Goal: Task Accomplishment & Management: Complete application form

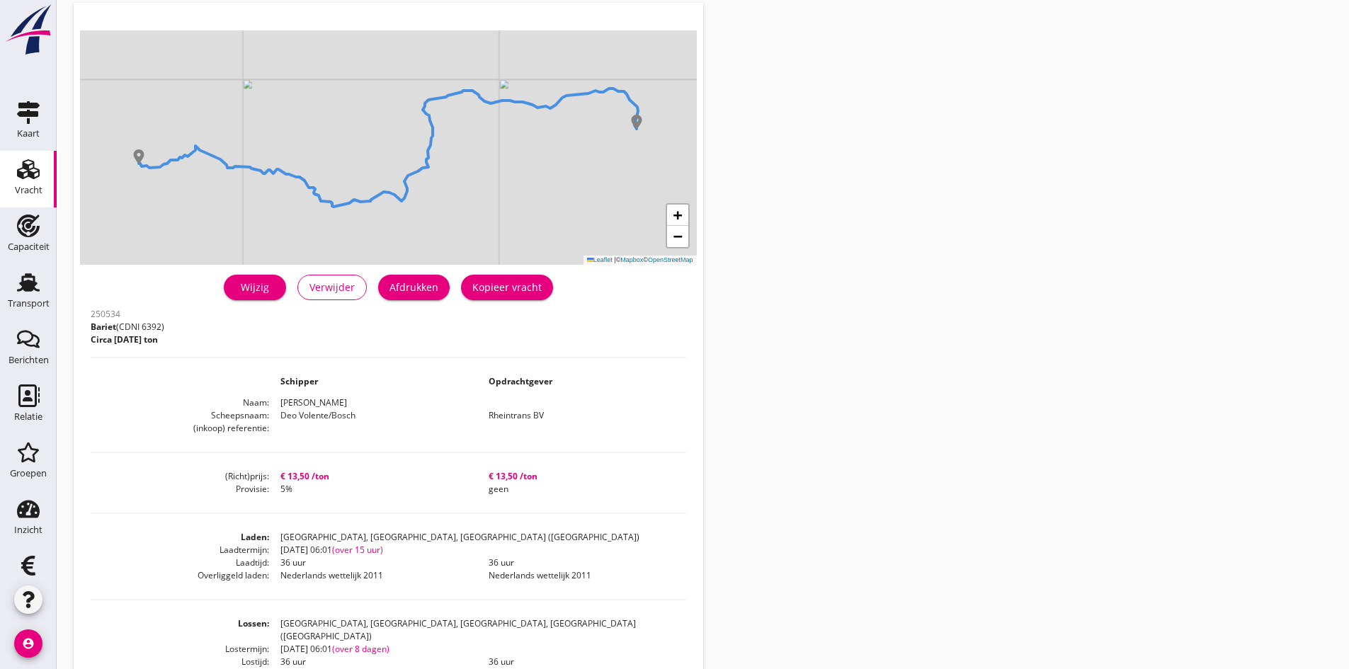
scroll to position [71, 0]
click at [26, 285] on use at bounding box center [28, 282] width 23 height 18
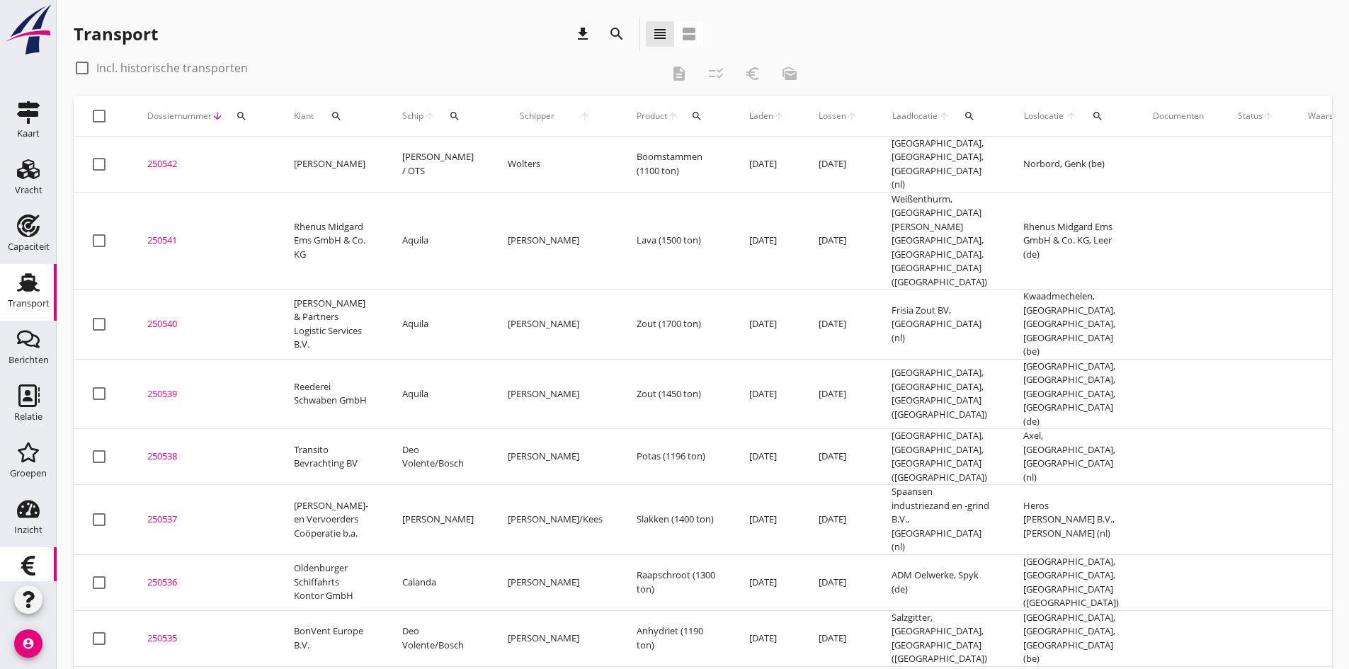
drag, startPoint x: 25, startPoint y: 563, endPoint x: 16, endPoint y: 557, distance: 11.2
click at [25, 563] on use at bounding box center [28, 566] width 14 height 20
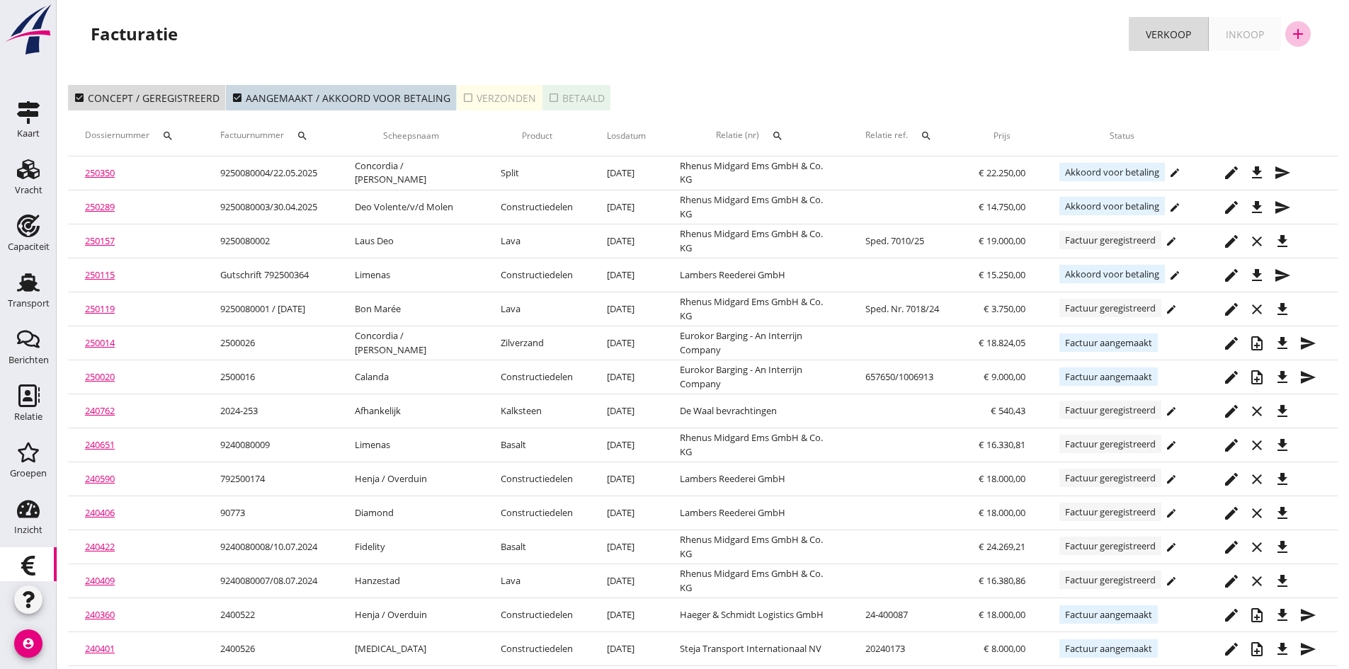
click at [1298, 31] on icon "add" at bounding box center [1298, 33] width 17 height 17
click at [1266, 72] on div "Verkoopfactuur" at bounding box center [1289, 69] width 84 height 17
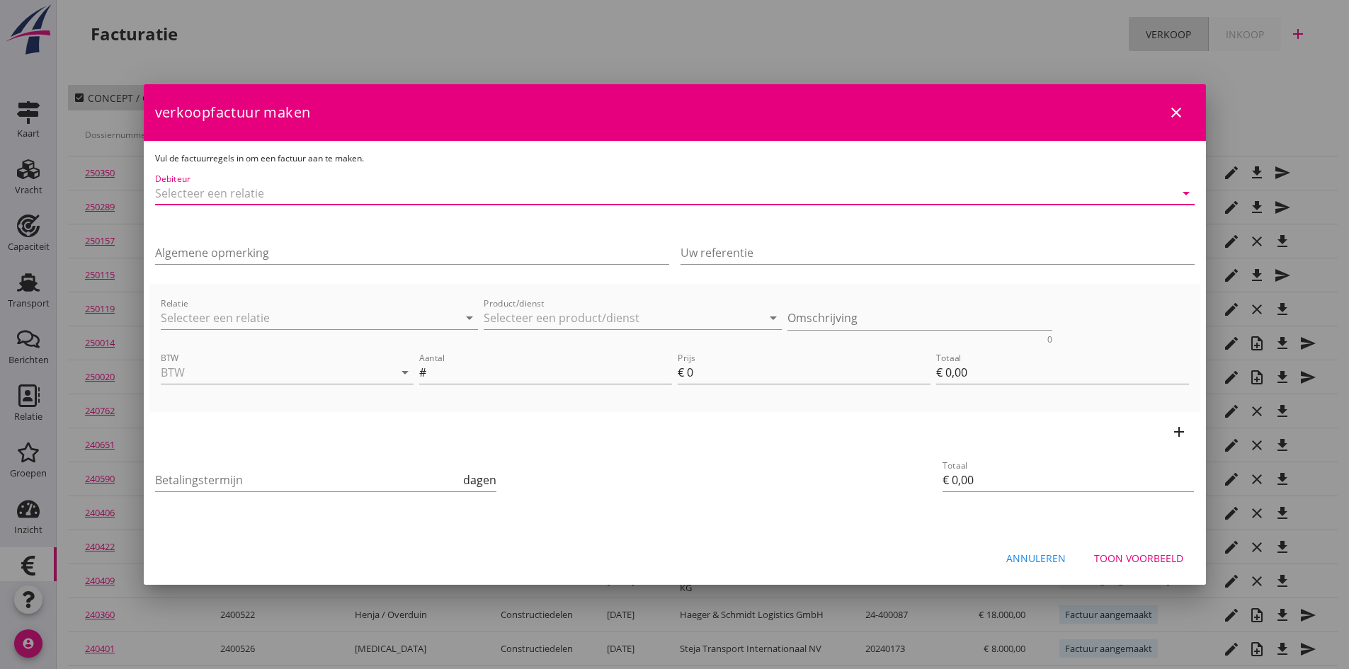
click at [270, 193] on input "Debiteur" at bounding box center [655, 193] width 1000 height 23
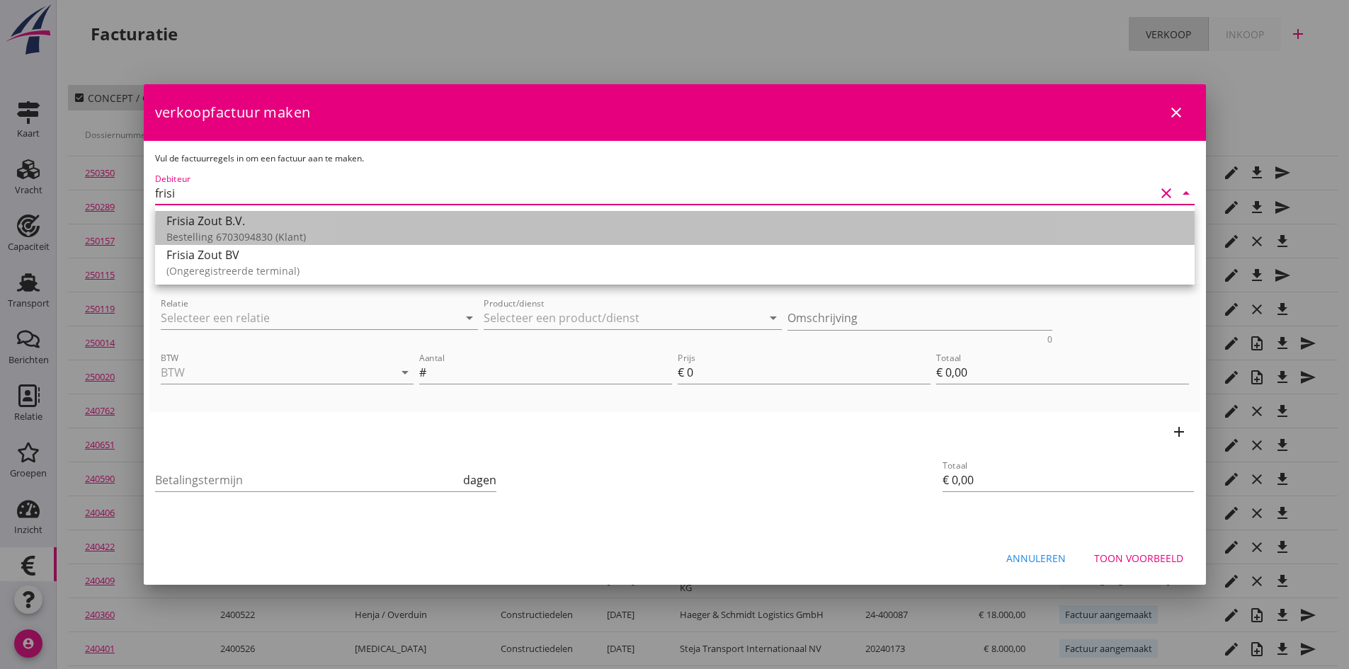
click at [256, 221] on div "Frisia Zout B.V." at bounding box center [674, 220] width 1017 height 17
type input "Frisia Zout B.V. (Bestelling 6703094830)"
type input "14"
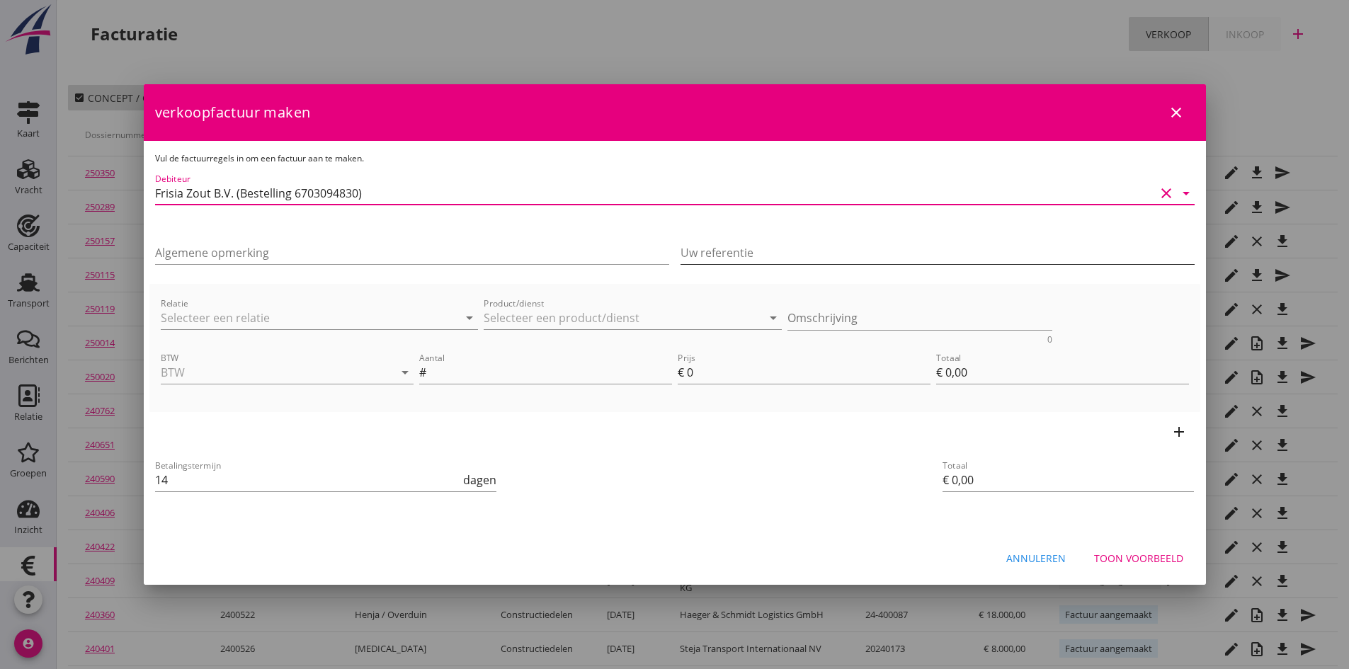
type input "Frisia Zout B.V. (Bestelling 6703094830)"
click at [722, 249] on input "Uw referentie" at bounding box center [938, 253] width 514 height 23
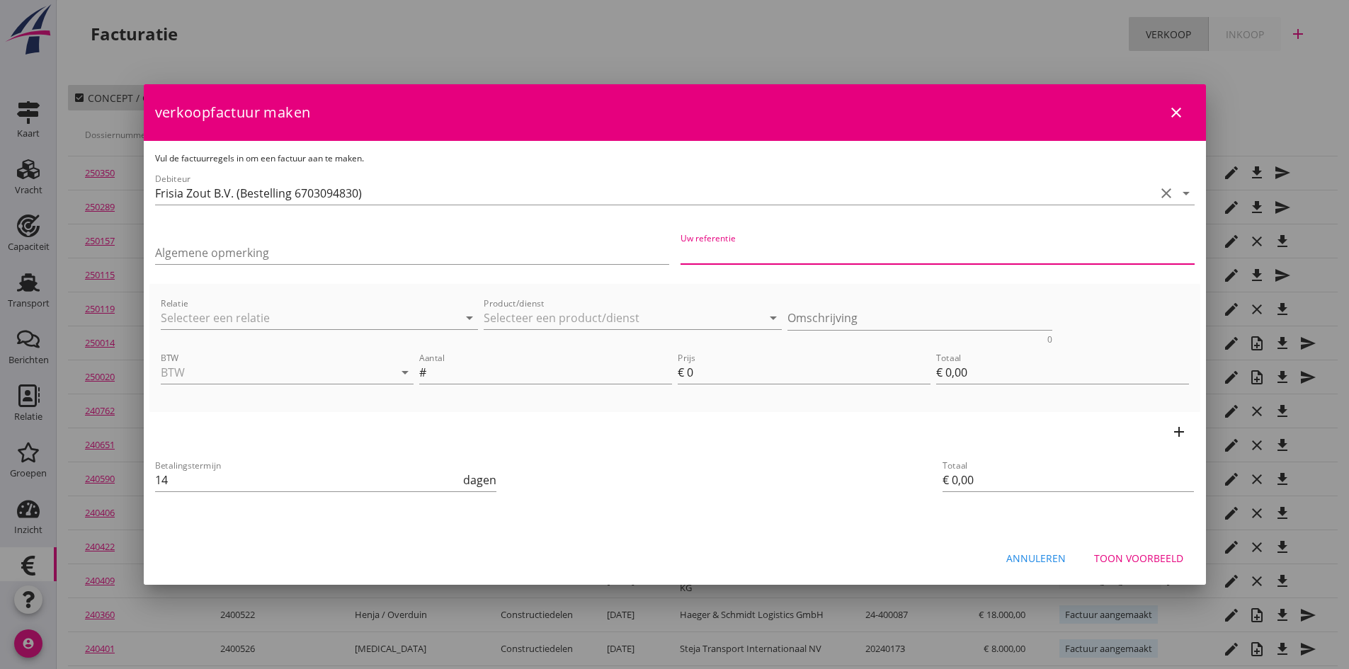
type input "Bestelling 6703094830"
click at [317, 314] on input "Relatie" at bounding box center [300, 318] width 278 height 23
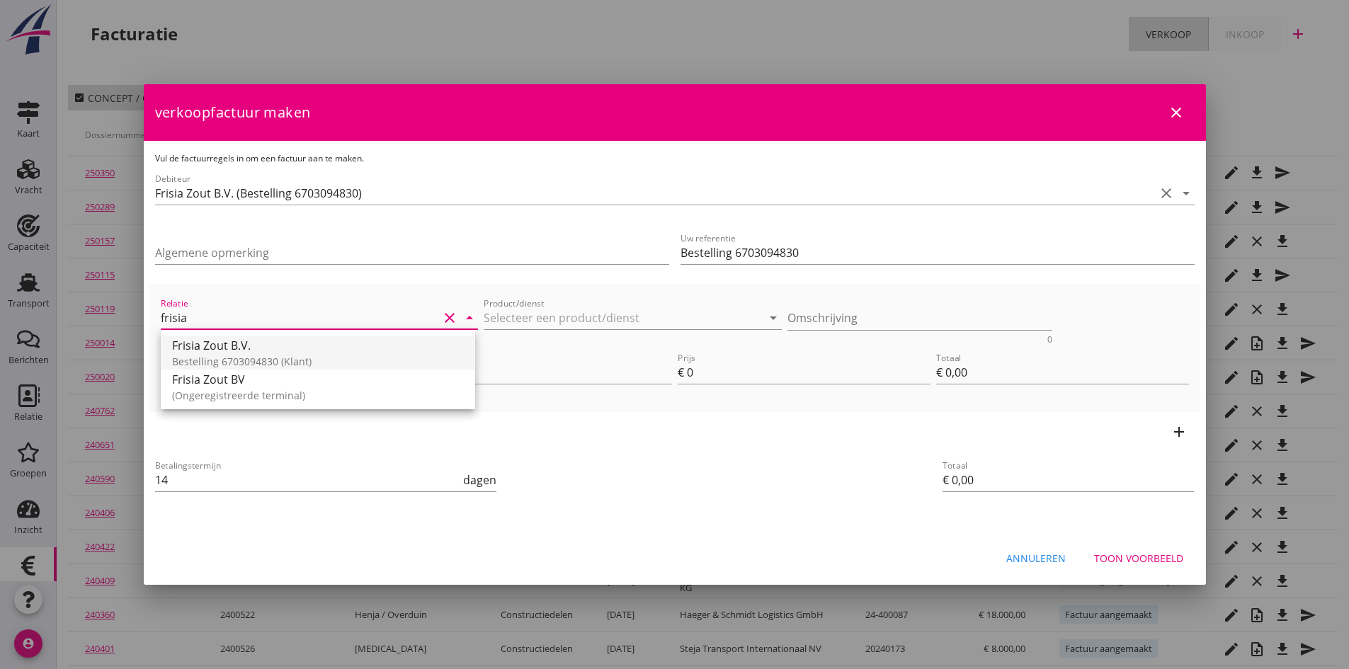
click at [247, 340] on div "Frisia Zout B.V." at bounding box center [318, 345] width 292 height 17
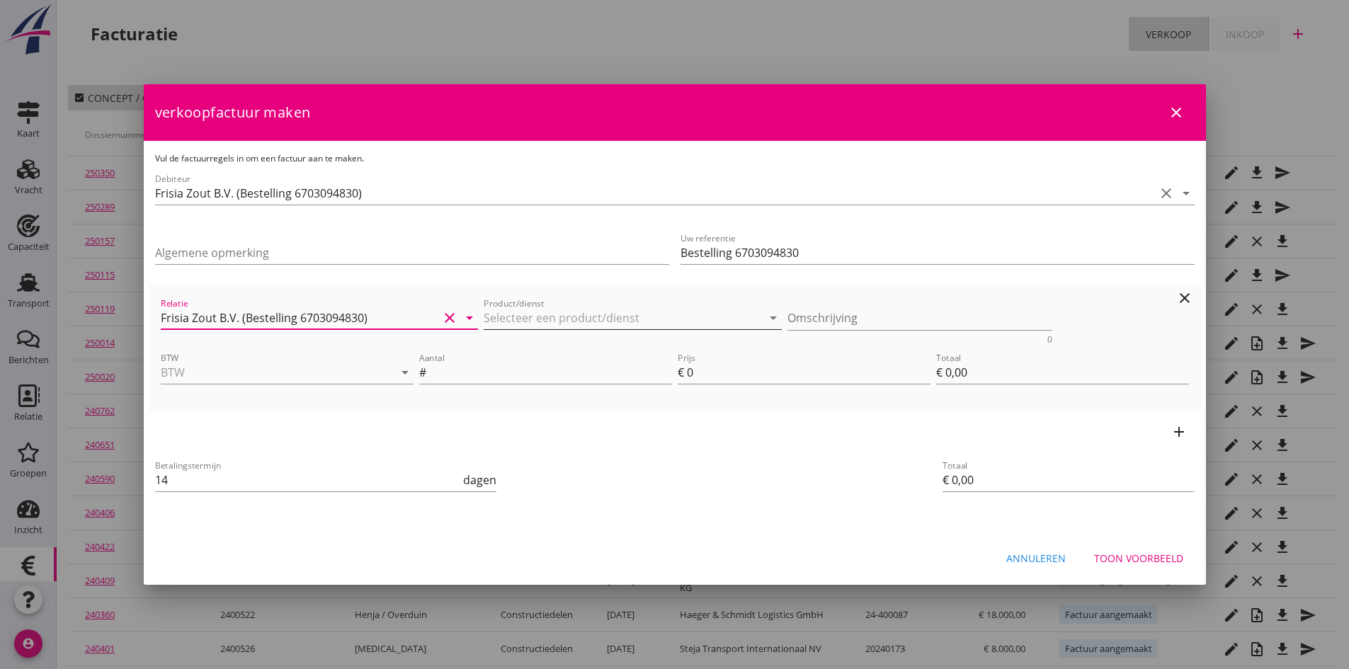
type input "Frisia Zout B.V. (Bestelling 6703094830)"
click at [574, 324] on input "Product/dienst" at bounding box center [623, 318] width 278 height 23
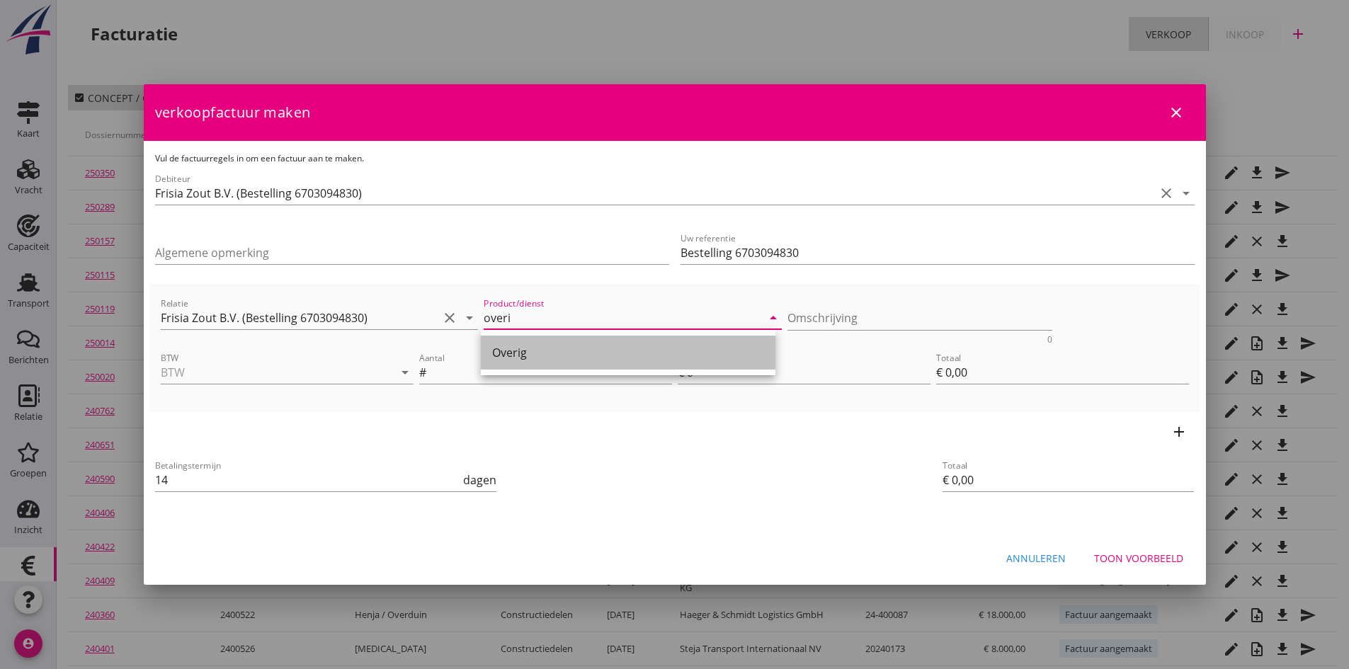
click at [545, 345] on div "Overig" at bounding box center [628, 352] width 272 height 17
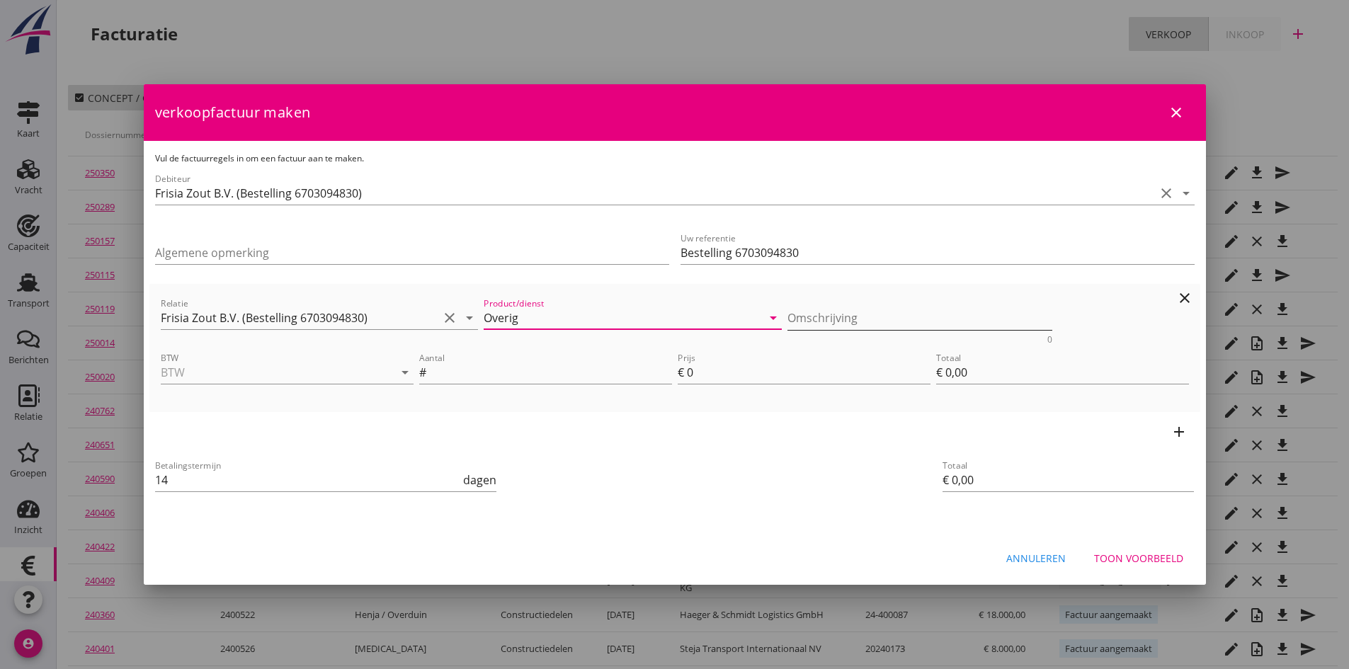
type input "Overig"
click at [804, 322] on textarea "Omschrijving" at bounding box center [920, 318] width 265 height 23
type textarea "ijken m/s Nova [DATE]"
click at [307, 373] on input "BTW" at bounding box center [267, 372] width 213 height 23
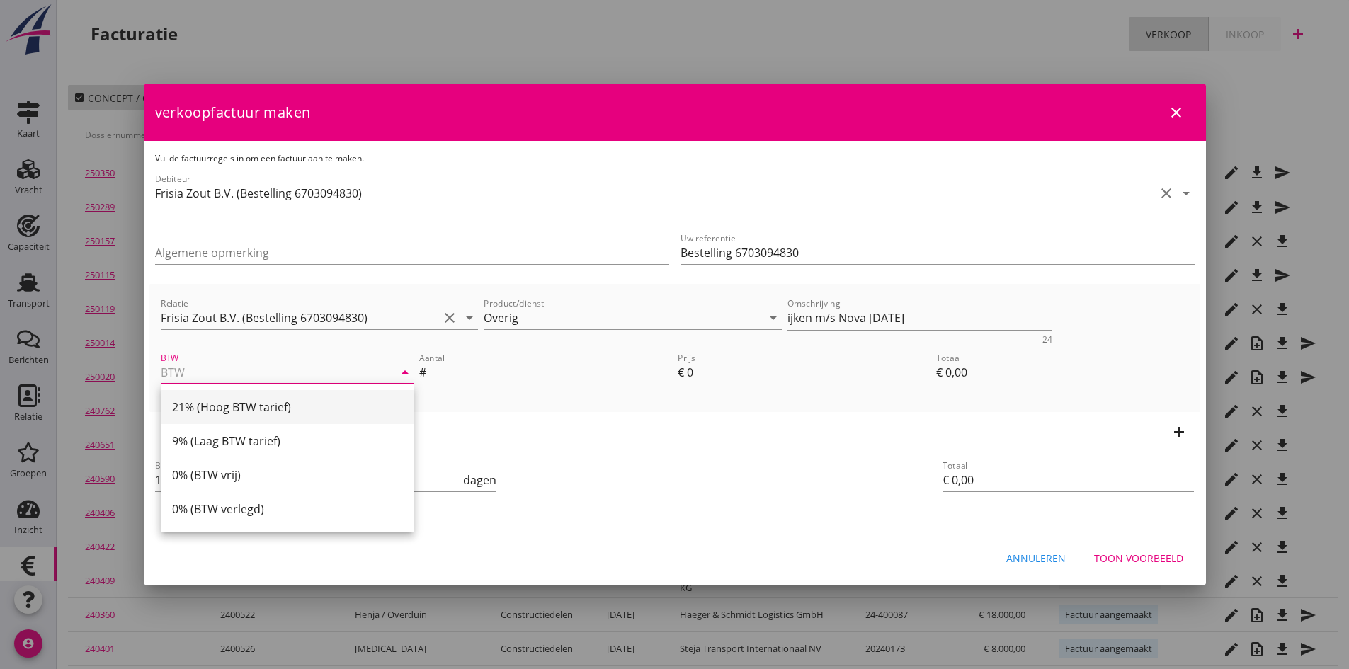
click at [297, 403] on div "21% (Hoog BTW tarief)" at bounding box center [287, 407] width 230 height 17
type input "21% (Hoog BTW tarief)"
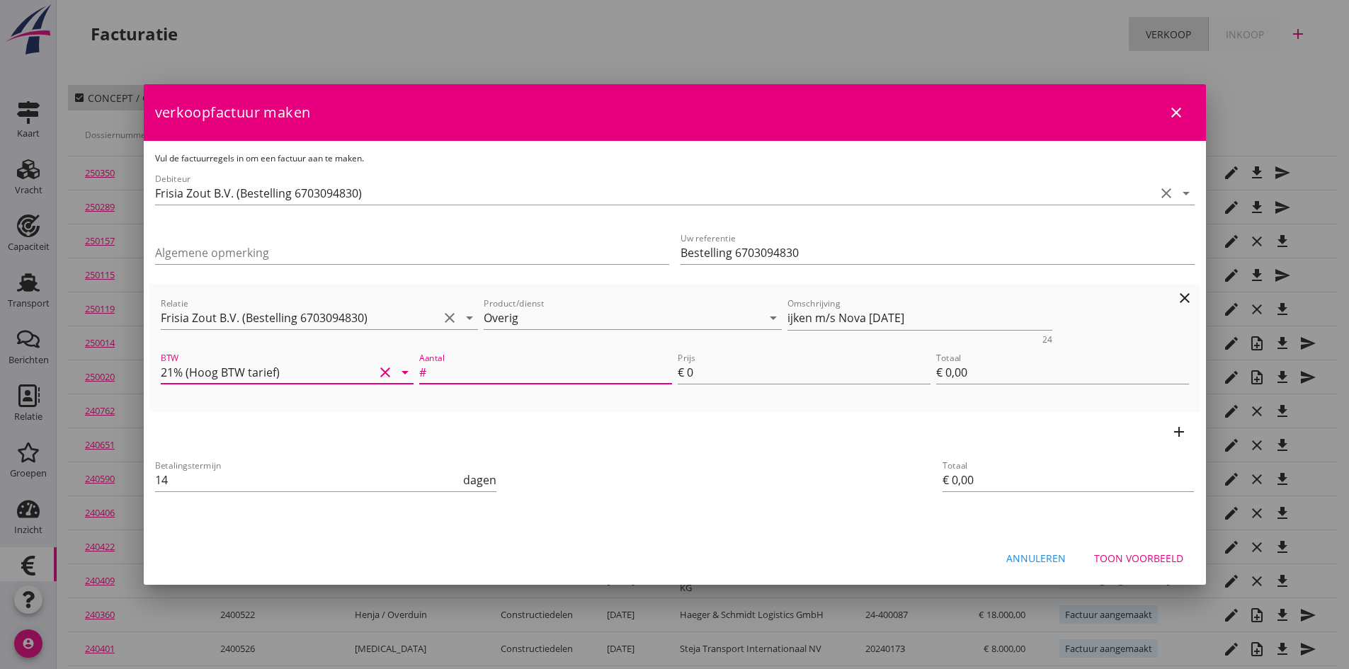
click at [453, 368] on input "Aantal" at bounding box center [550, 372] width 243 height 23
type input "1"
type input "2"
type input "€ 2,00"
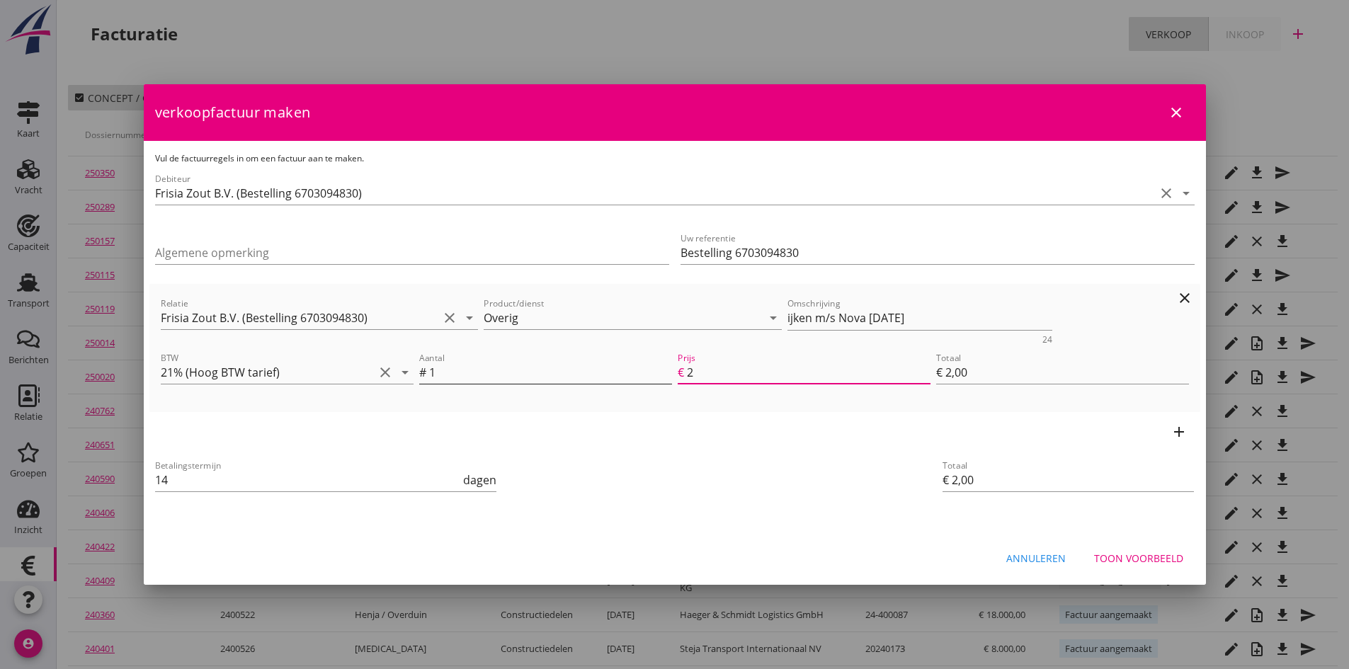
type input "21"
type input "€ 21,00"
type input "215"
type input "€ 215,00"
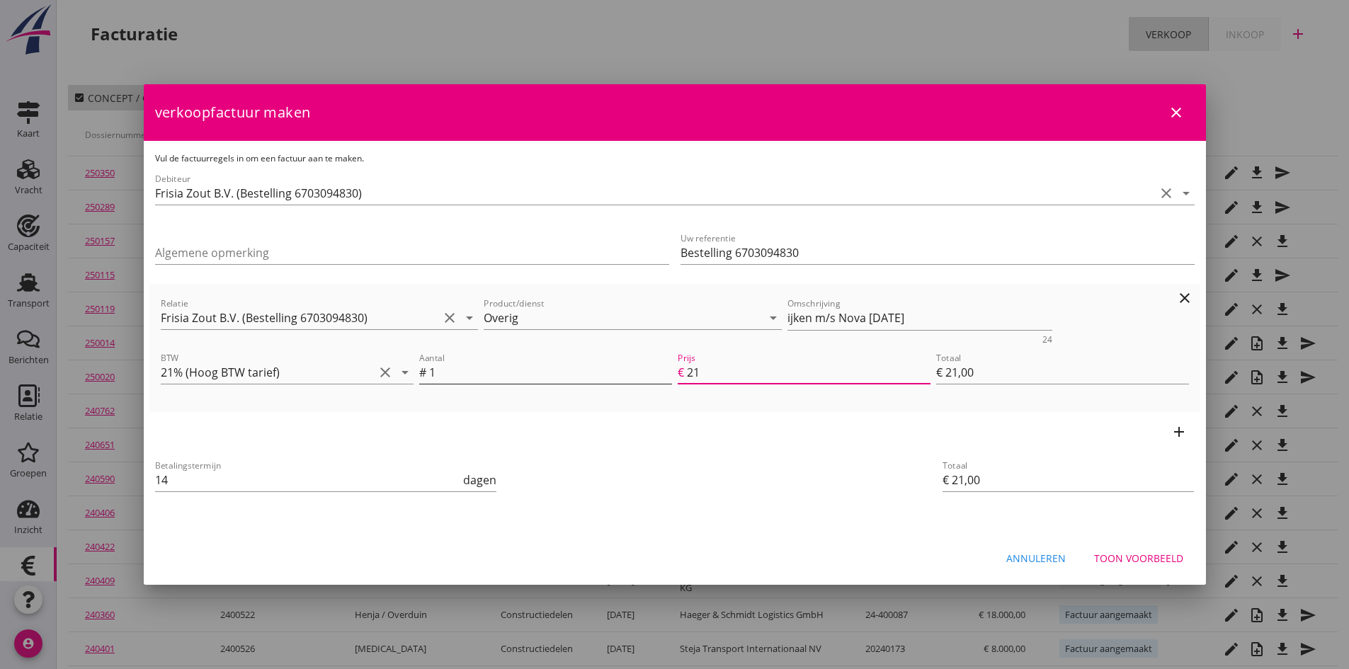
type input "€ 215,00"
type input "215"
click at [1177, 433] on icon "add" at bounding box center [1179, 432] width 17 height 17
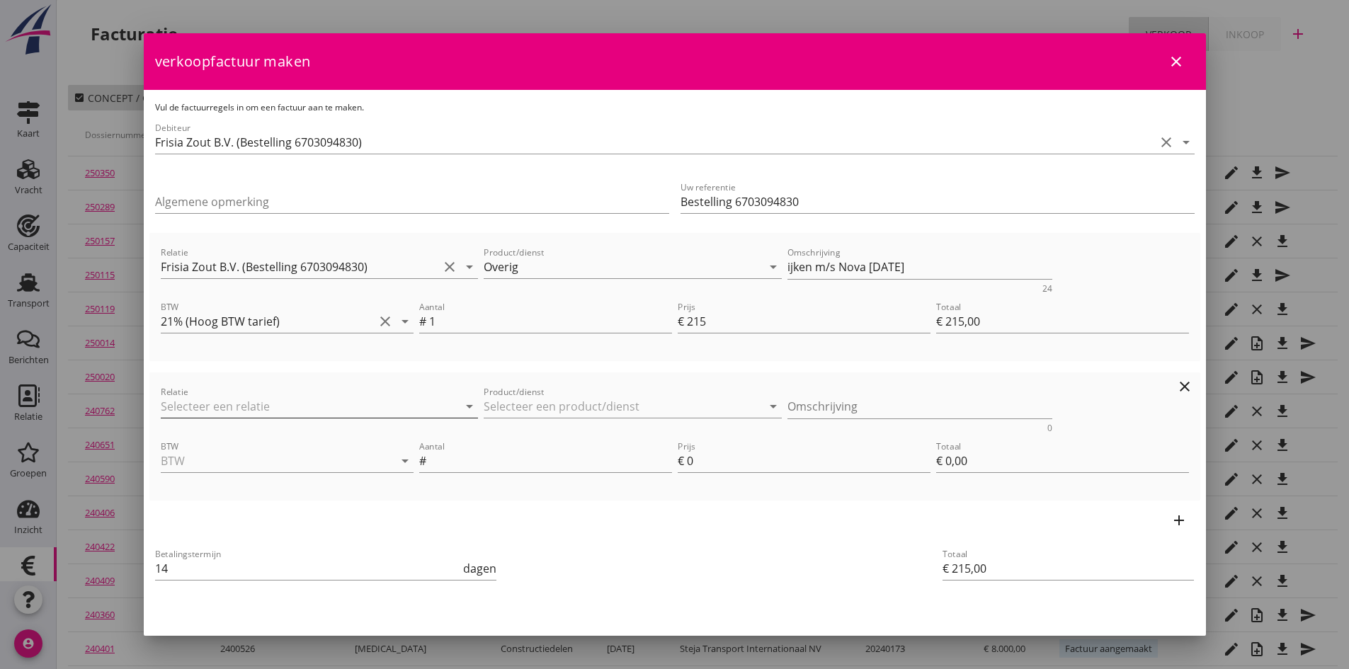
click at [177, 402] on input "Relatie" at bounding box center [300, 406] width 278 height 23
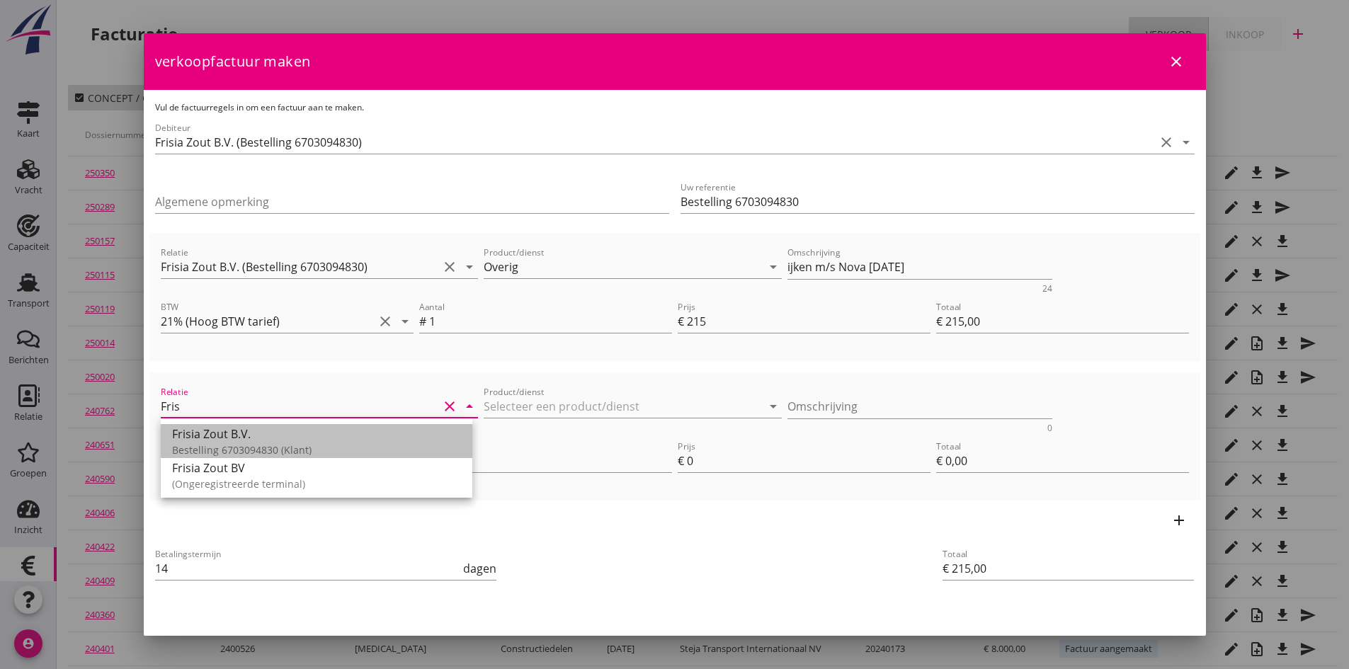
click at [263, 437] on div "Frisia Zout B.V." at bounding box center [316, 434] width 289 height 17
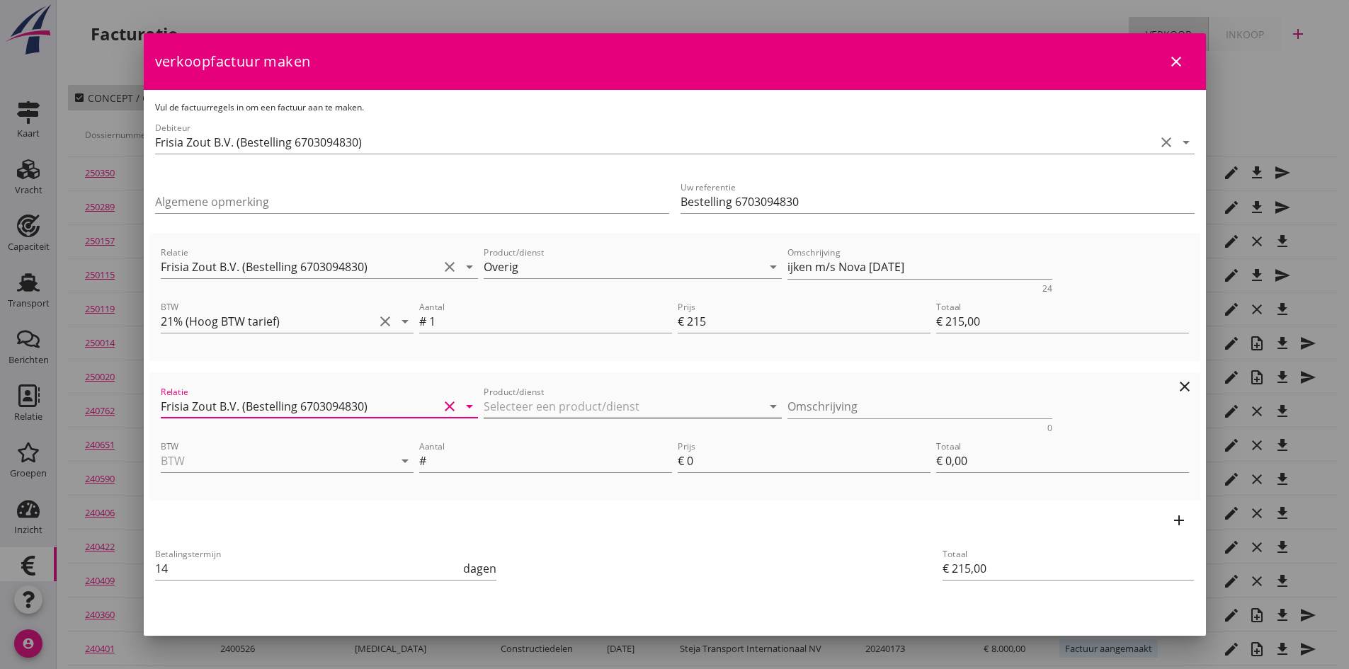
type input "Frisia Zout B.V. (Bestelling 6703094830)"
click at [506, 410] on input "Product/dienst" at bounding box center [623, 406] width 278 height 23
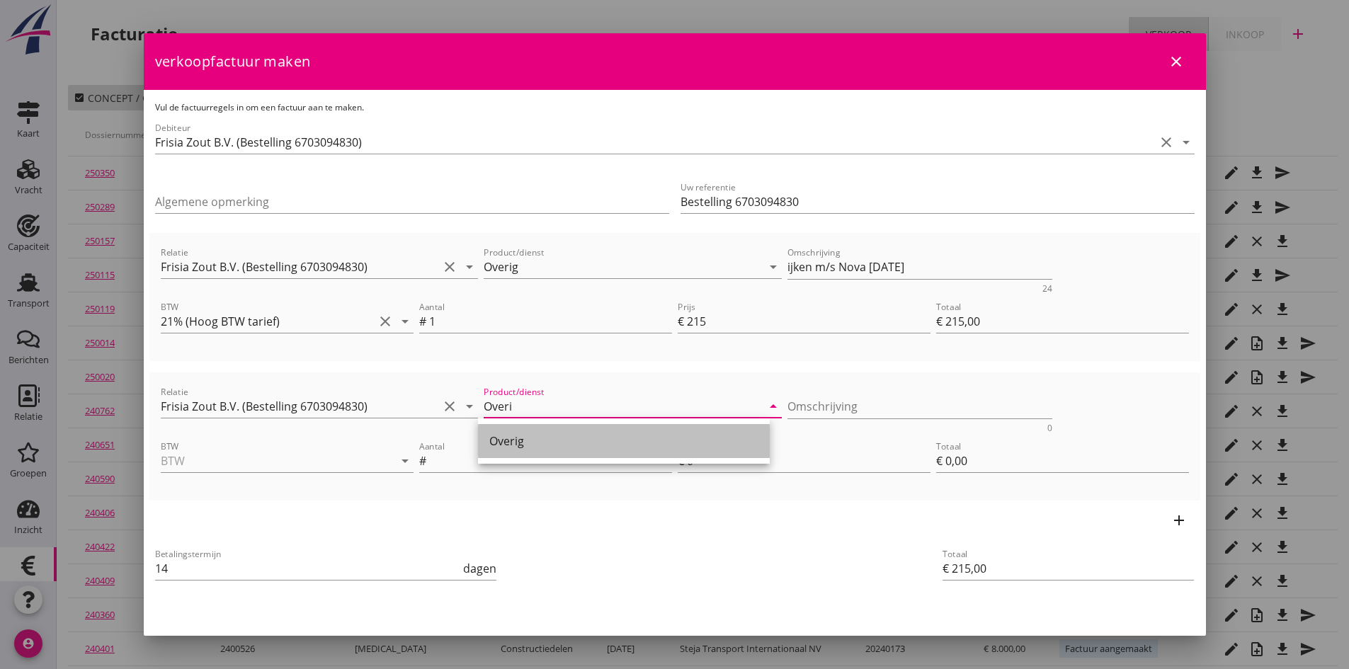
click at [516, 437] on div "Overig" at bounding box center [623, 441] width 269 height 17
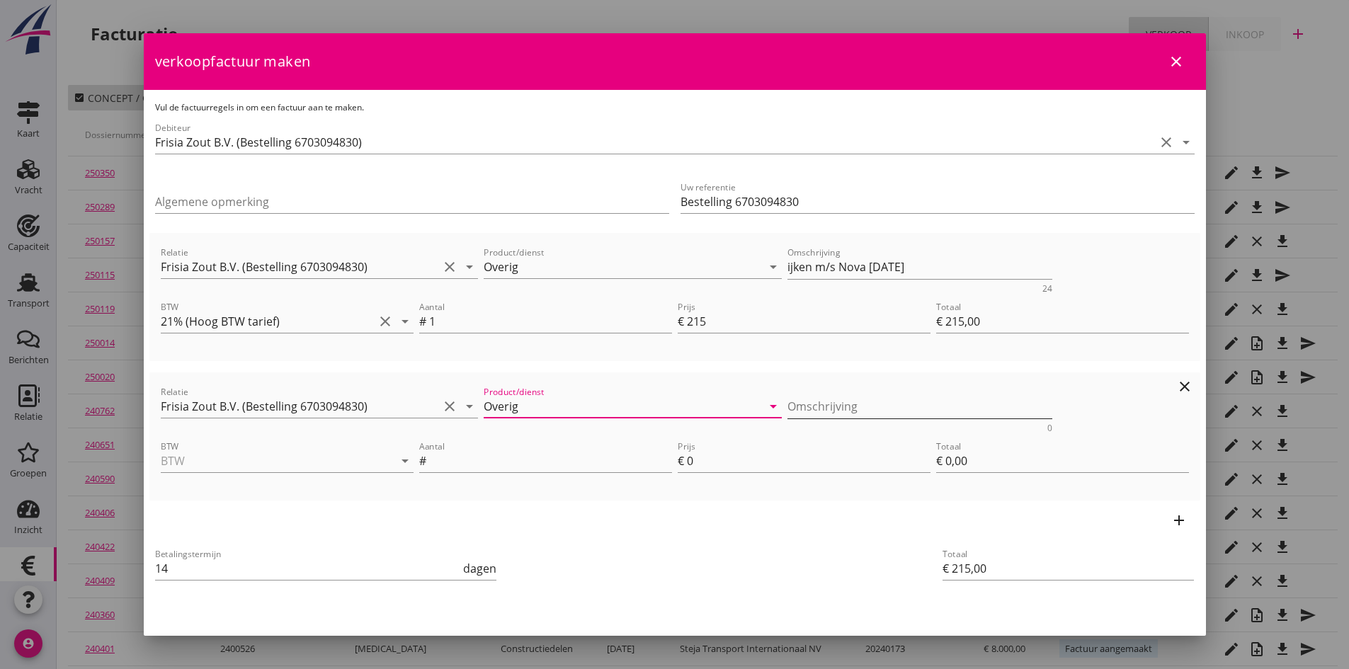
type input "Overig"
click at [801, 411] on textarea "Omschrijving" at bounding box center [920, 406] width 265 height 23
type textarea "ijken m/s [DATE]"
click at [298, 460] on input "BTW" at bounding box center [267, 461] width 213 height 23
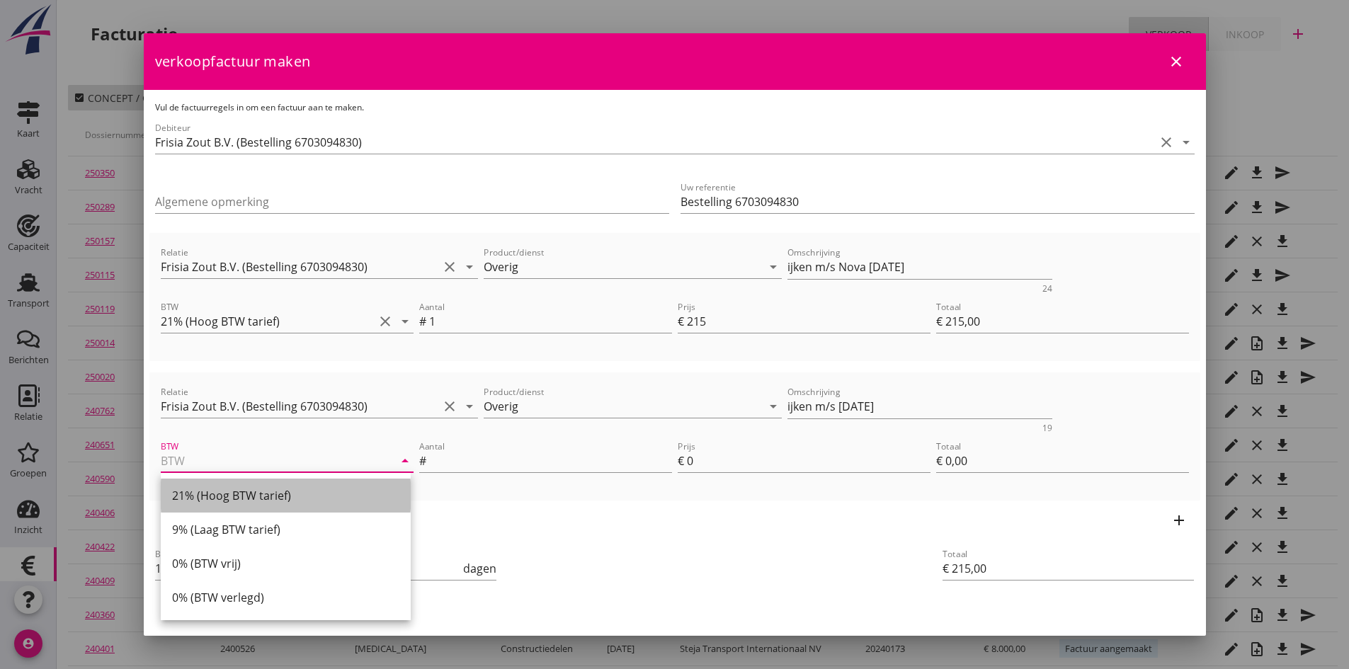
drag, startPoint x: 269, startPoint y: 487, endPoint x: 350, endPoint y: 463, distance: 84.3
click at [270, 487] on div "21% (Hoog BTW tarief)" at bounding box center [285, 495] width 227 height 17
type input "21% (Hoog BTW tarief)"
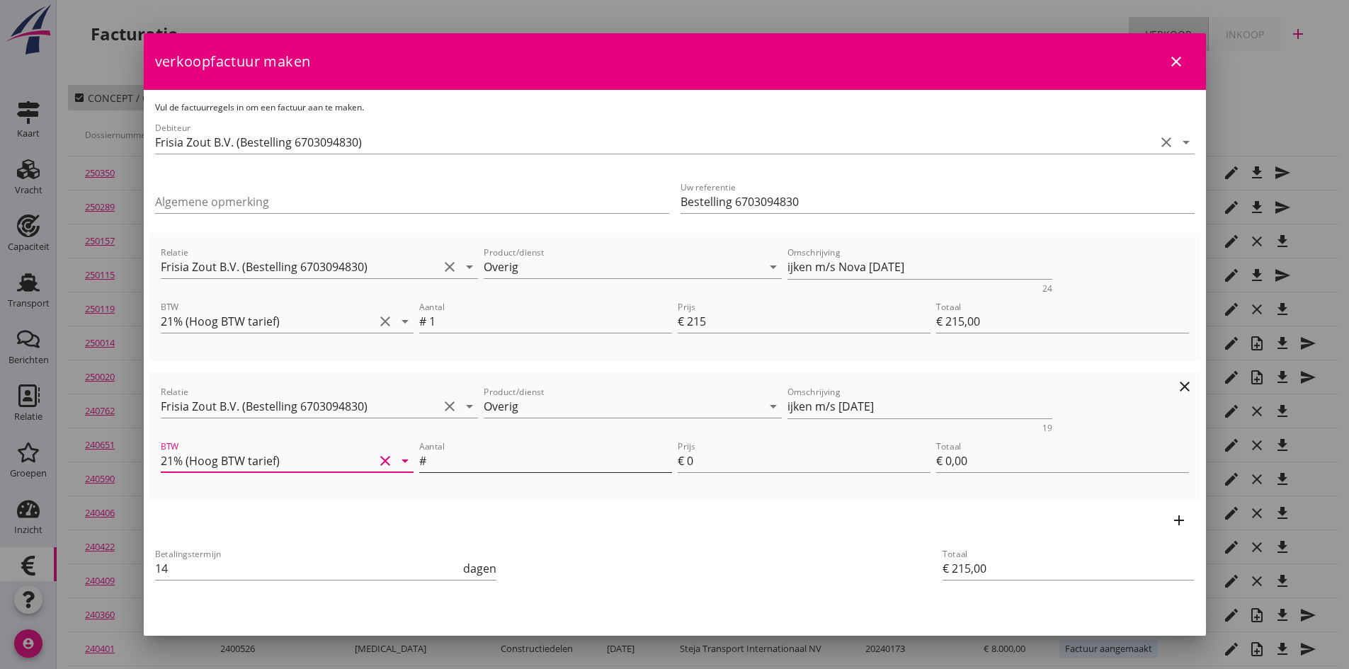
click at [453, 460] on input "Aantal" at bounding box center [550, 461] width 243 height 23
type input "1"
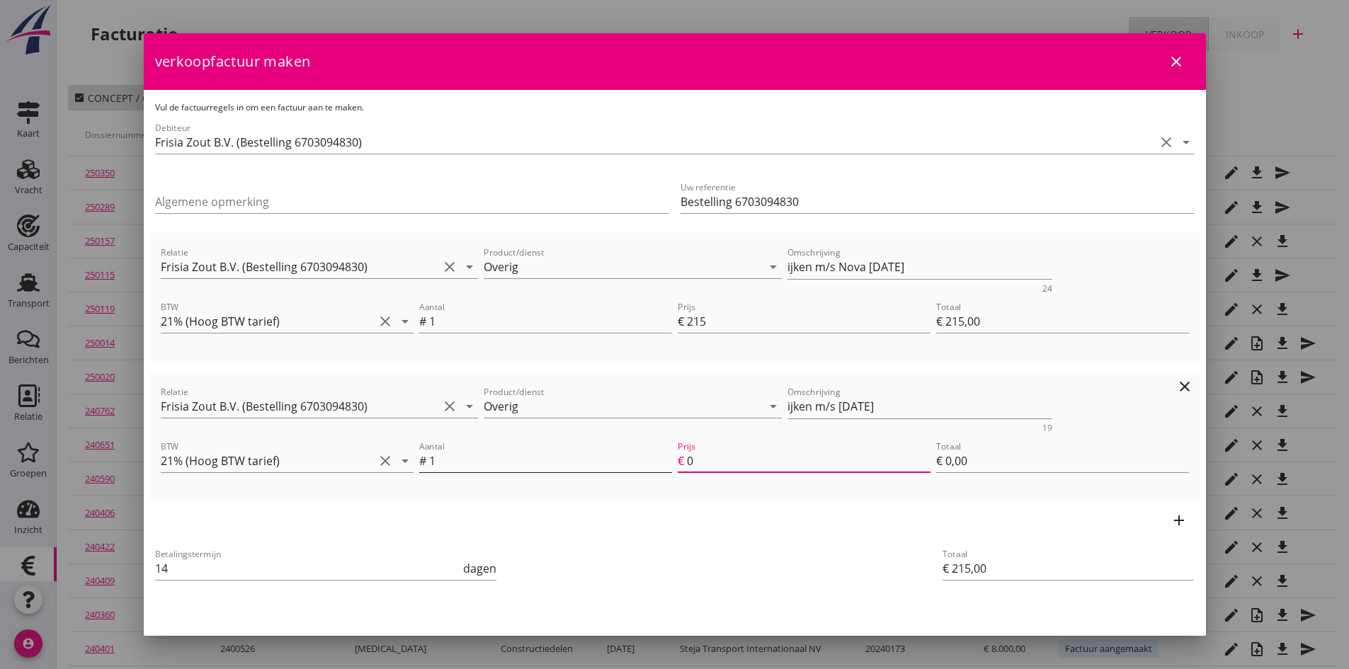
type input "€ 217,00"
type input "2"
type input "€ 2,00"
type input "€ 236,00"
type input "21"
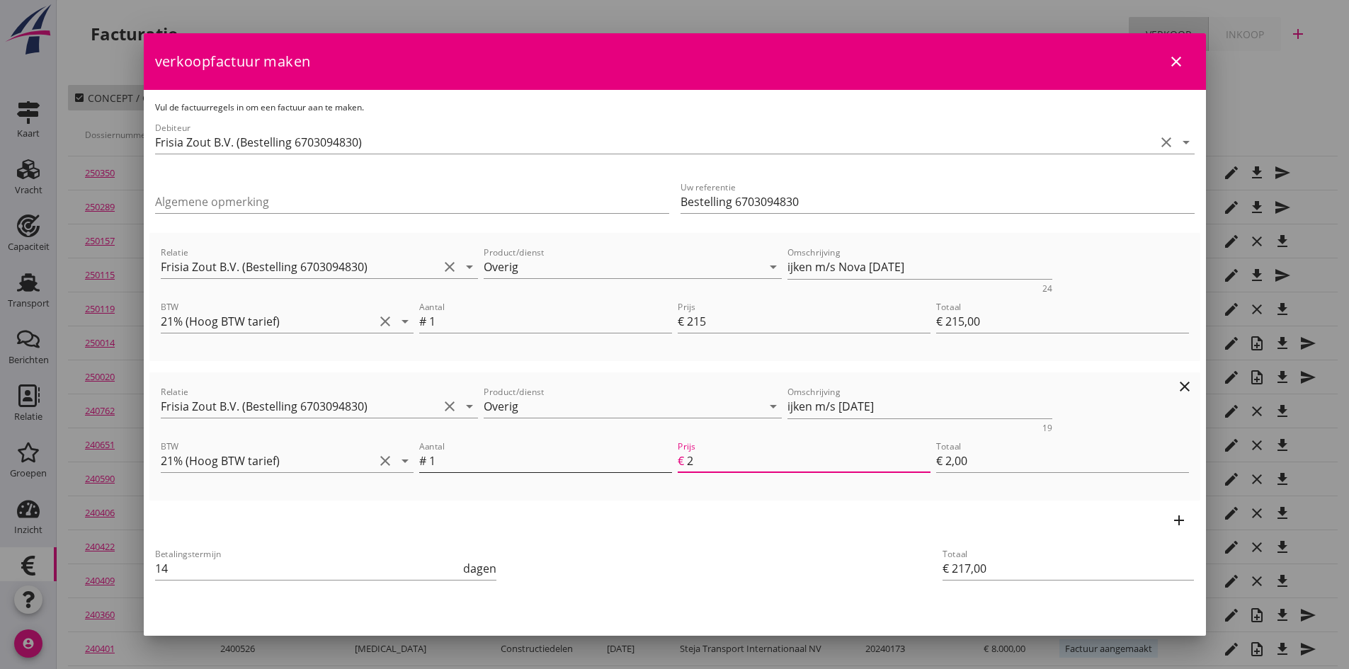
type input "€ 21,00"
type input "€ 430,00"
type input "215"
type input "€ 215,00"
type input "215"
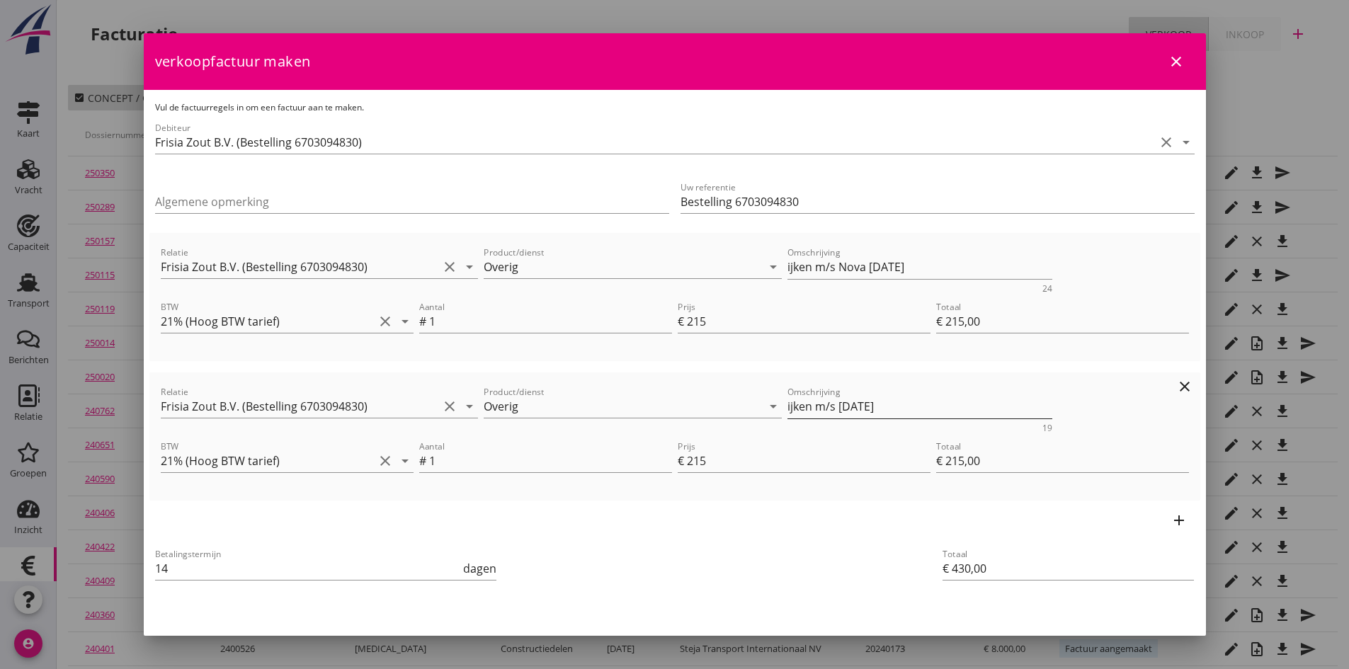
click at [828, 407] on textarea "ijken m/s [DATE]" at bounding box center [920, 406] width 265 height 23
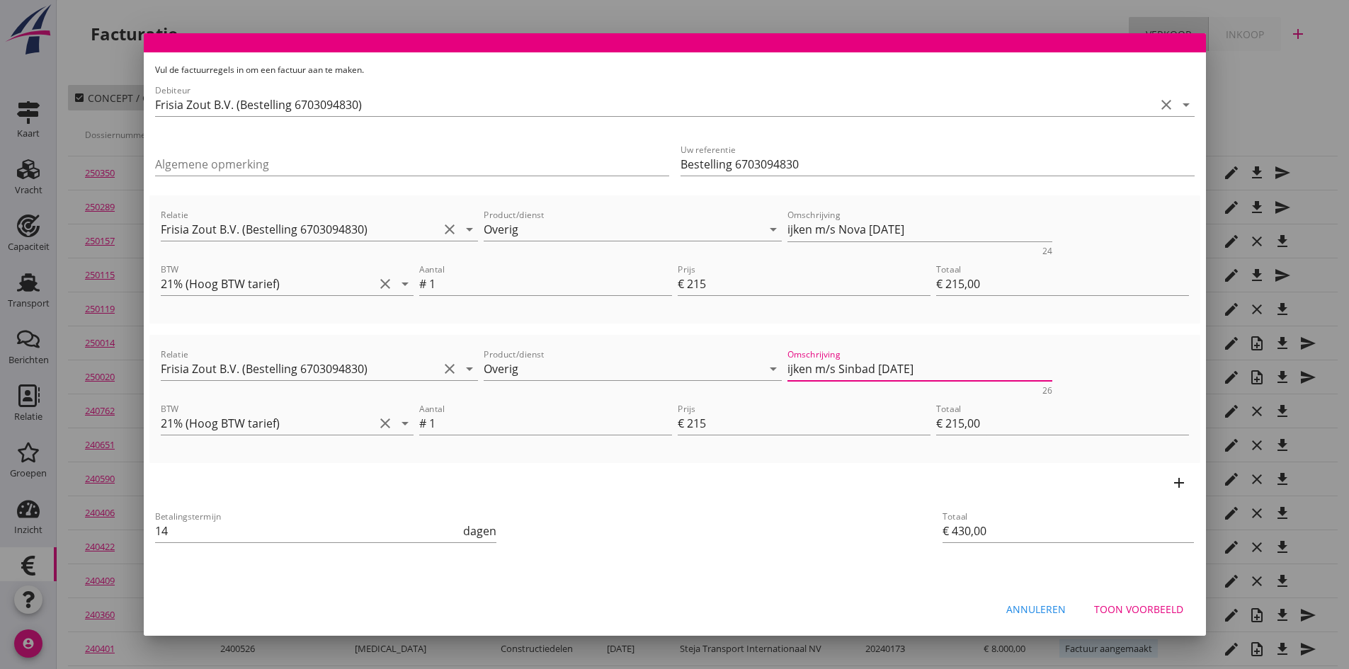
type textarea "ijken m/s Sinbad [DATE]"
click at [1094, 605] on div "Toon voorbeeld" at bounding box center [1138, 609] width 89 height 15
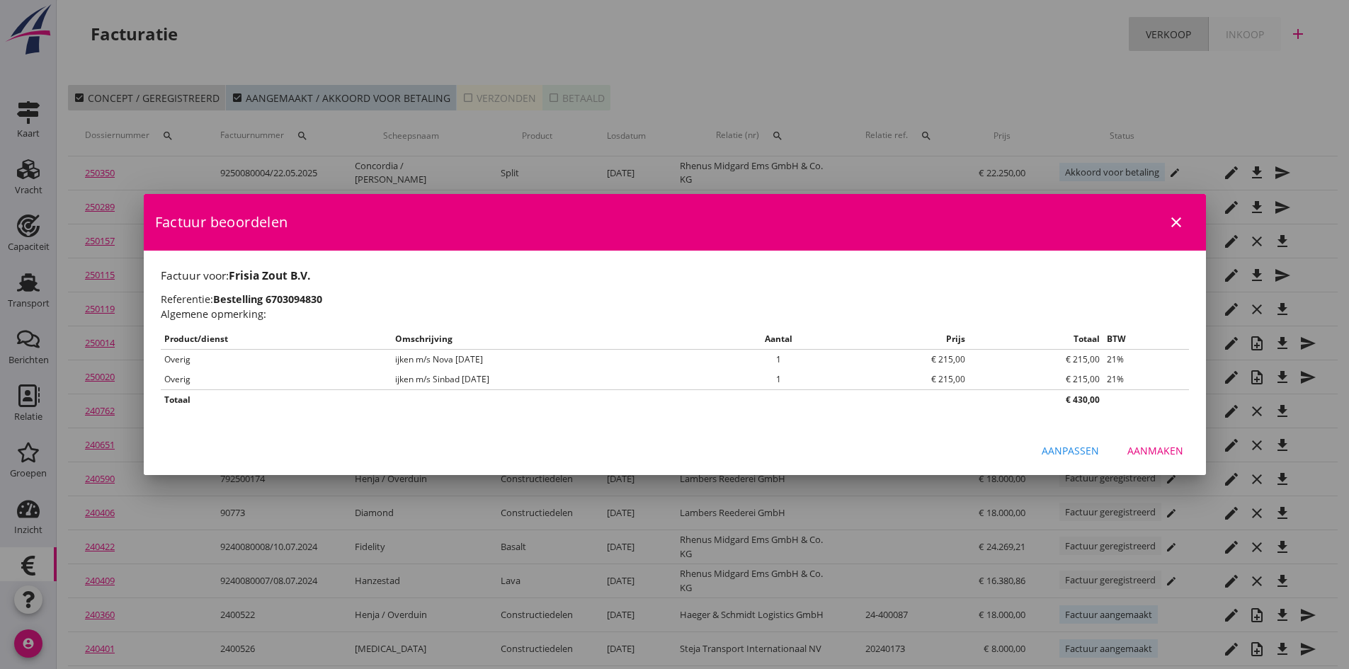
scroll to position [0, 0]
click at [1144, 448] on div "Aanmaken" at bounding box center [1155, 450] width 56 height 15
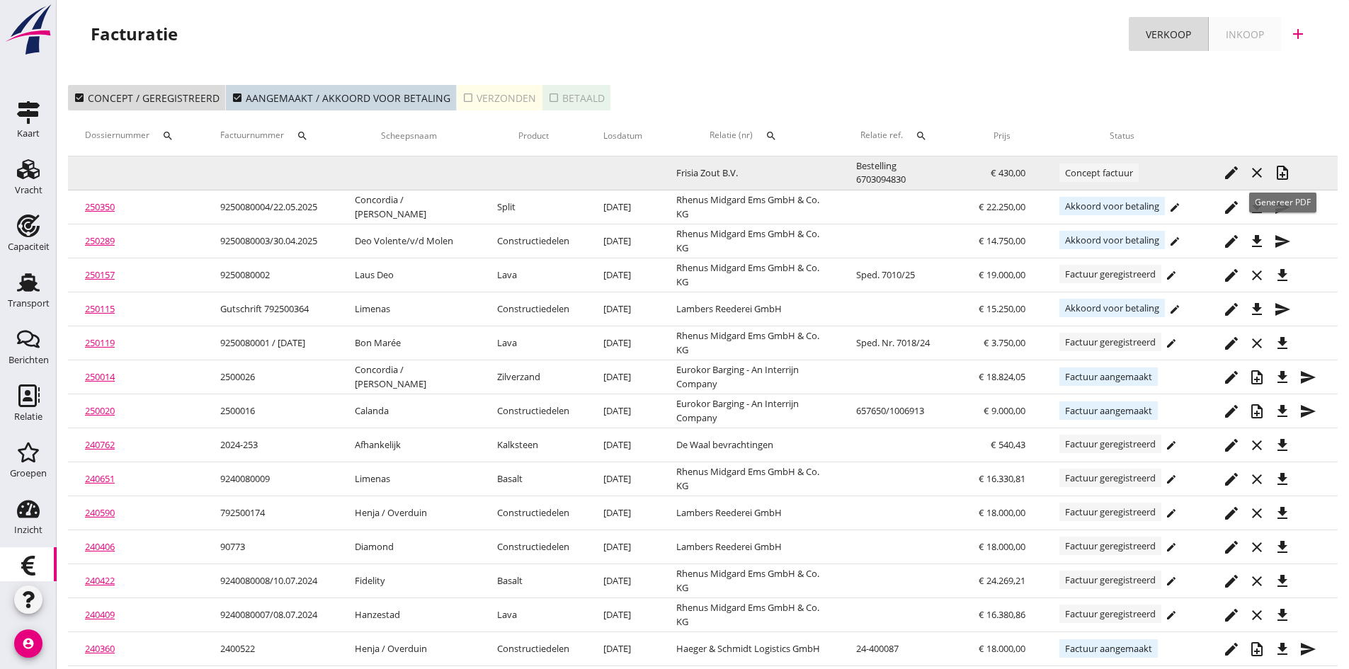
click at [1282, 170] on icon "note_add" at bounding box center [1282, 172] width 17 height 17
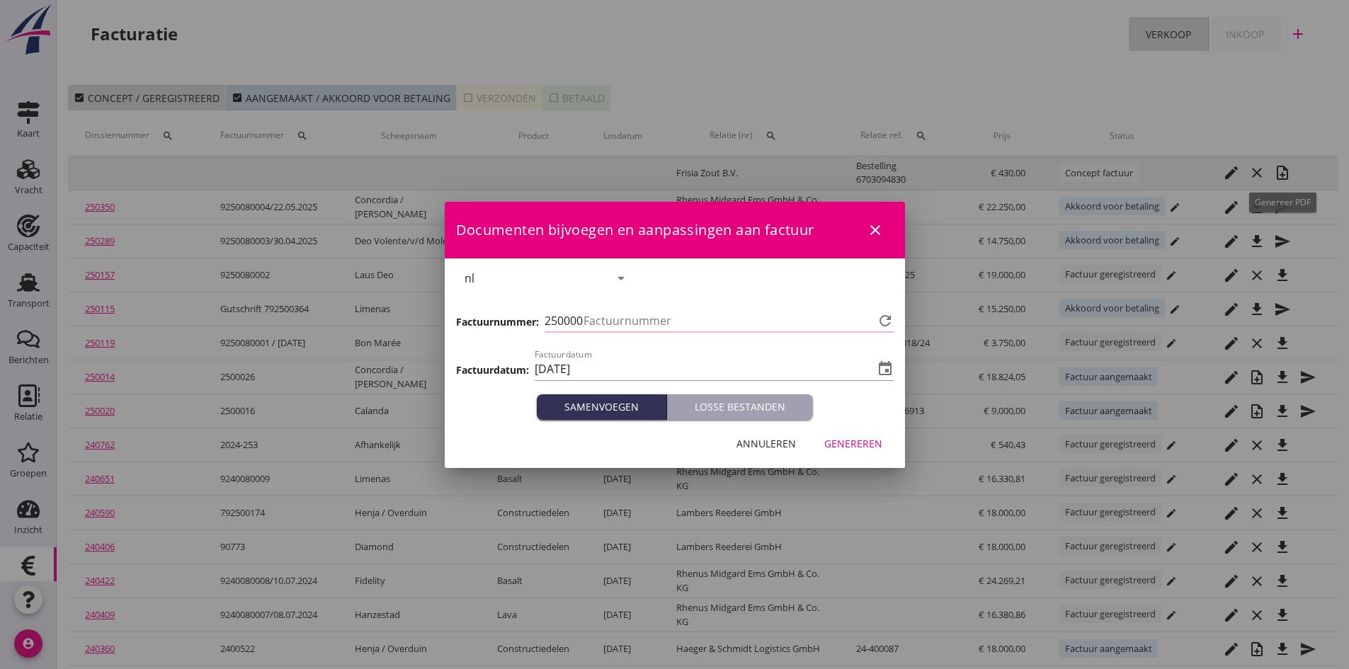
type input "674"
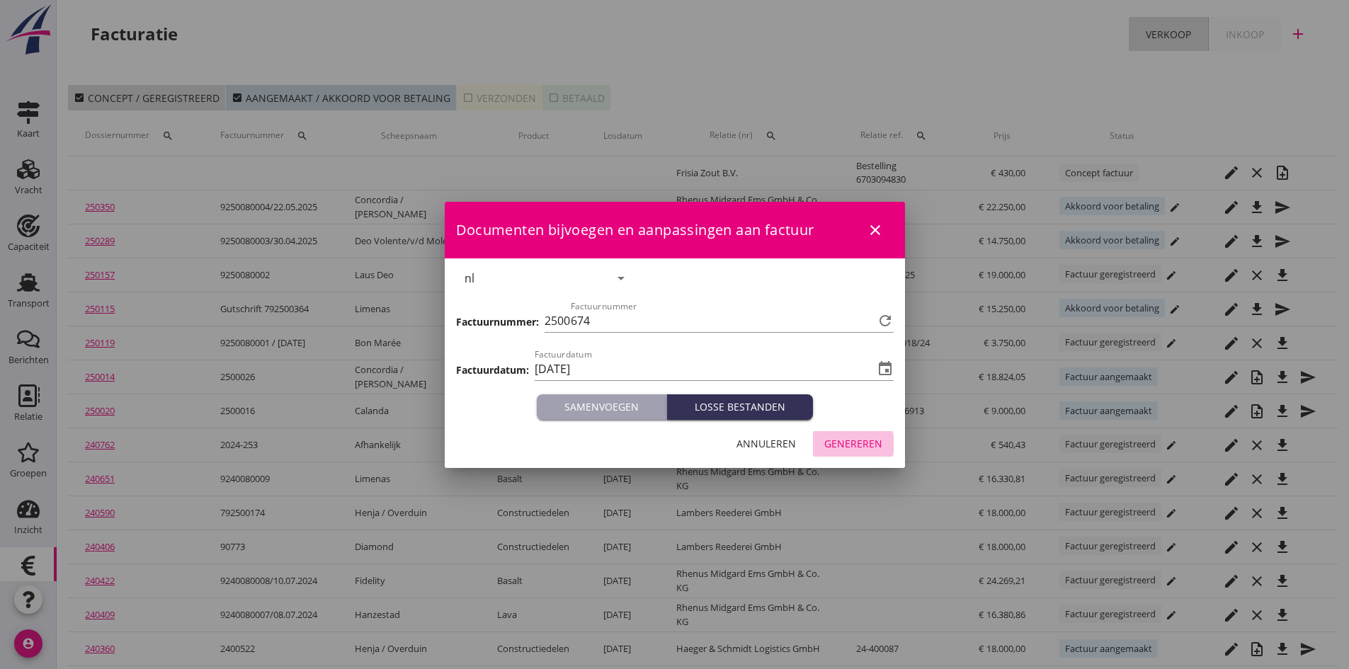
click at [851, 443] on div "Genereren" at bounding box center [853, 443] width 58 height 15
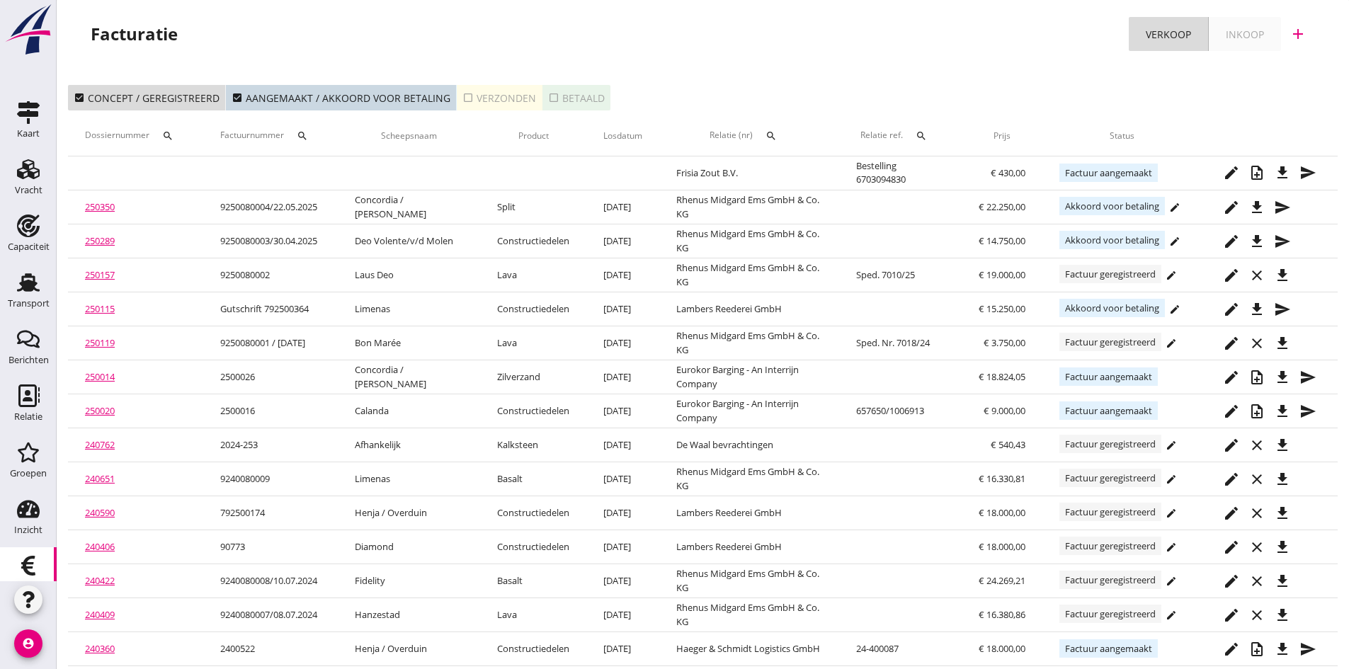
click at [557, 94] on div "check_box_outline_blank Betaald" at bounding box center [576, 98] width 57 height 15
click at [548, 97] on icon "check_box" at bounding box center [553, 97] width 11 height 11
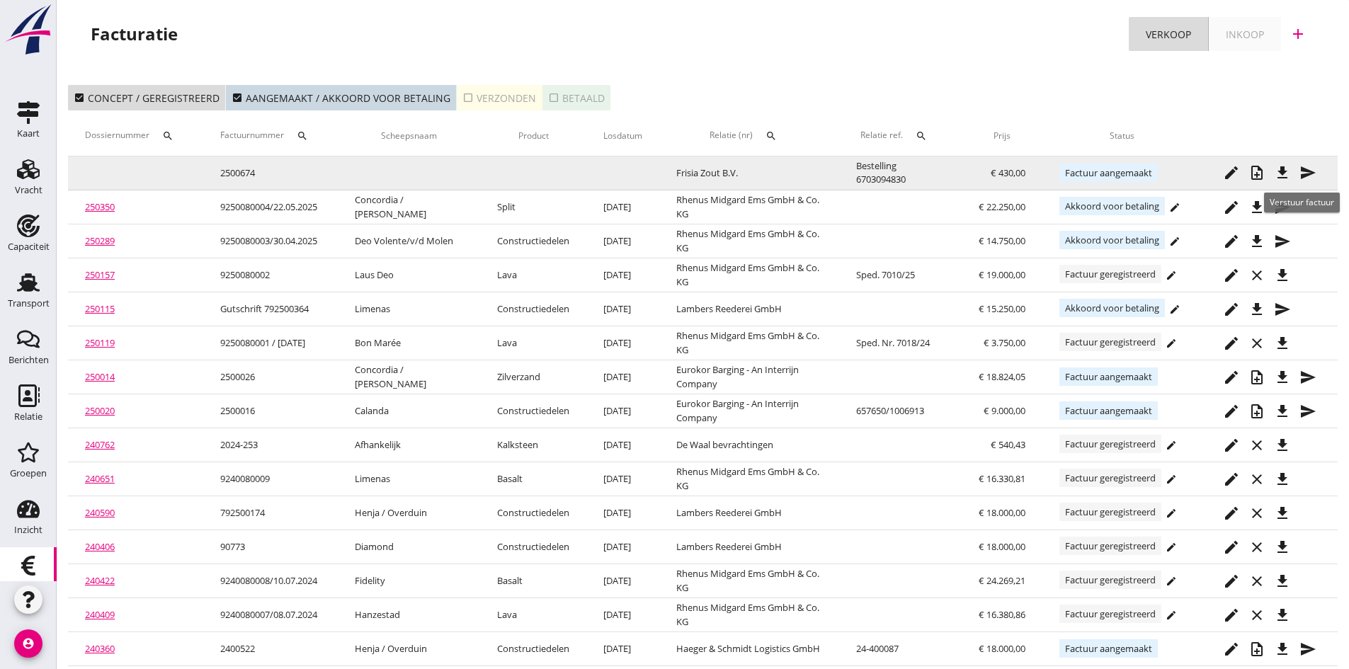
click at [1306, 170] on icon "send" at bounding box center [1308, 172] width 17 height 17
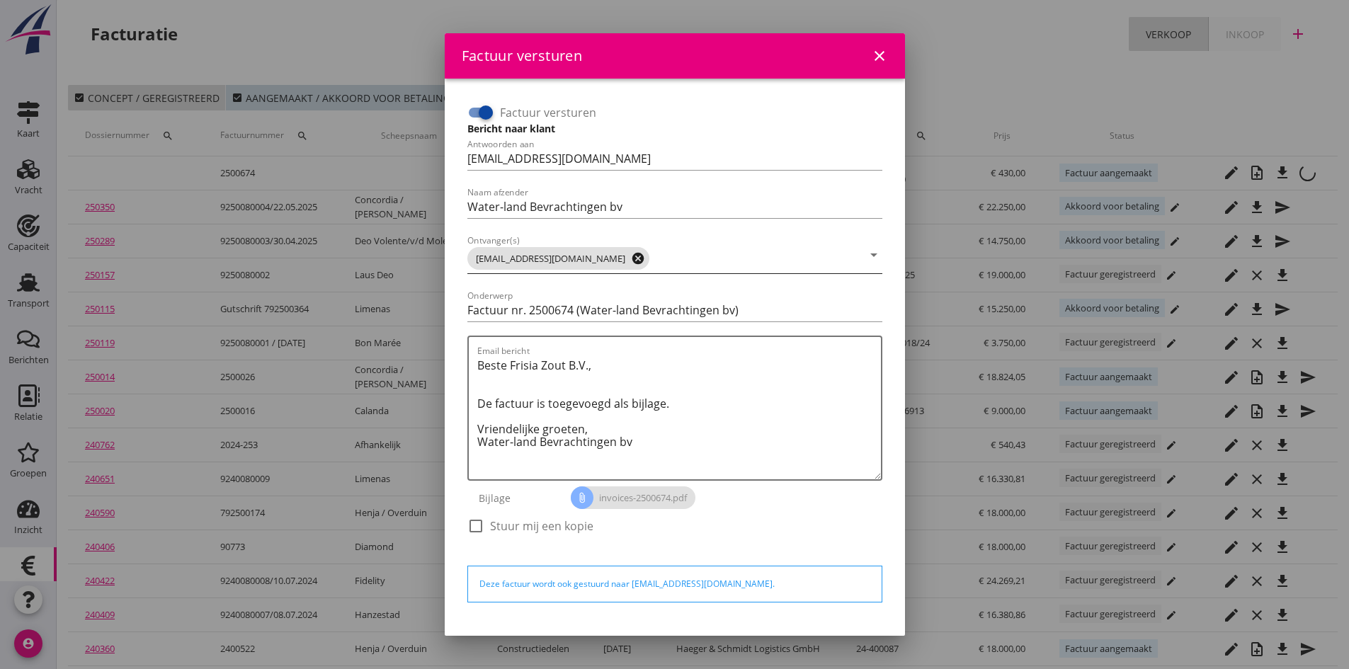
click at [631, 258] on icon "cancel" at bounding box center [638, 258] width 14 height 14
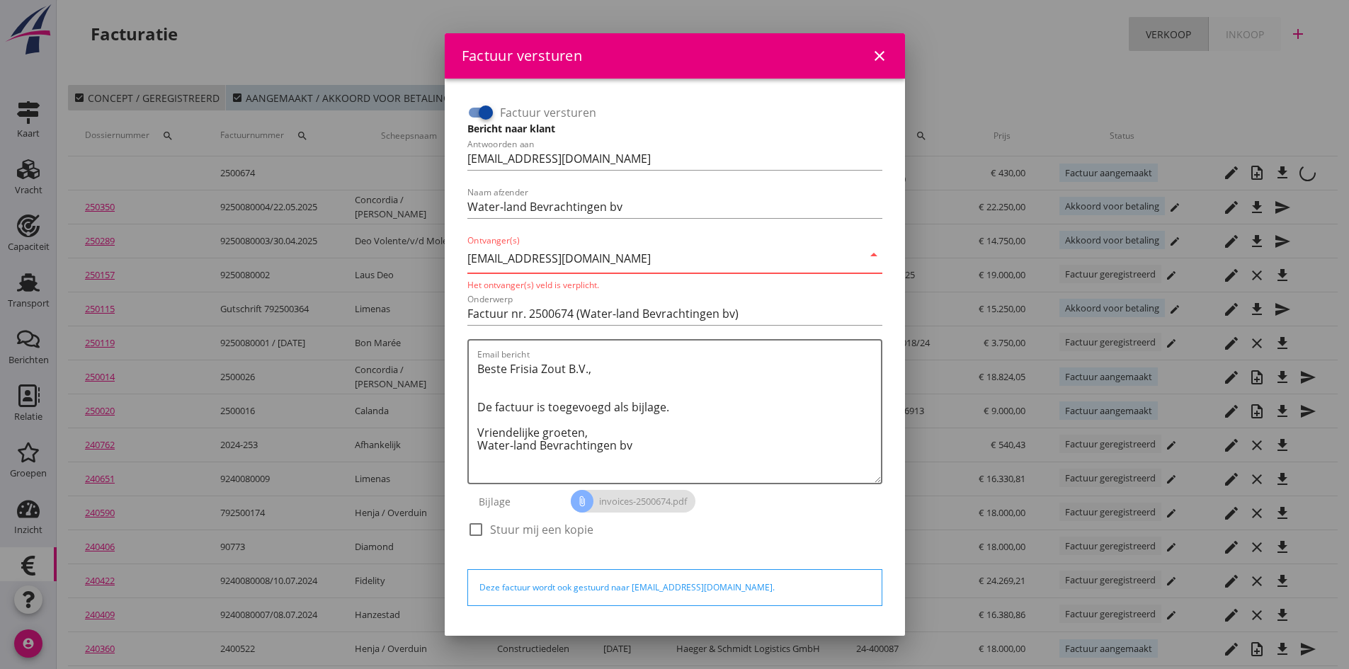
type input "[EMAIL_ADDRESS][DOMAIN_NAME]"
click at [795, 289] on div "Het ontvanger(s) veld is verplicht." at bounding box center [674, 285] width 415 height 12
click at [826, 515] on div "attach_file invoices-2500674.pdf" at bounding box center [727, 501] width 312 height 34
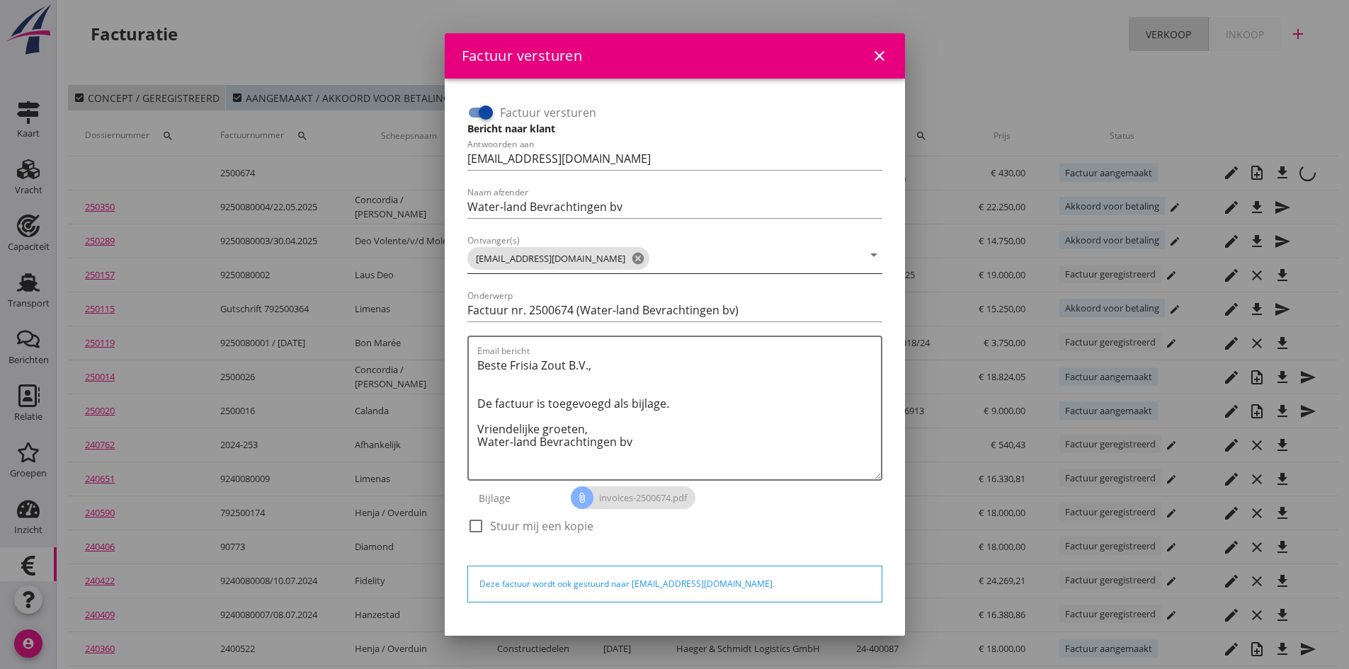
scroll to position [40, 0]
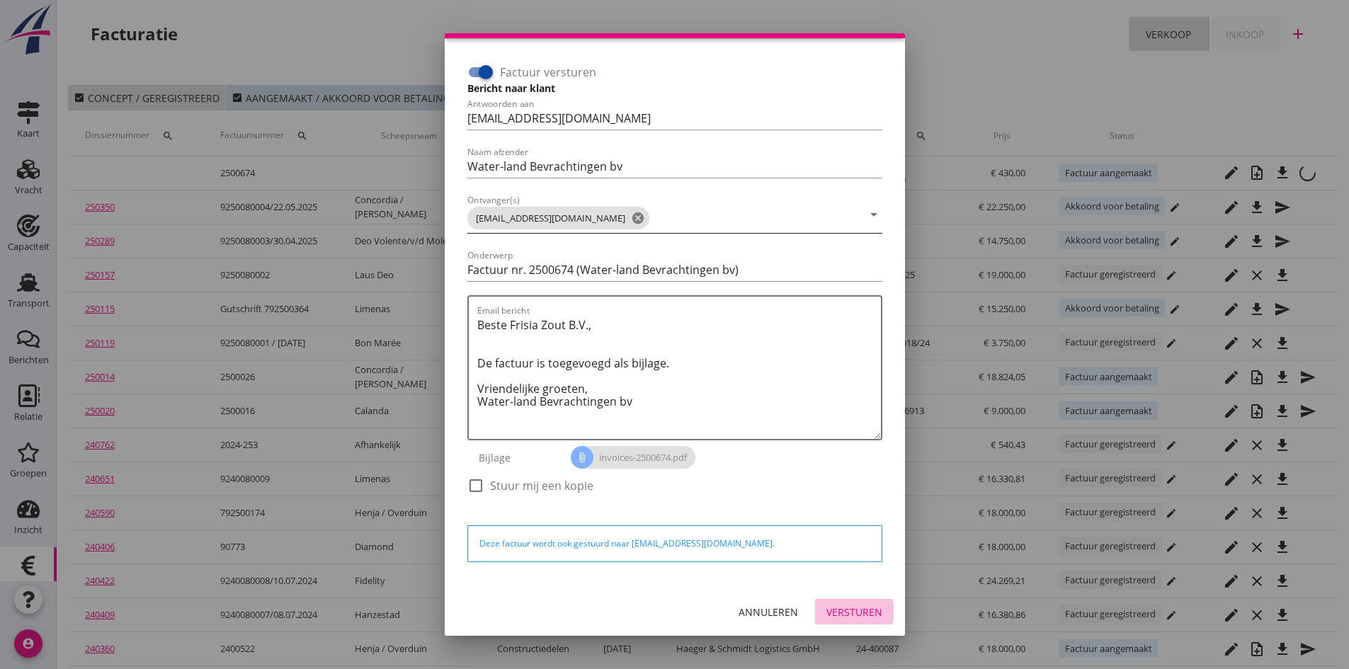
click at [840, 610] on div "Versturen" at bounding box center [854, 612] width 56 height 15
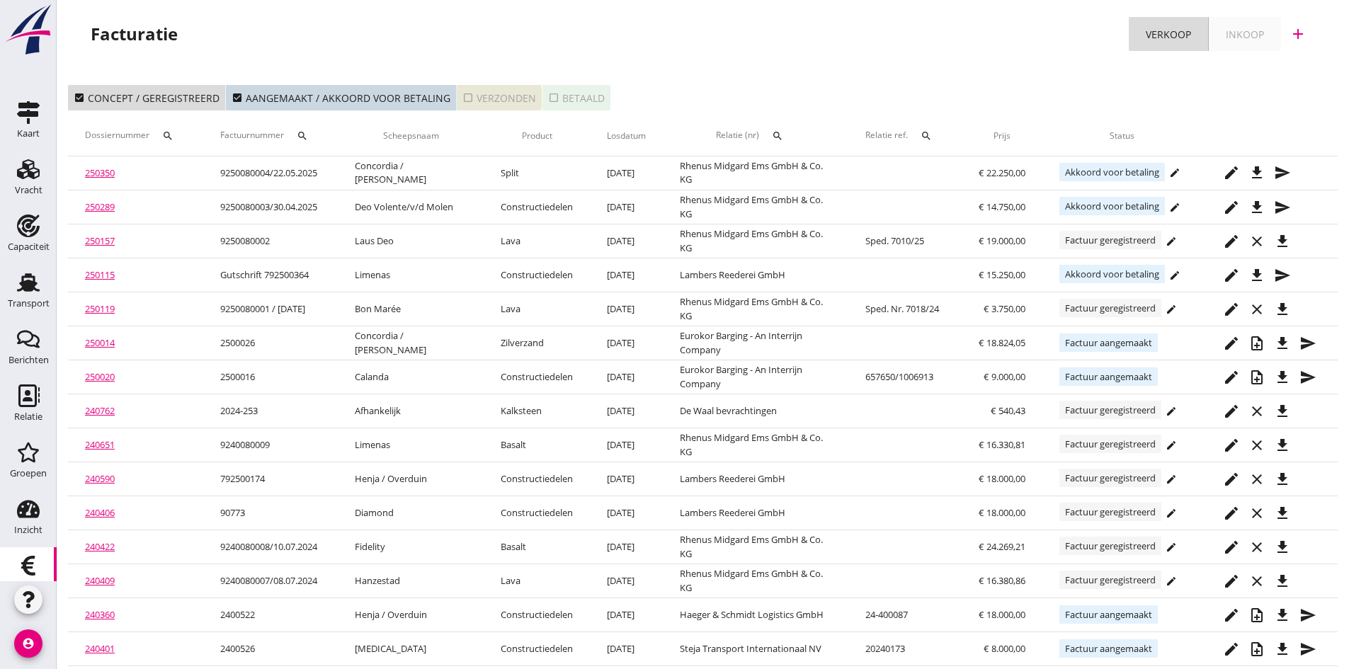
click at [480, 95] on div "check_box_outline_blank Verzonden" at bounding box center [499, 98] width 74 height 15
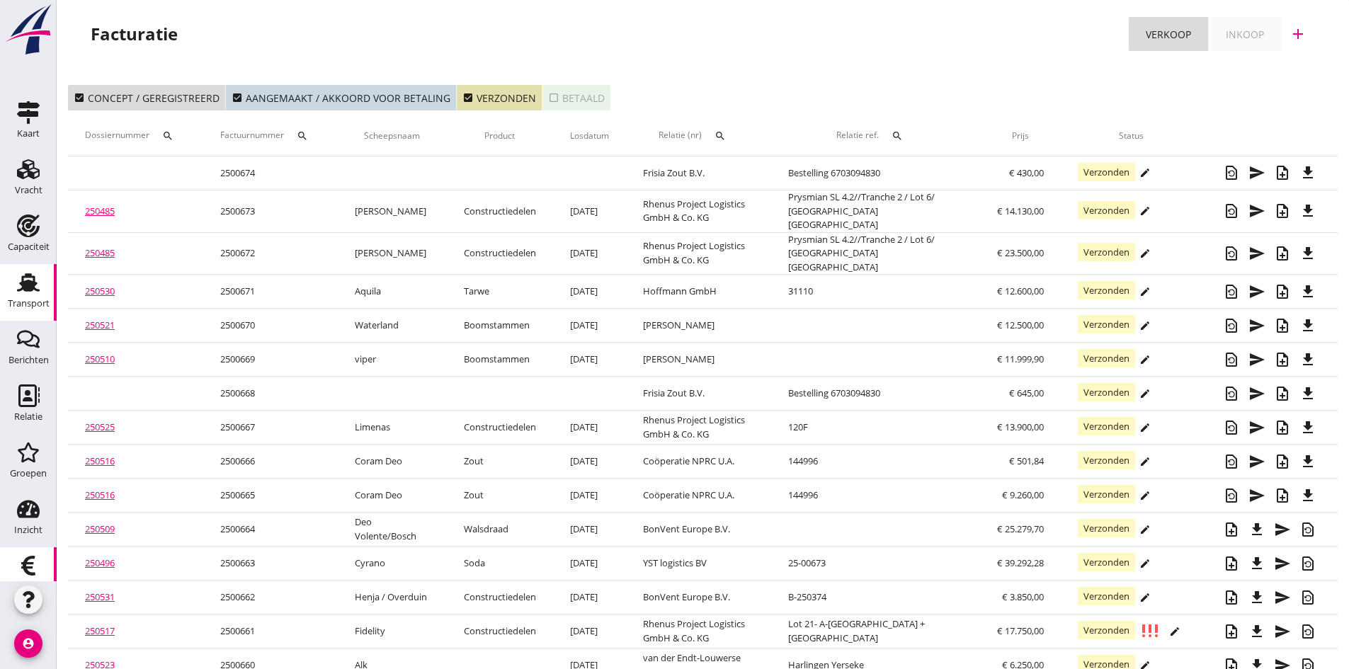
click at [17, 287] on use at bounding box center [28, 282] width 23 height 18
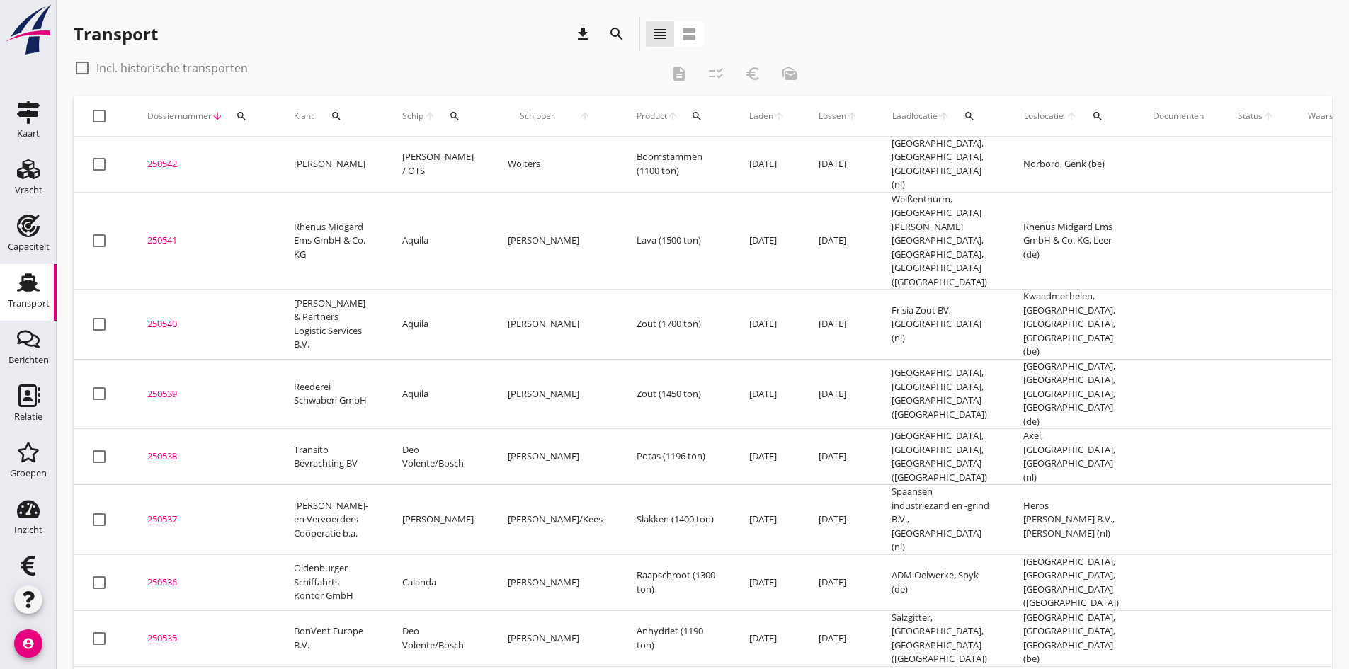
click at [166, 160] on div "250542" at bounding box center [203, 164] width 113 height 14
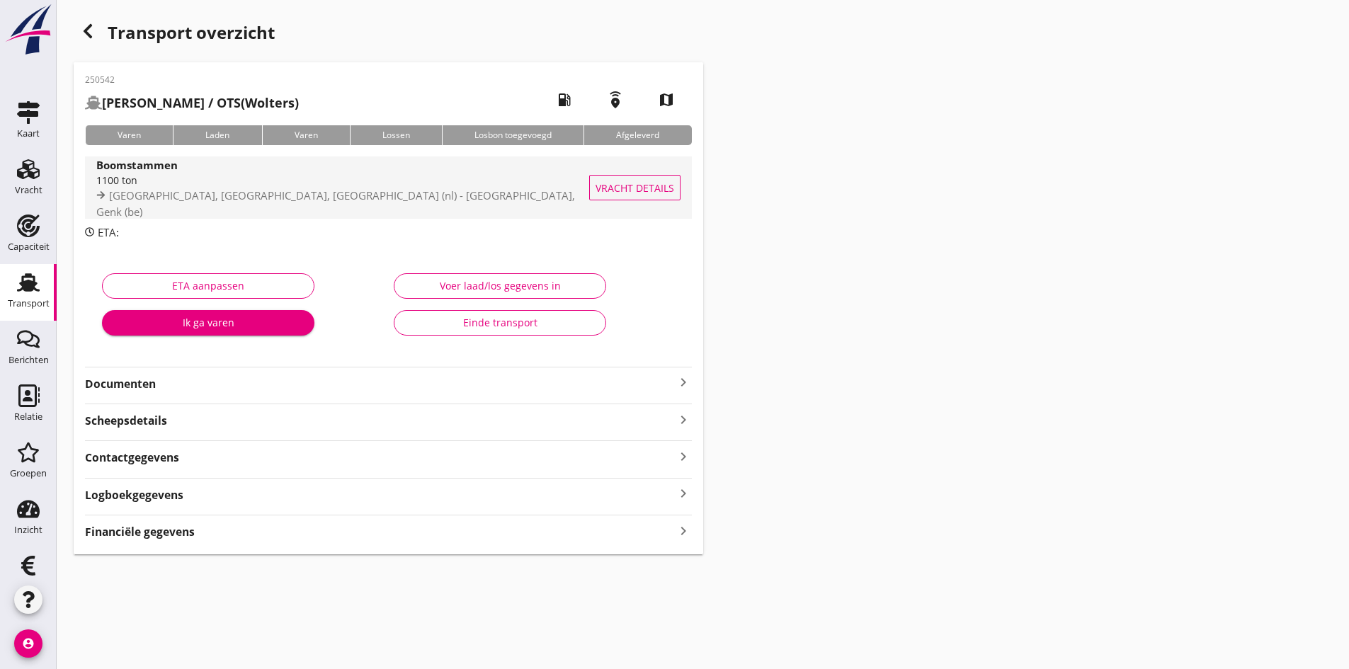
click at [130, 181] on div "1100 ton" at bounding box center [345, 180] width 498 height 15
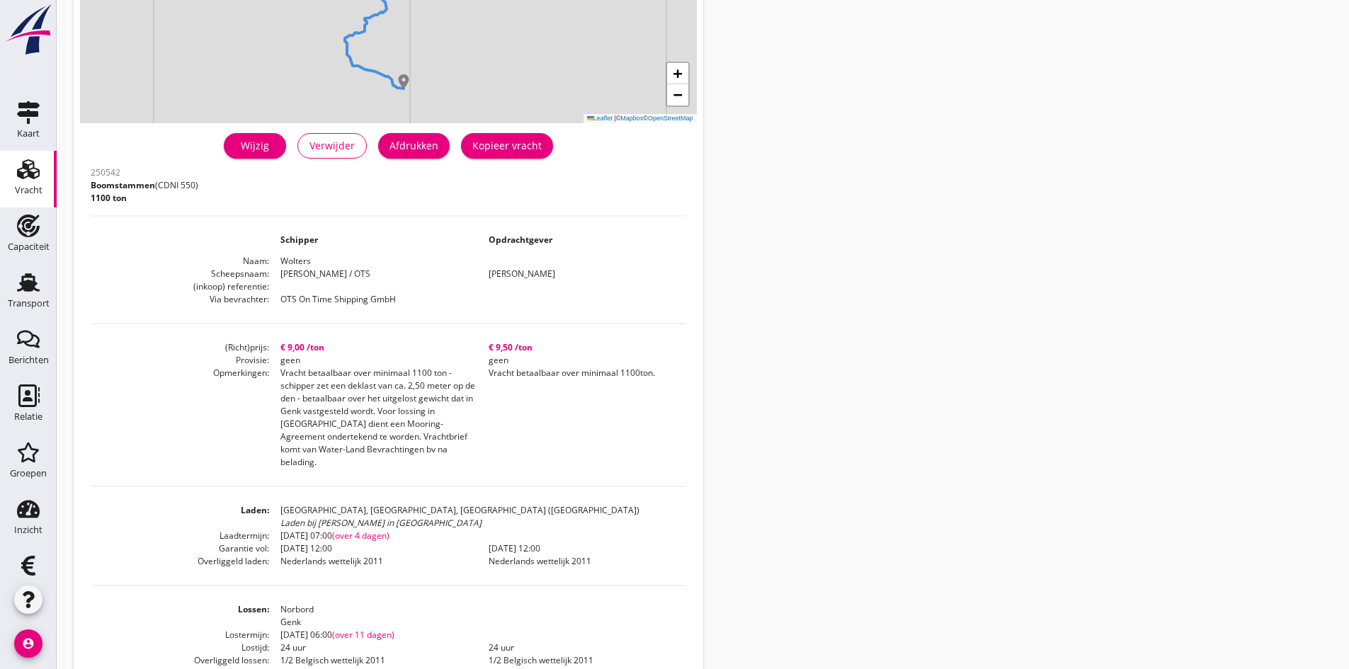
scroll to position [283, 0]
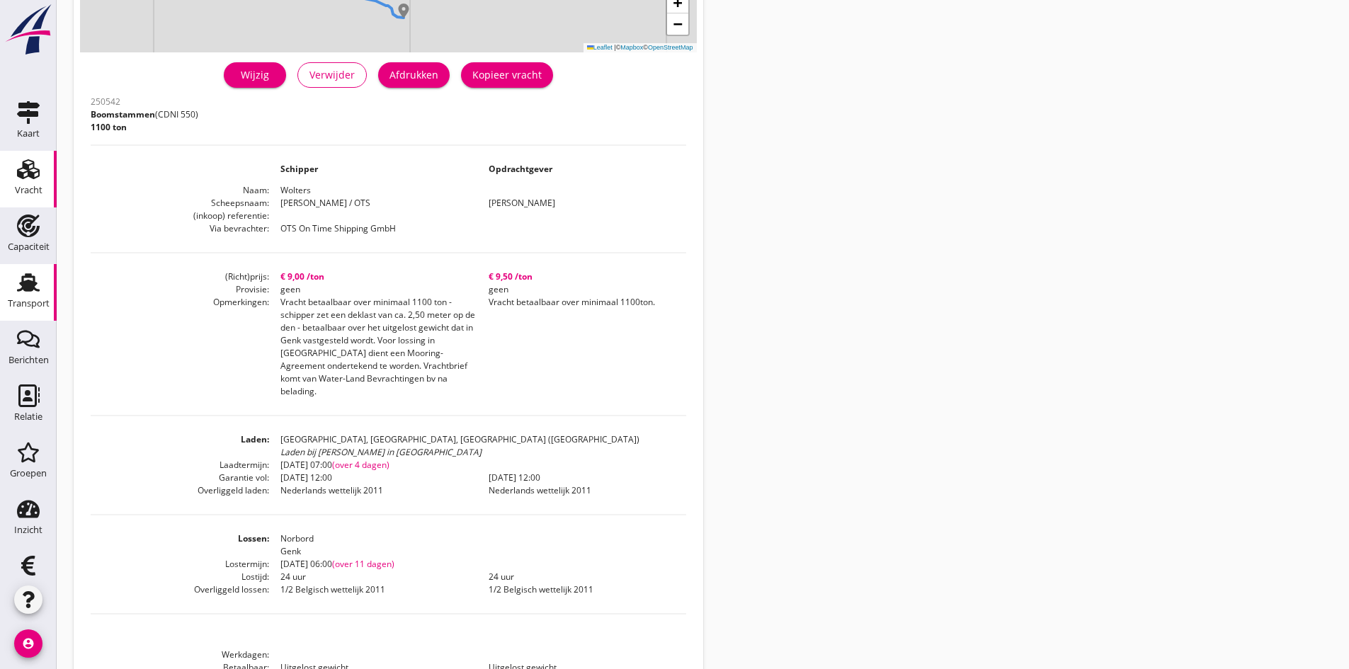
click at [25, 287] on use at bounding box center [28, 282] width 23 height 18
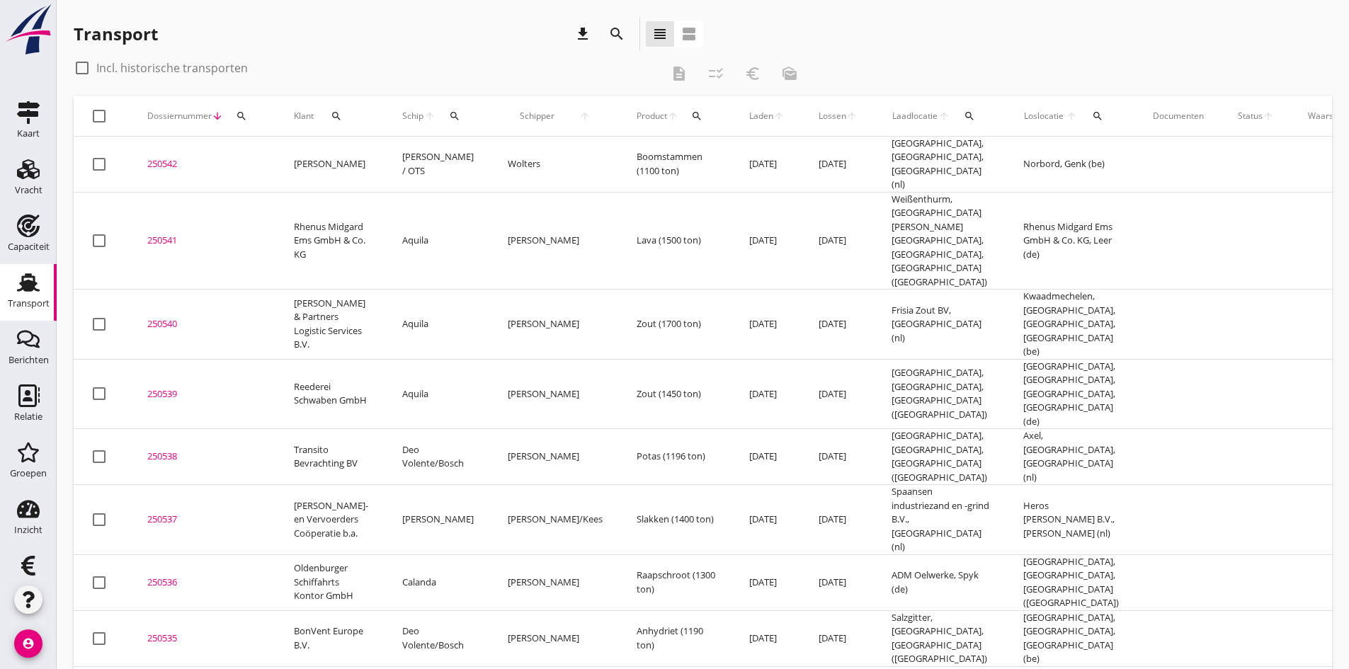
click at [449, 118] on icon "search" at bounding box center [454, 115] width 11 height 11
click at [453, 154] on input "Zoek op (scheeps)naam" at bounding box center [506, 157] width 147 height 23
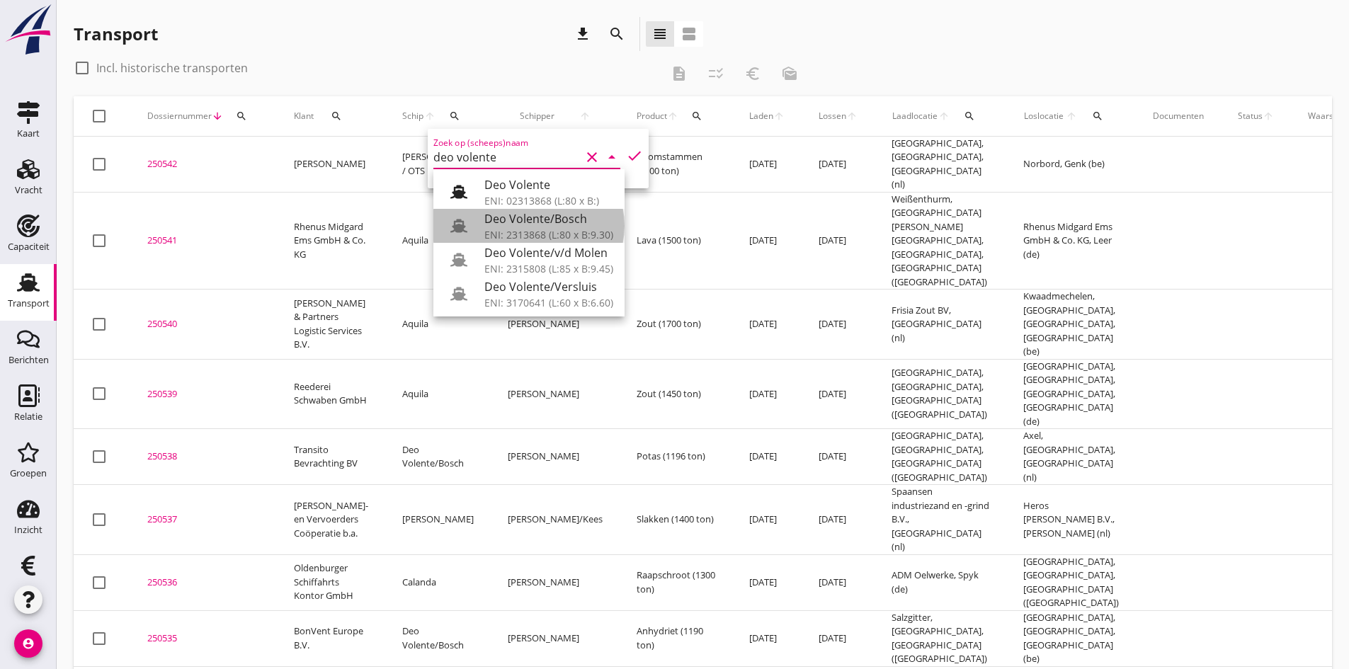
click at [514, 222] on div "Deo Volente/Bosch" at bounding box center [548, 218] width 129 height 17
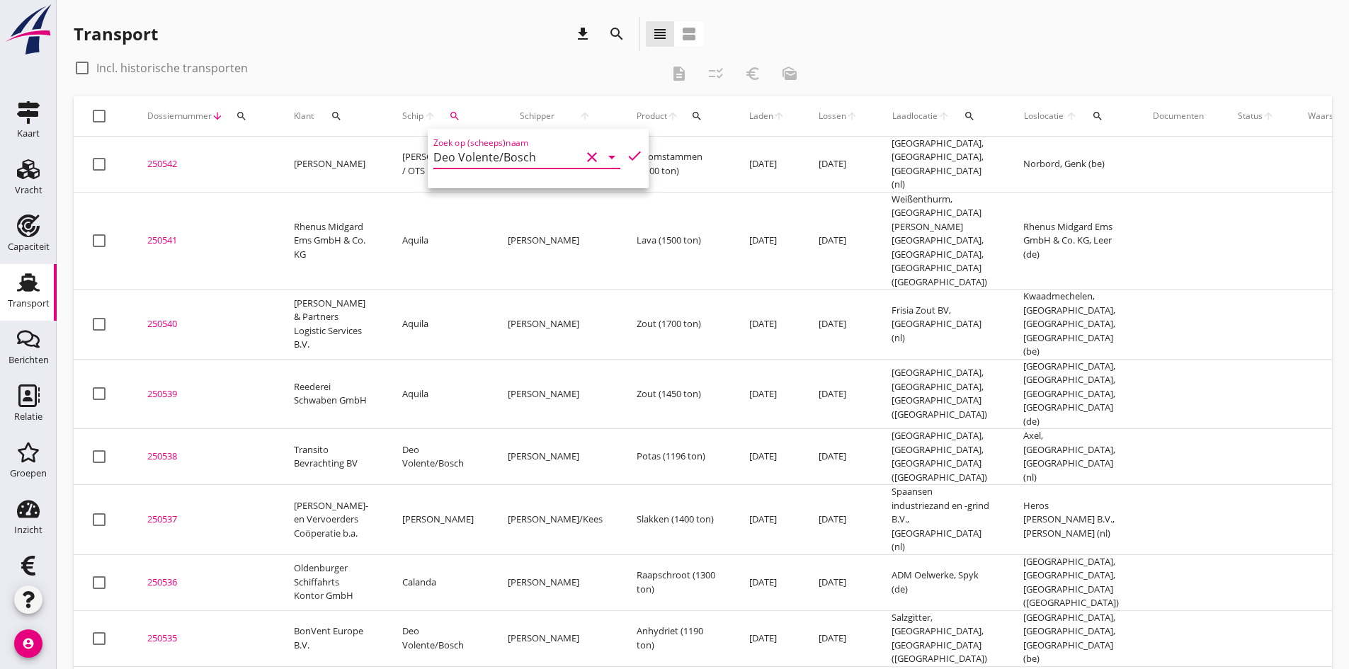
click at [626, 154] on icon "check" at bounding box center [634, 155] width 17 height 17
type input "Deo Volente/Bosch"
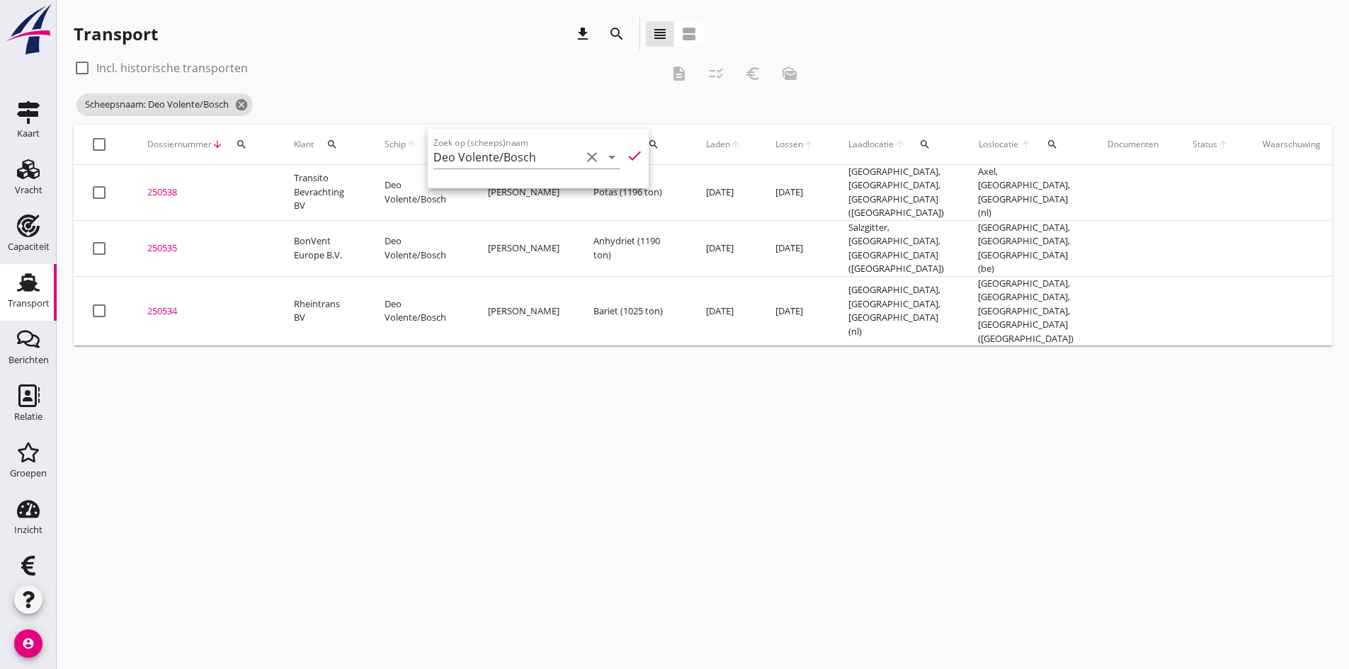
click at [321, 400] on div "cancel You are impersonating another user. Transport download search view_headl…" at bounding box center [703, 334] width 1292 height 669
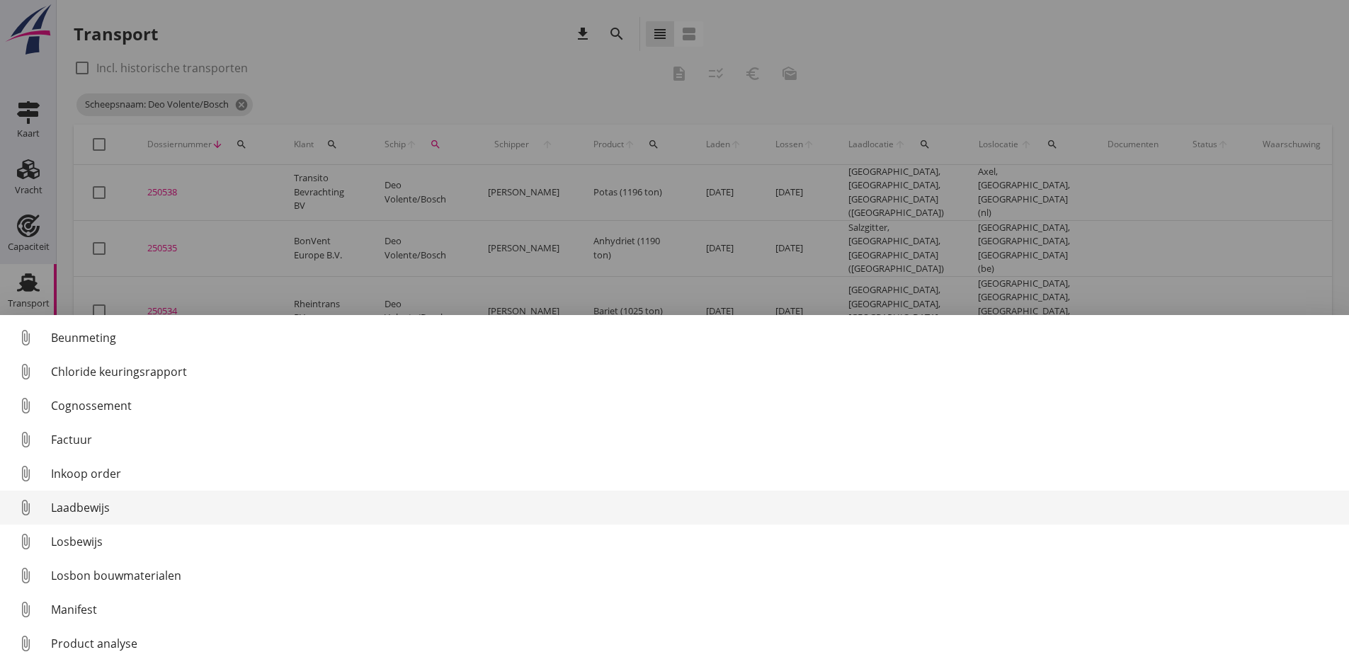
click at [86, 508] on div "Laadbewijs" at bounding box center [694, 507] width 1287 height 17
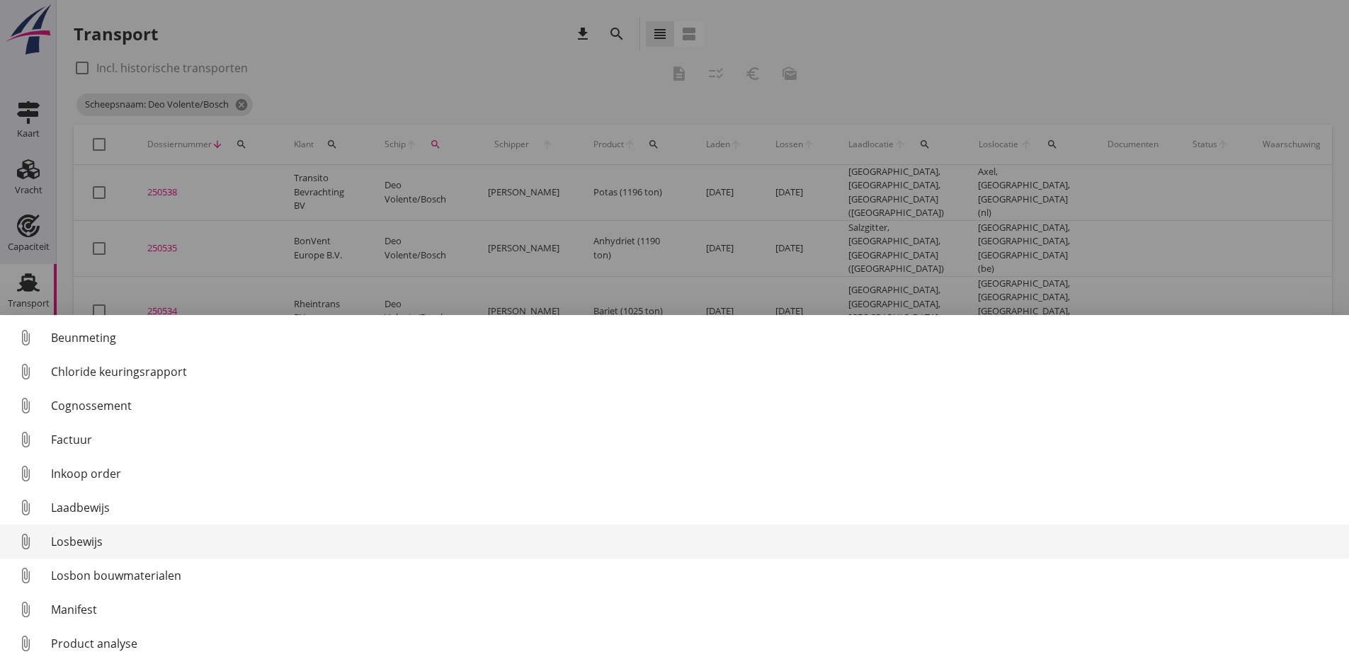
click at [96, 538] on div "Losbewijs" at bounding box center [694, 541] width 1287 height 17
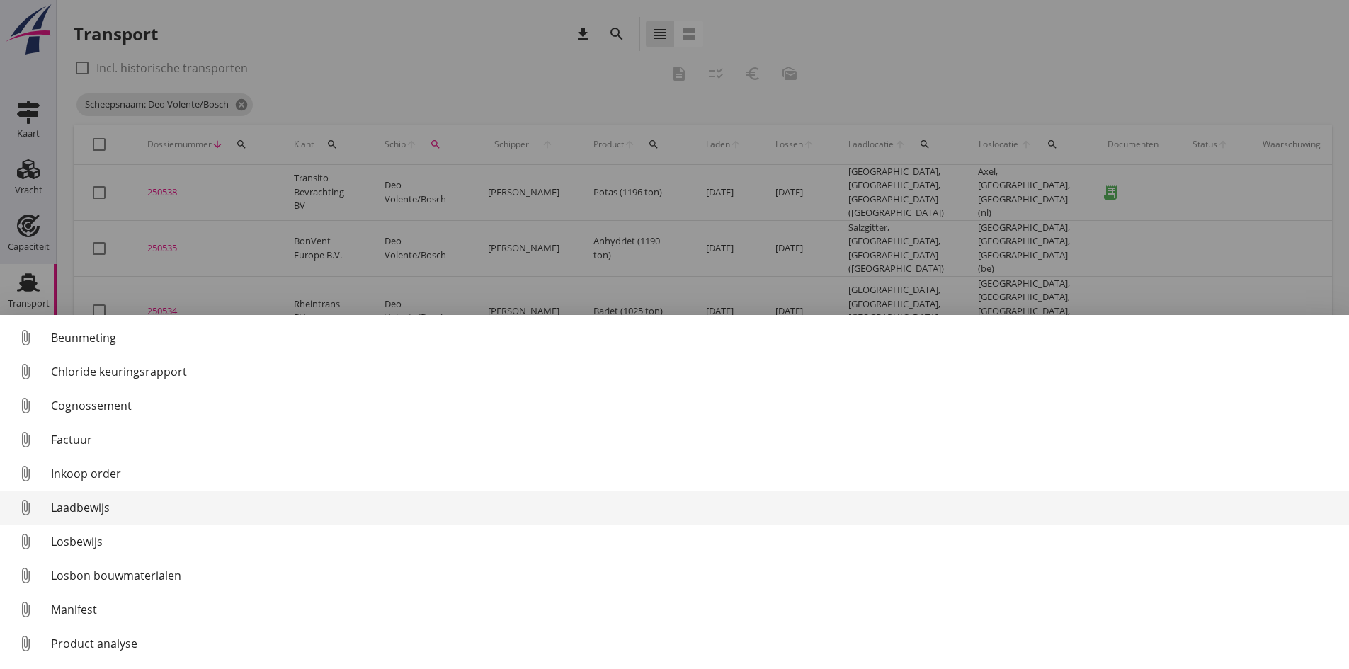
click at [98, 506] on div "Laadbewijs" at bounding box center [694, 507] width 1287 height 17
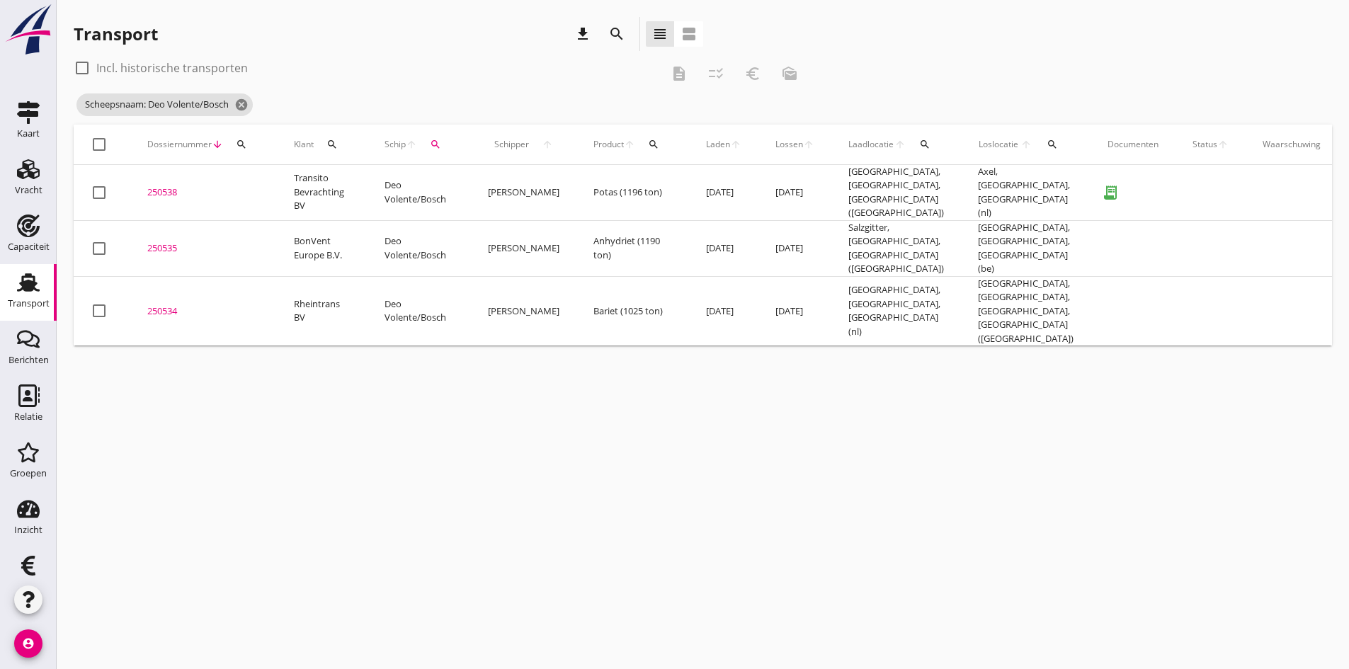
click at [160, 188] on div "250538" at bounding box center [203, 193] width 113 height 14
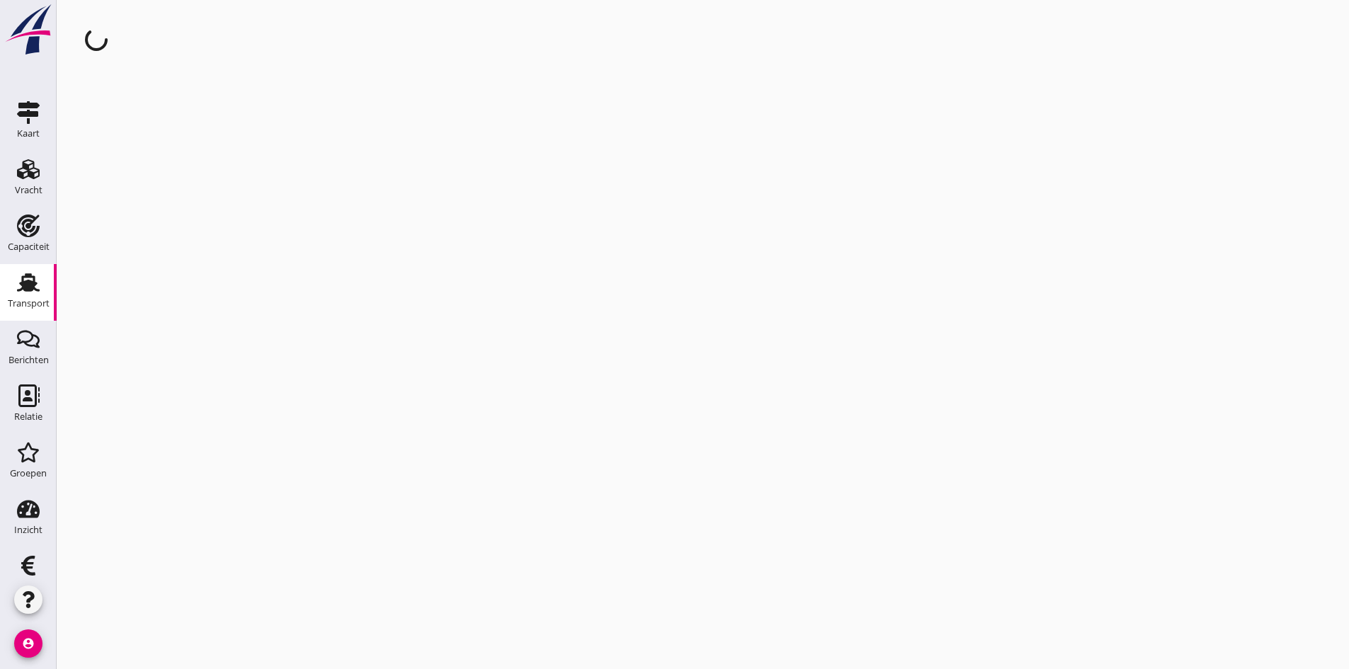
click at [160, 188] on div "cancel You are impersonating another user." at bounding box center [703, 334] width 1292 height 669
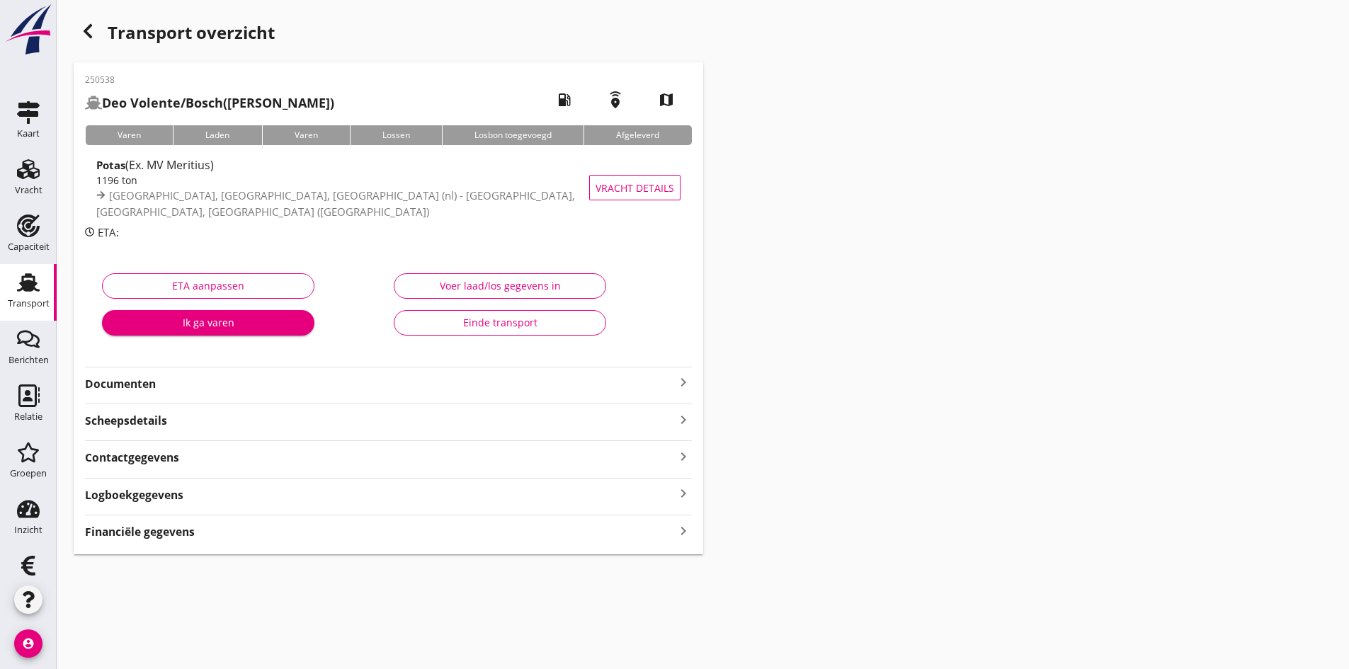
click at [120, 382] on strong "Documenten" at bounding box center [380, 384] width 590 height 16
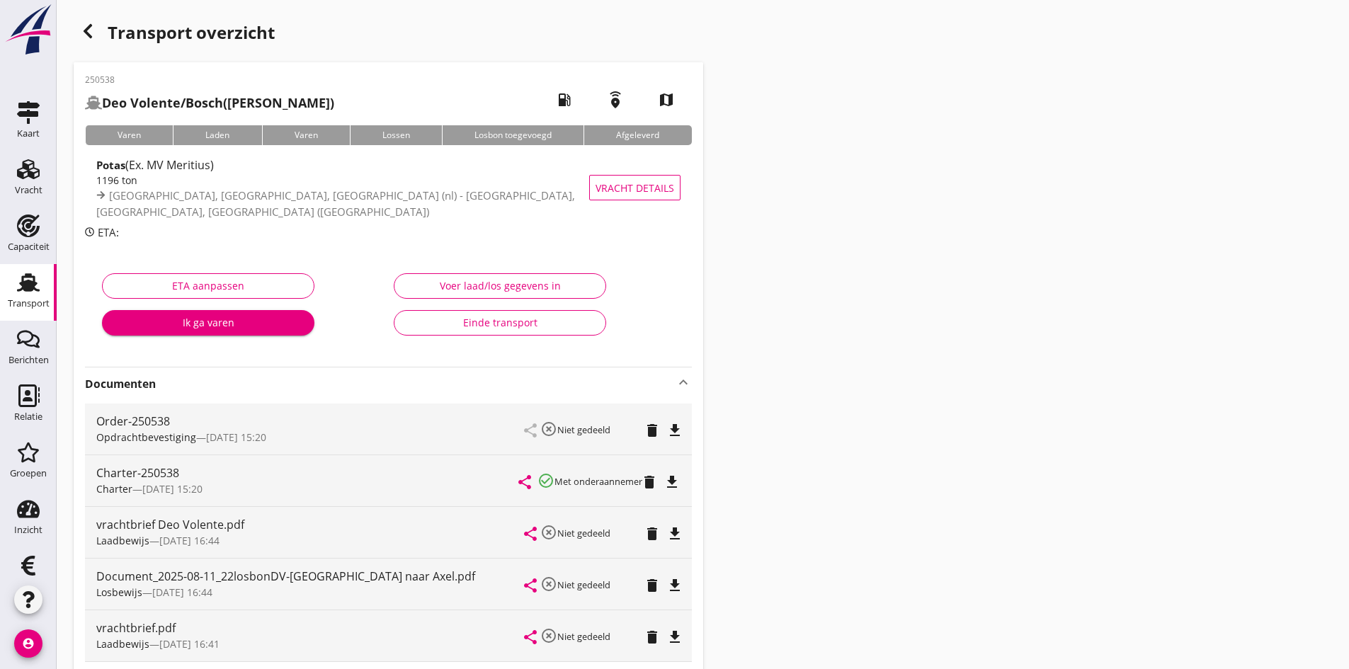
scroll to position [71, 0]
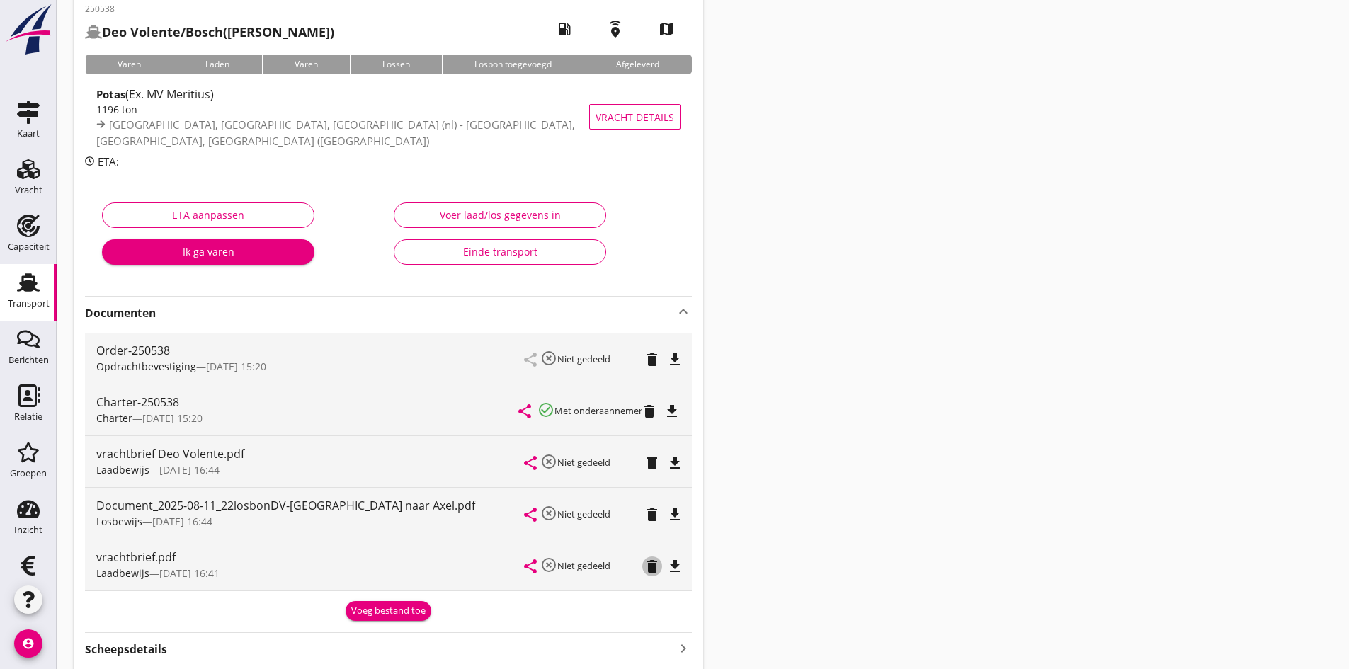
click at [651, 564] on icon "delete" at bounding box center [652, 566] width 17 height 17
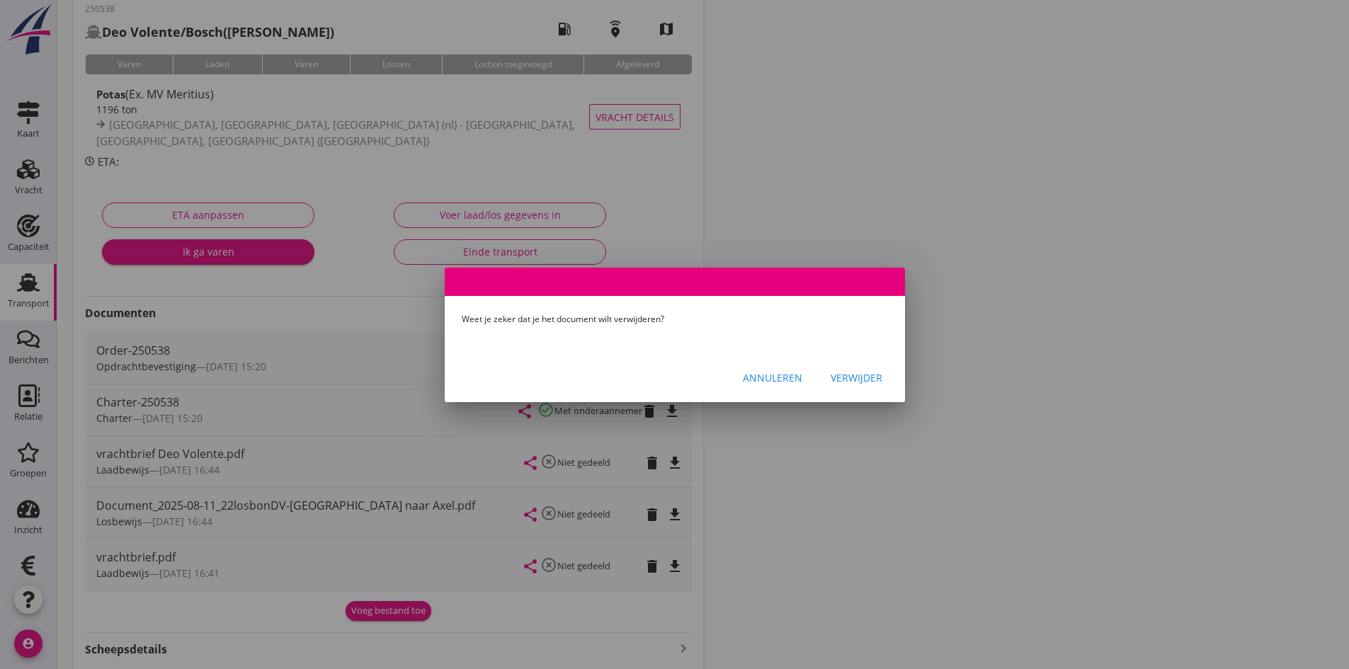
click at [854, 375] on div "Verwijder" at bounding box center [857, 377] width 52 height 15
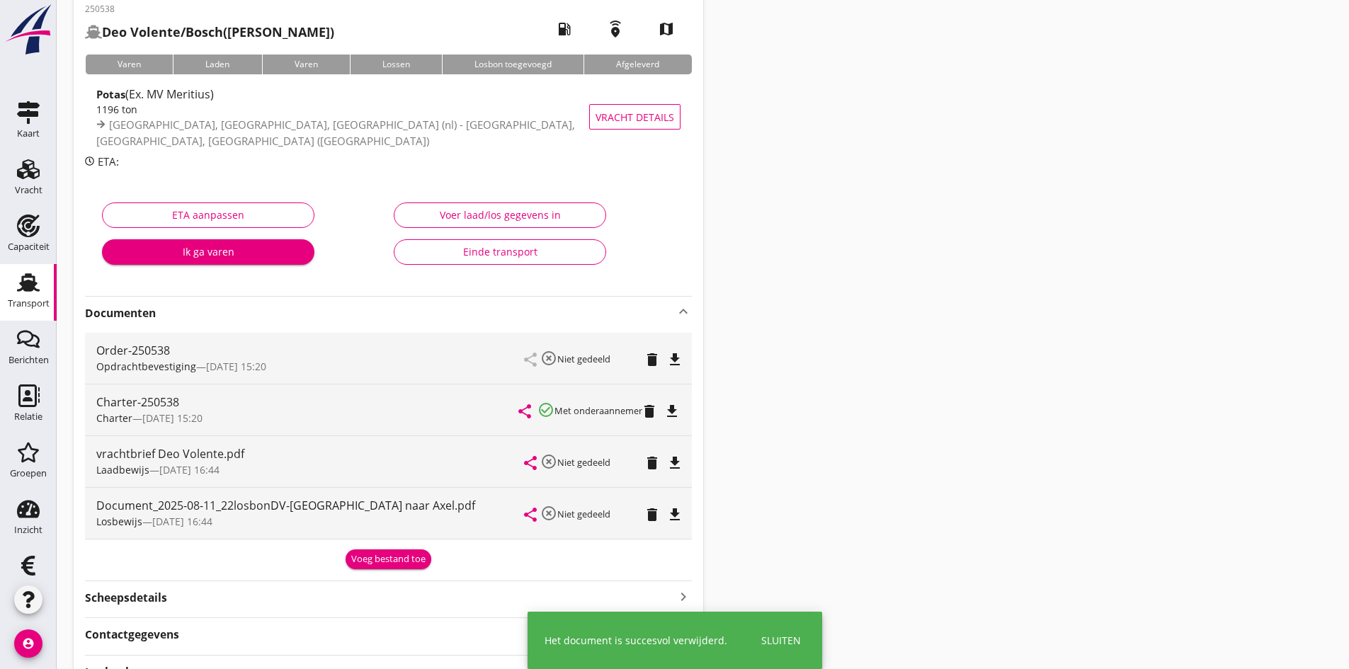
scroll to position [0, 0]
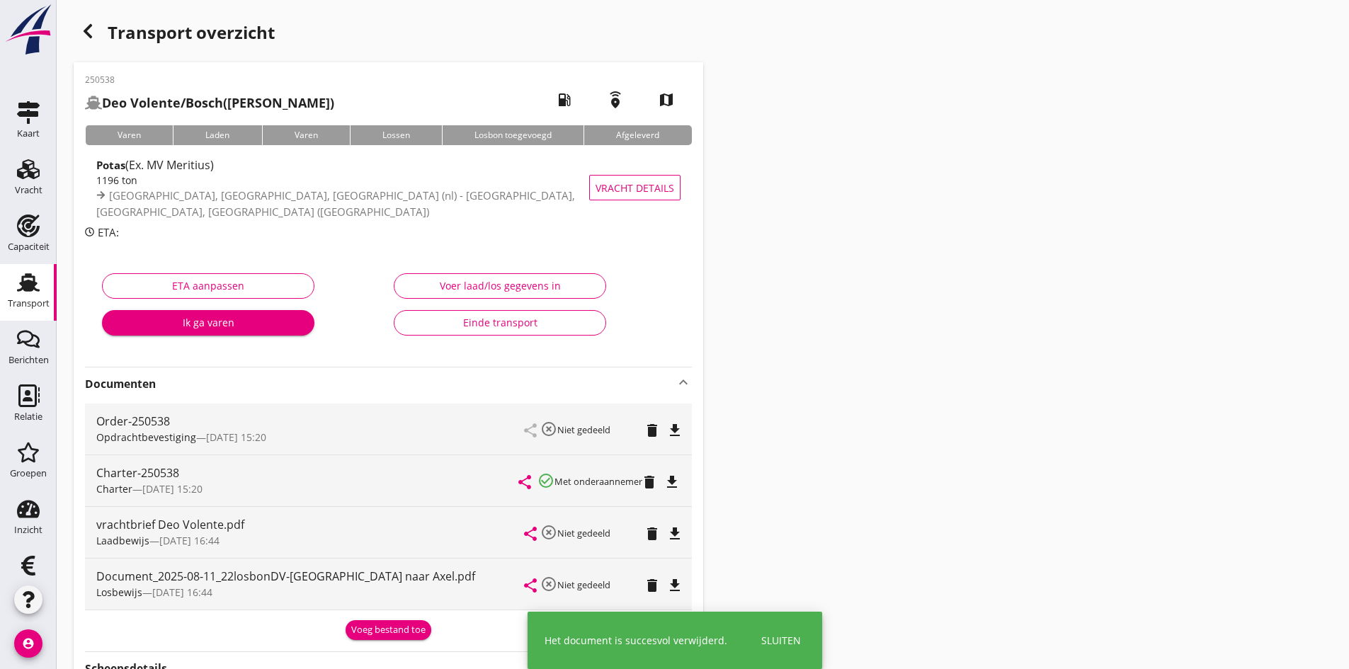
click at [493, 285] on div "Voer laad/los gegevens in" at bounding box center [500, 285] width 188 height 15
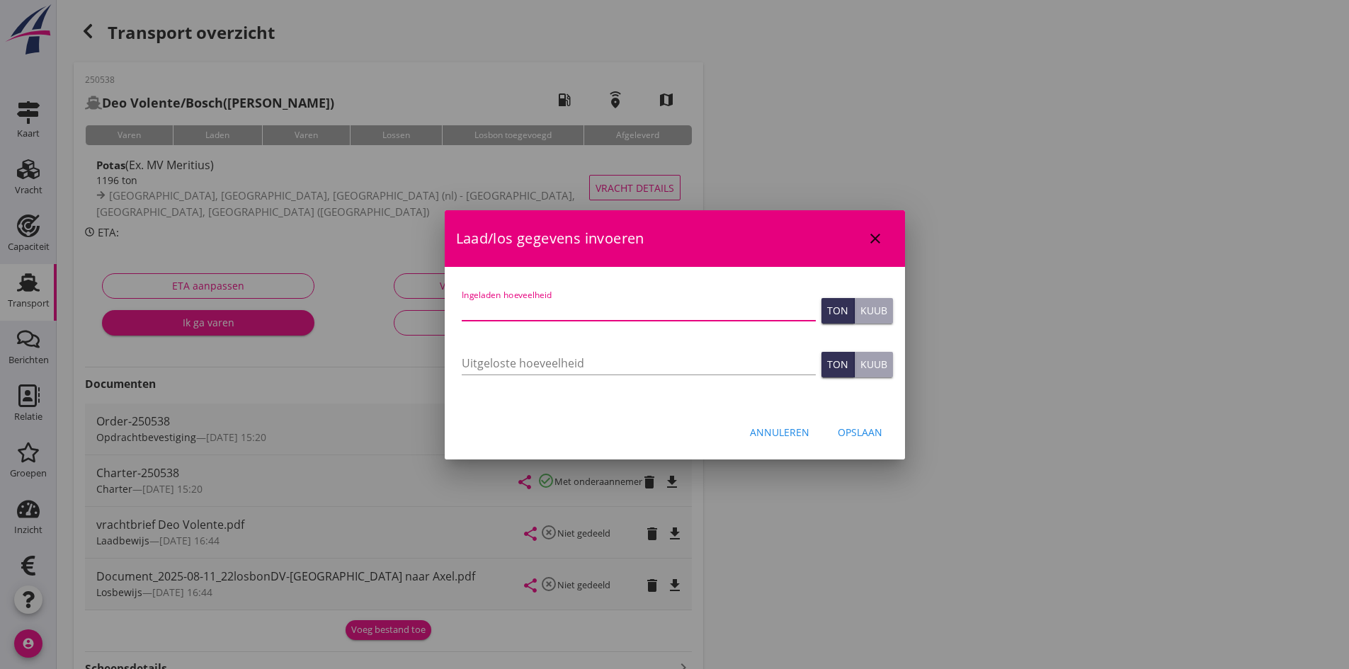
click at [508, 307] on input "Ingeladen hoeveelheid" at bounding box center [639, 309] width 354 height 23
type input "1211"
type input "1211.609"
click at [491, 362] on input "Uitgeloste hoeveelheid" at bounding box center [639, 363] width 354 height 23
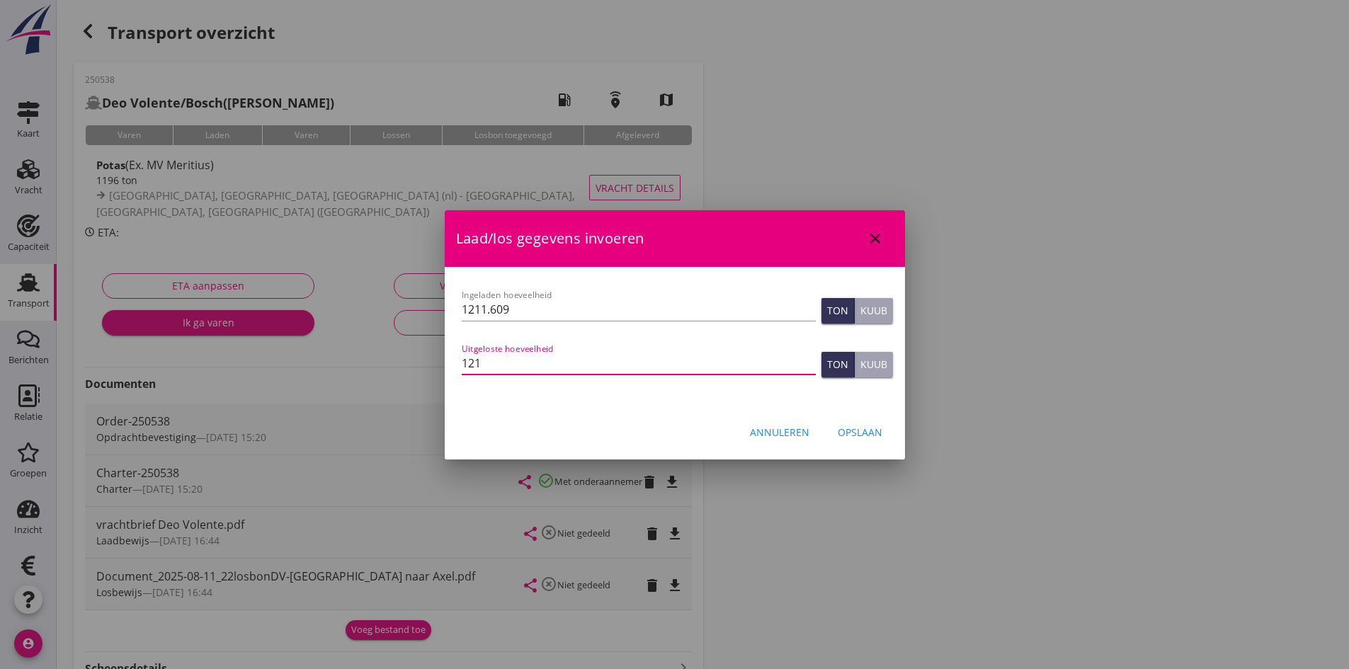
type input "1211"
type input "1211.609"
click at [870, 428] on div "Opslaan" at bounding box center [860, 432] width 45 height 15
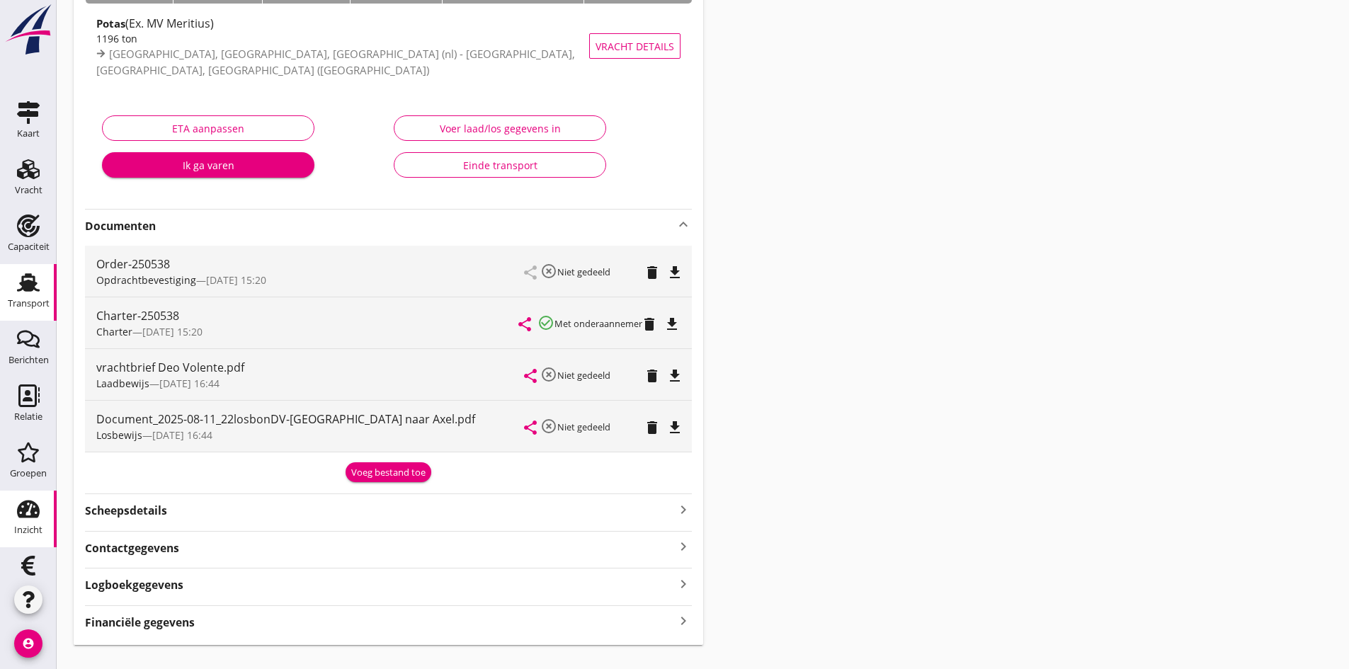
scroll to position [169, 0]
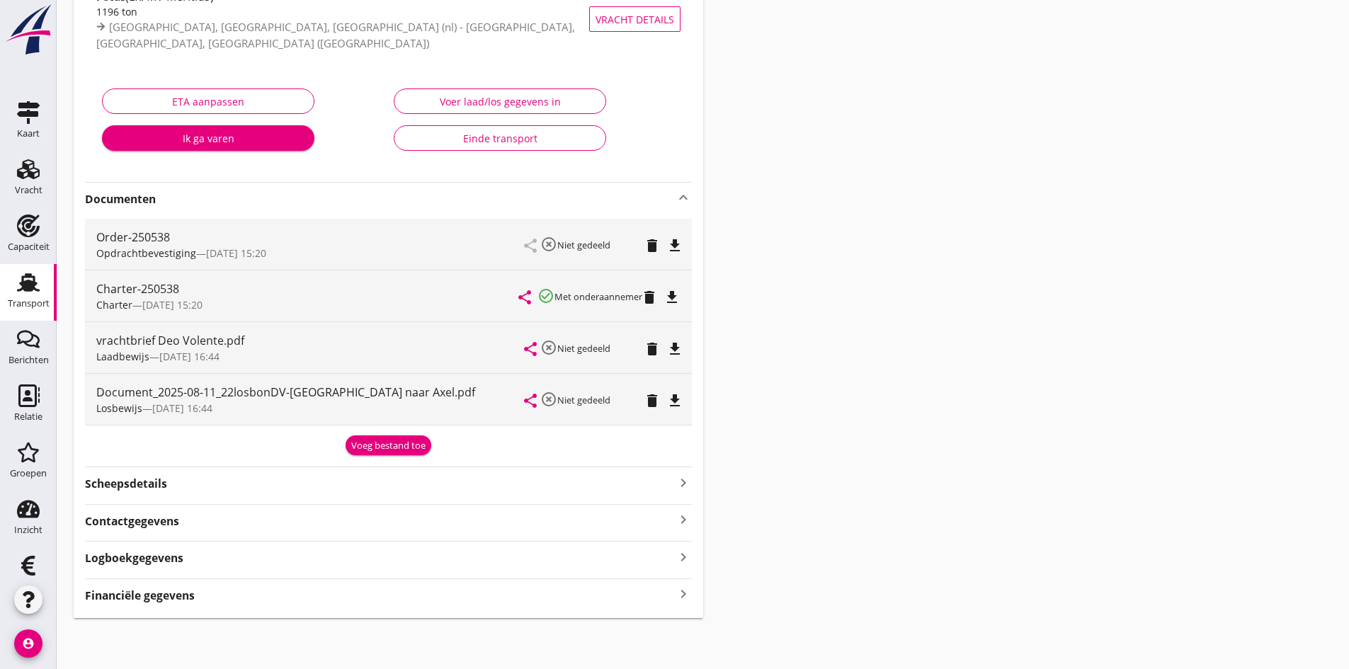
click at [677, 593] on icon "keyboard_arrow_right" at bounding box center [683, 594] width 17 height 19
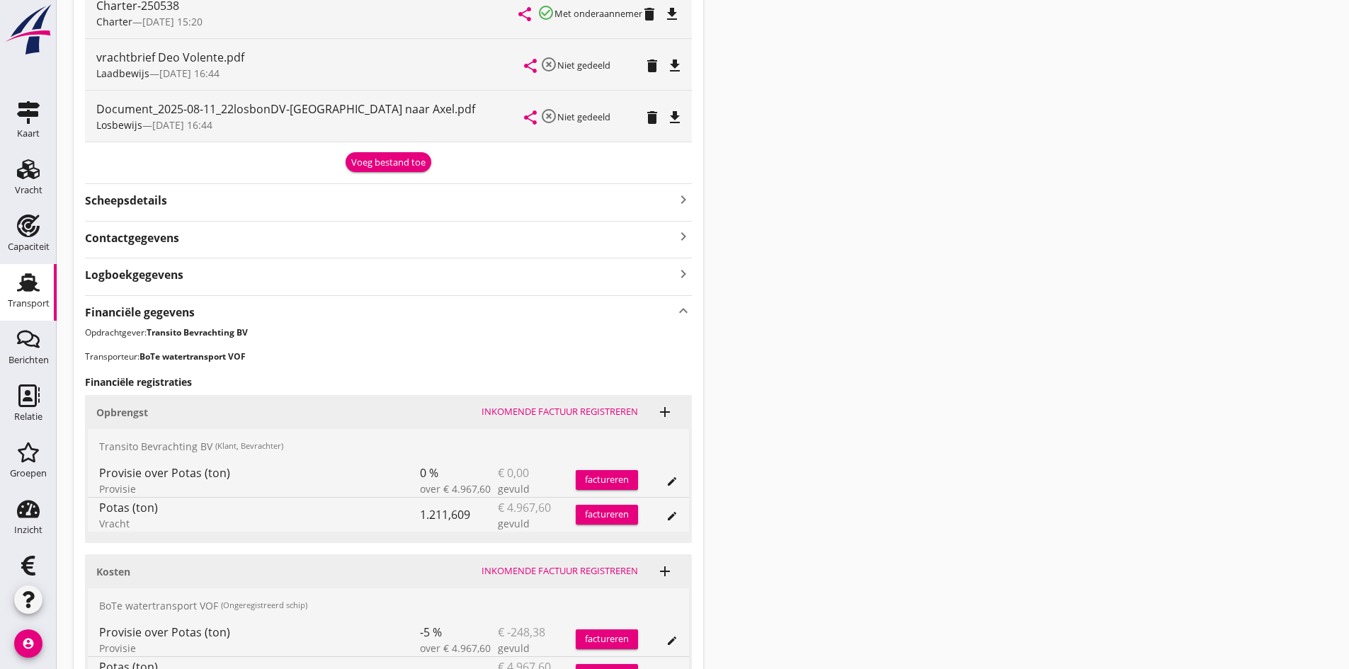
scroll to position [593, 0]
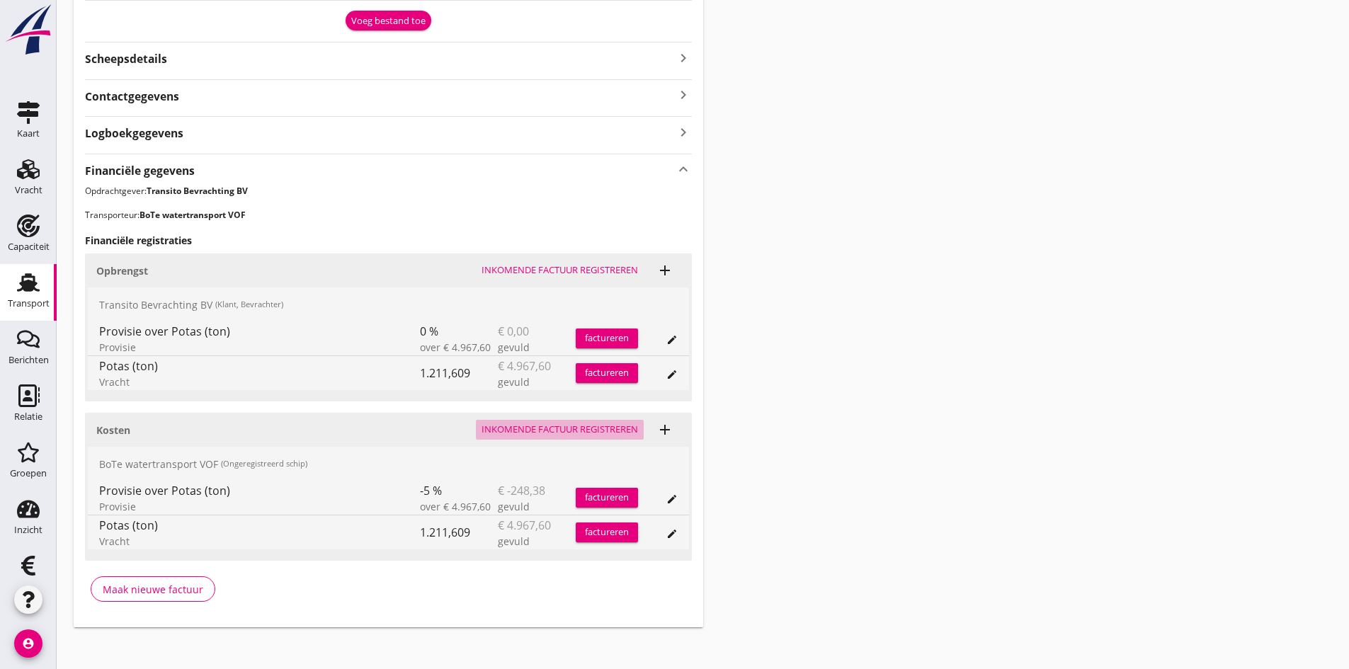
click at [531, 428] on div "Inkomende factuur registreren" at bounding box center [560, 430] width 157 height 14
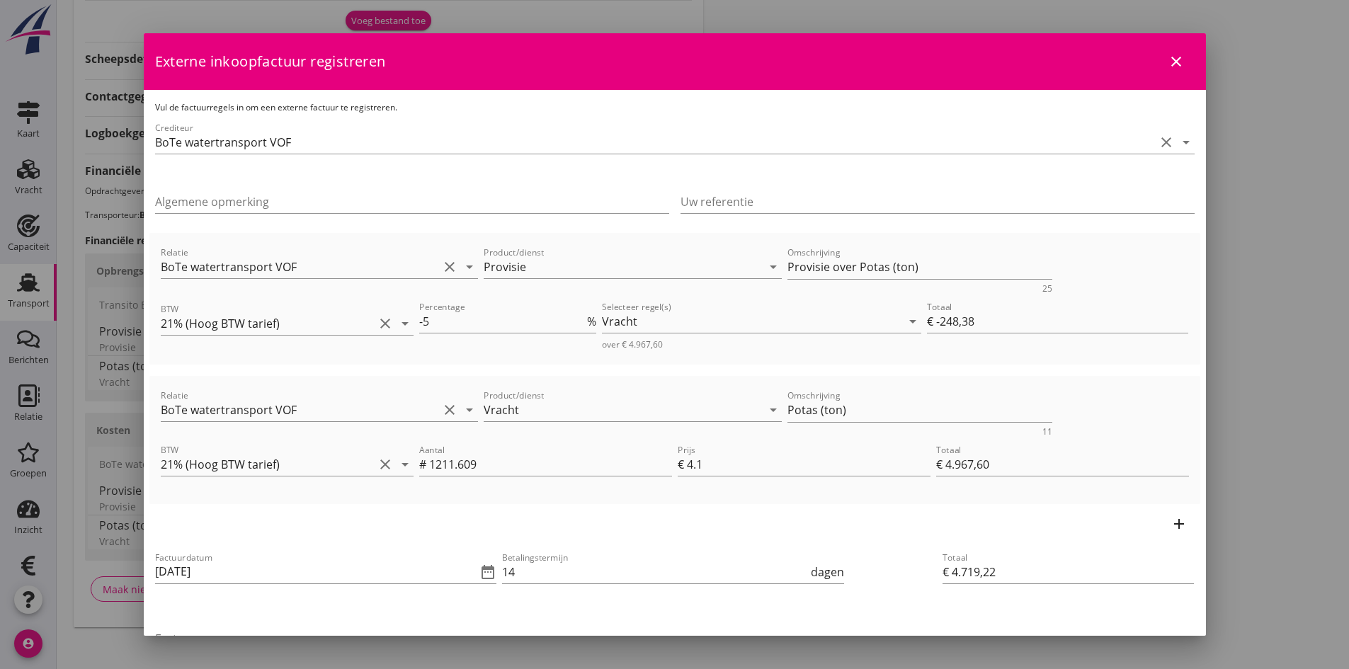
scroll to position [71, 0]
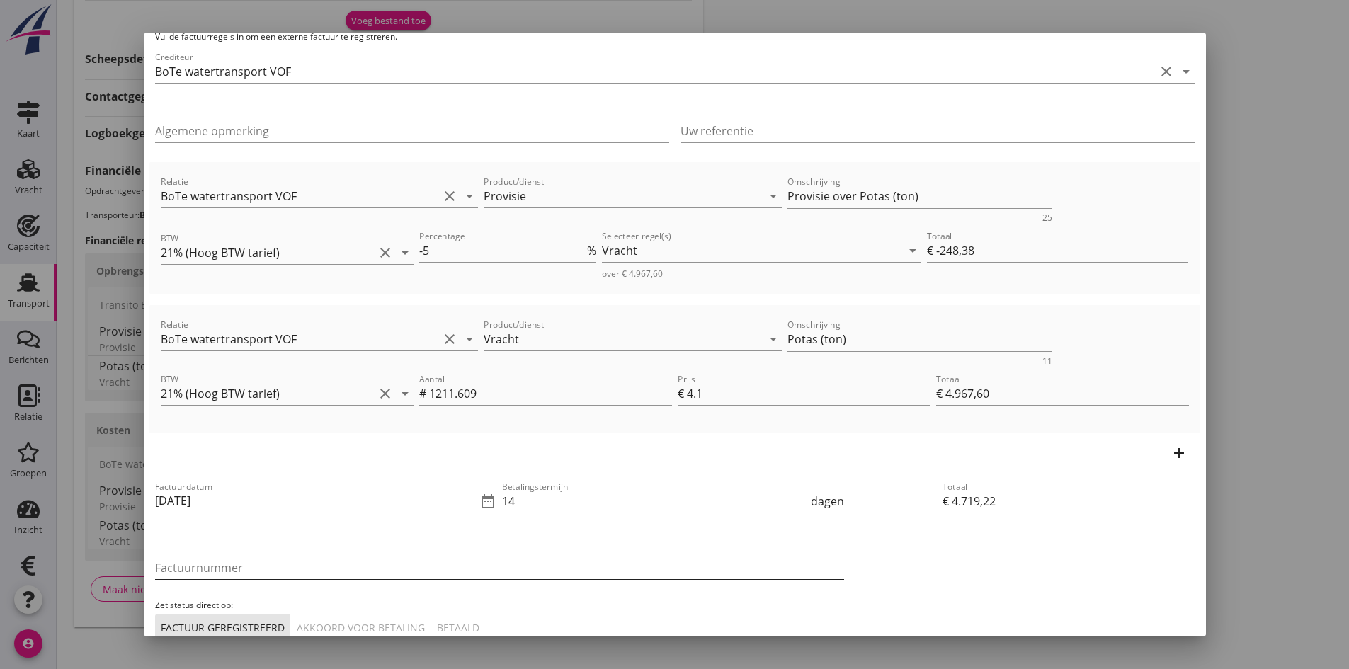
click at [273, 570] on input "Factuurnummer" at bounding box center [499, 568] width 689 height 23
type input "2025-22"
click at [352, 625] on div "Akkoord voor betaling" at bounding box center [361, 627] width 128 height 15
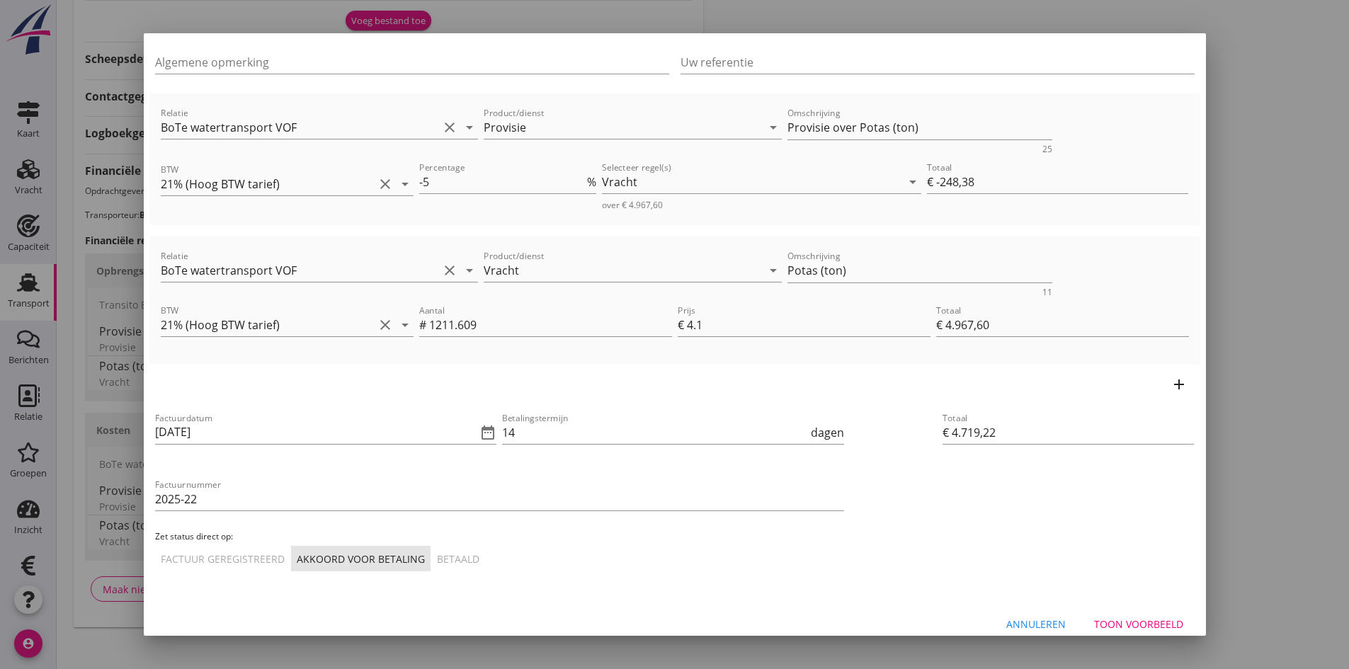
scroll to position [154, 0]
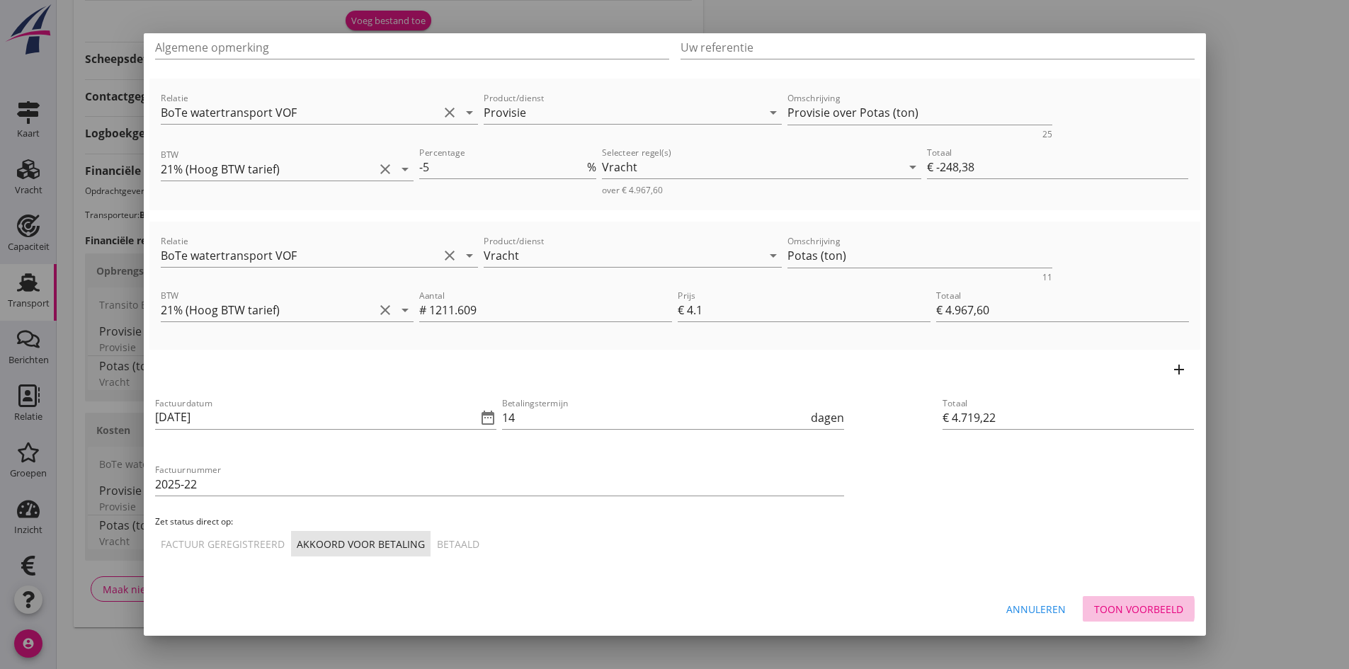
click at [1129, 610] on div "Toon voorbeeld" at bounding box center [1138, 609] width 89 height 15
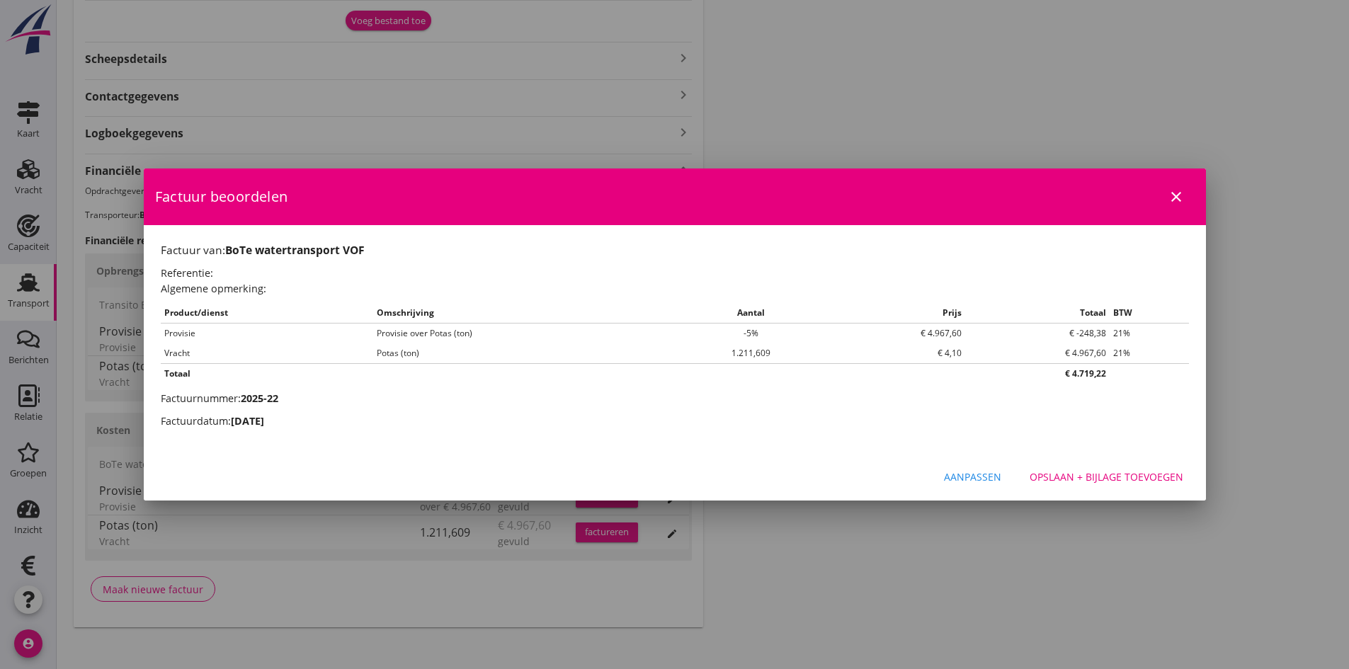
scroll to position [0, 0]
click at [1050, 478] on div "Opslaan + bijlage toevoegen" at bounding box center [1107, 477] width 154 height 15
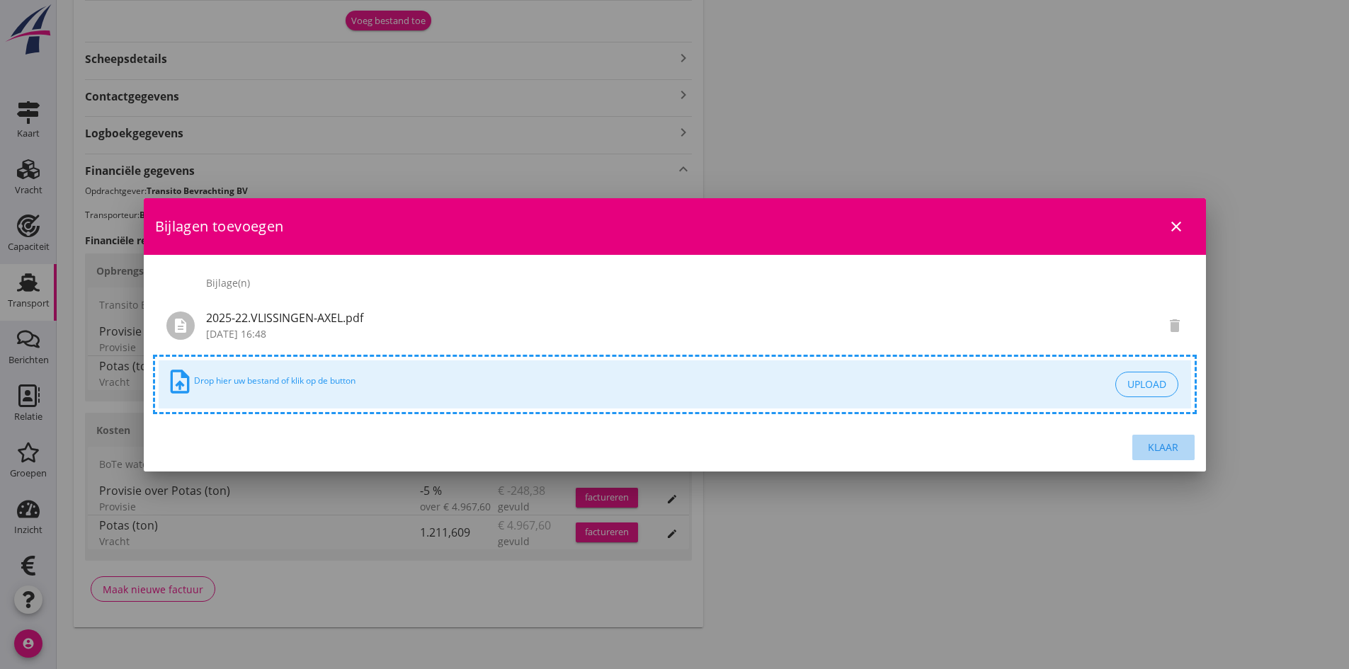
click at [1154, 445] on div "Klaar" at bounding box center [1164, 447] width 40 height 15
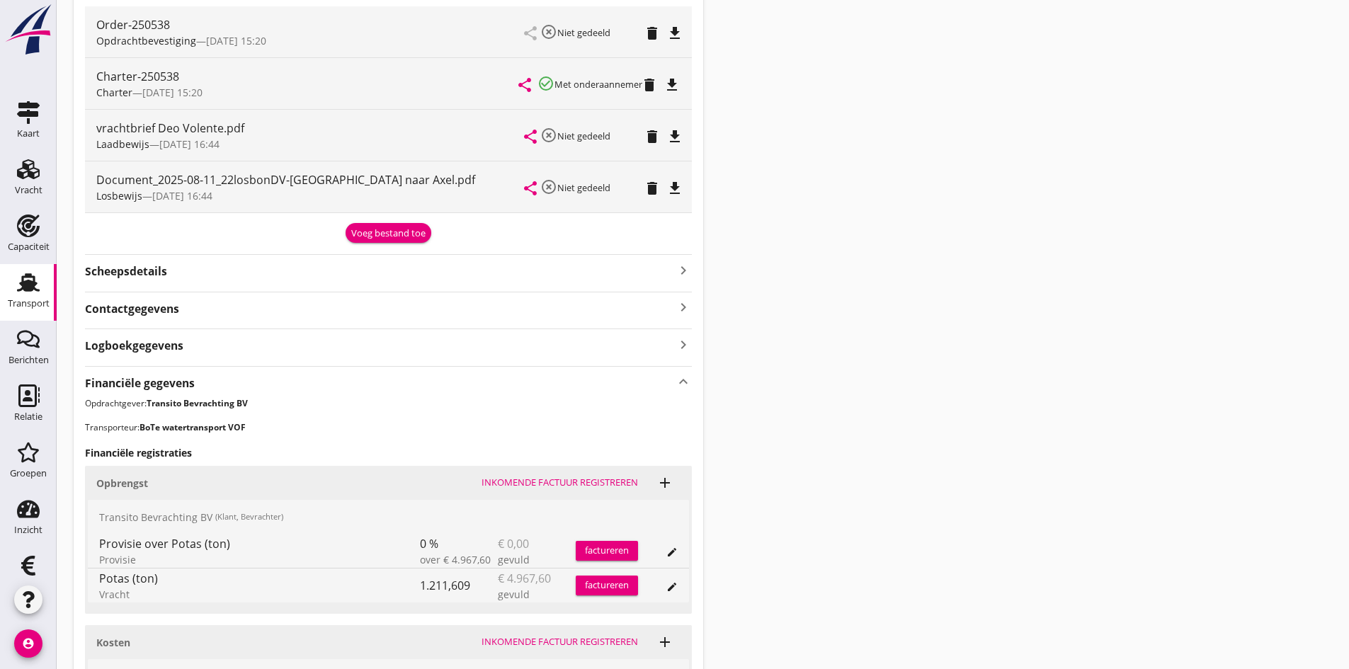
scroll to position [98, 0]
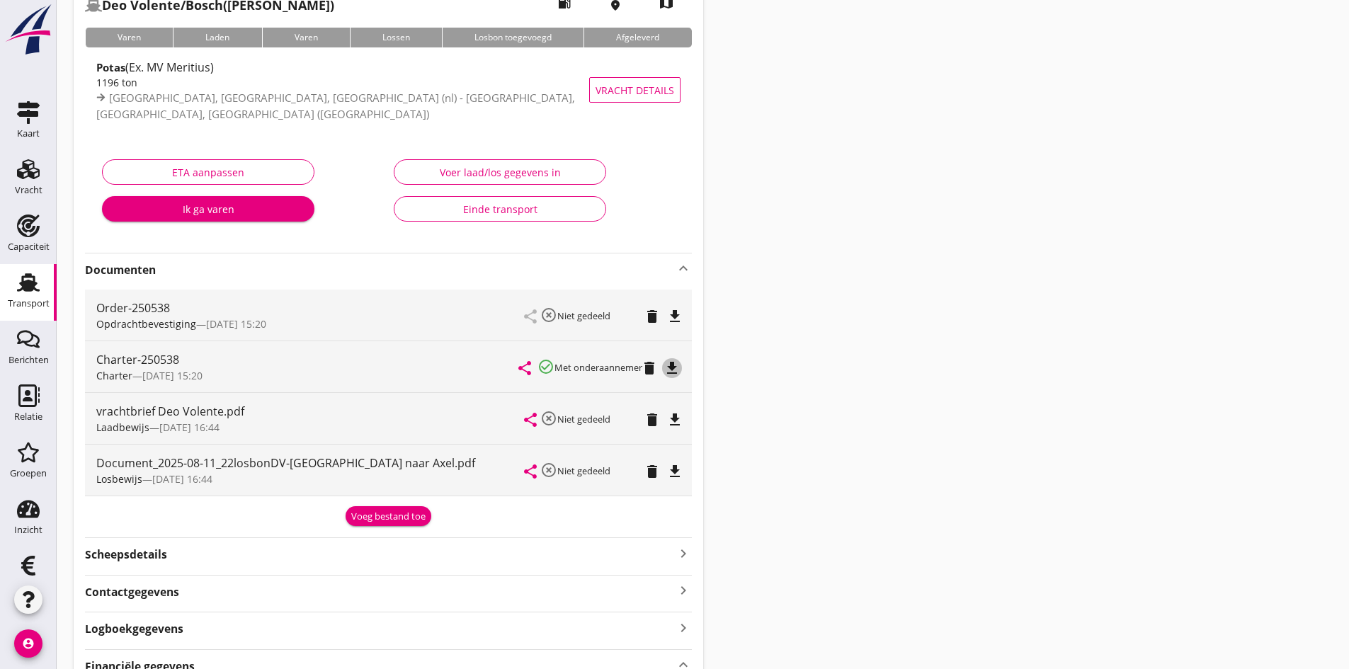
click at [678, 368] on icon "file_download" at bounding box center [672, 368] width 17 height 17
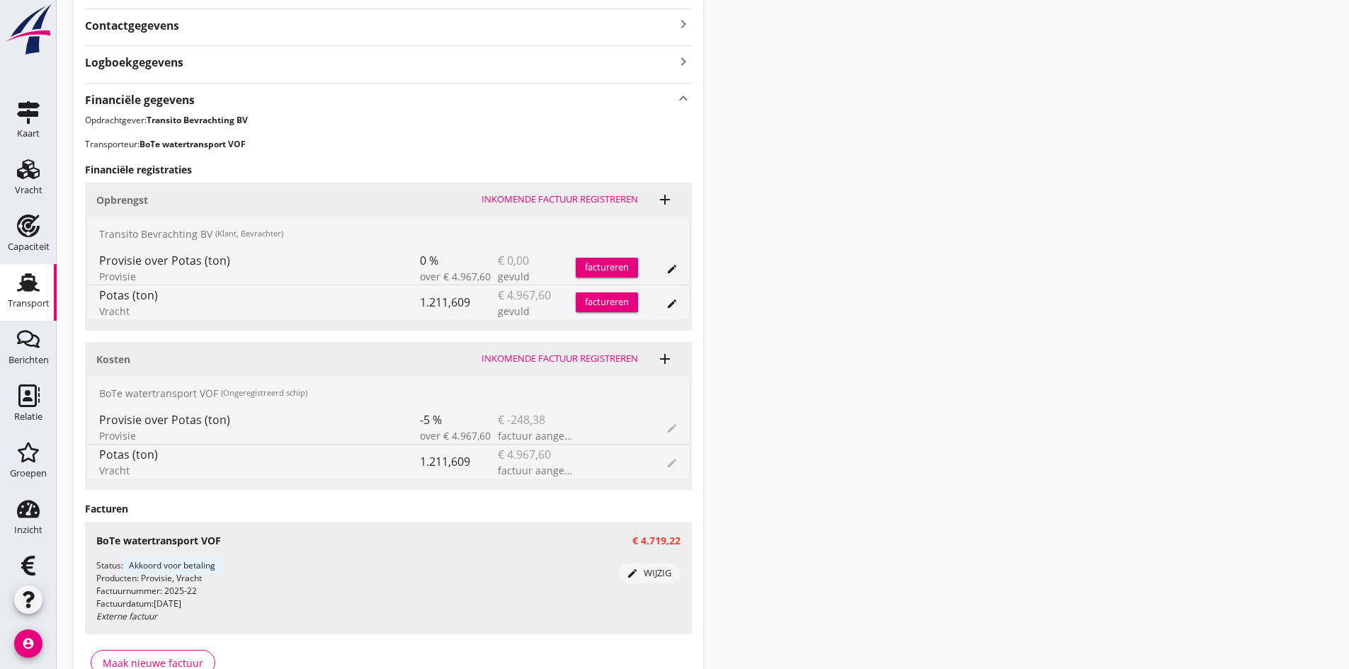
scroll to position [747, 0]
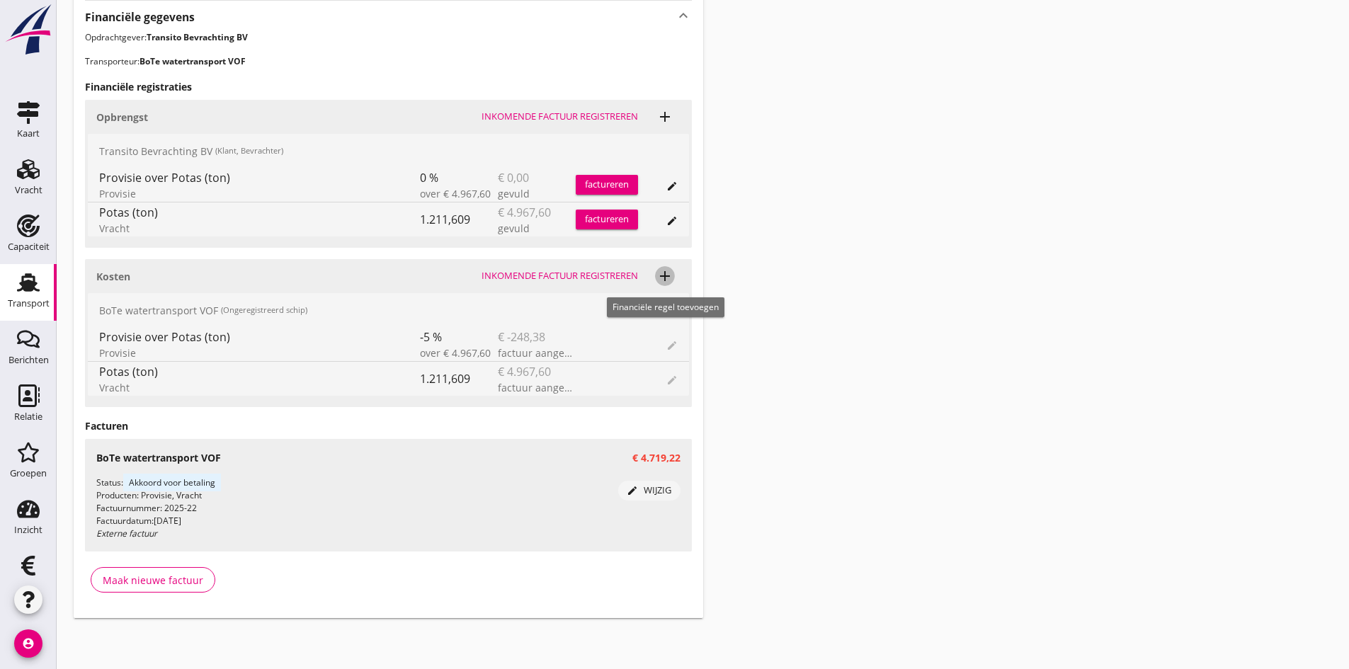
click at [664, 276] on icon "add" at bounding box center [665, 276] width 17 height 17
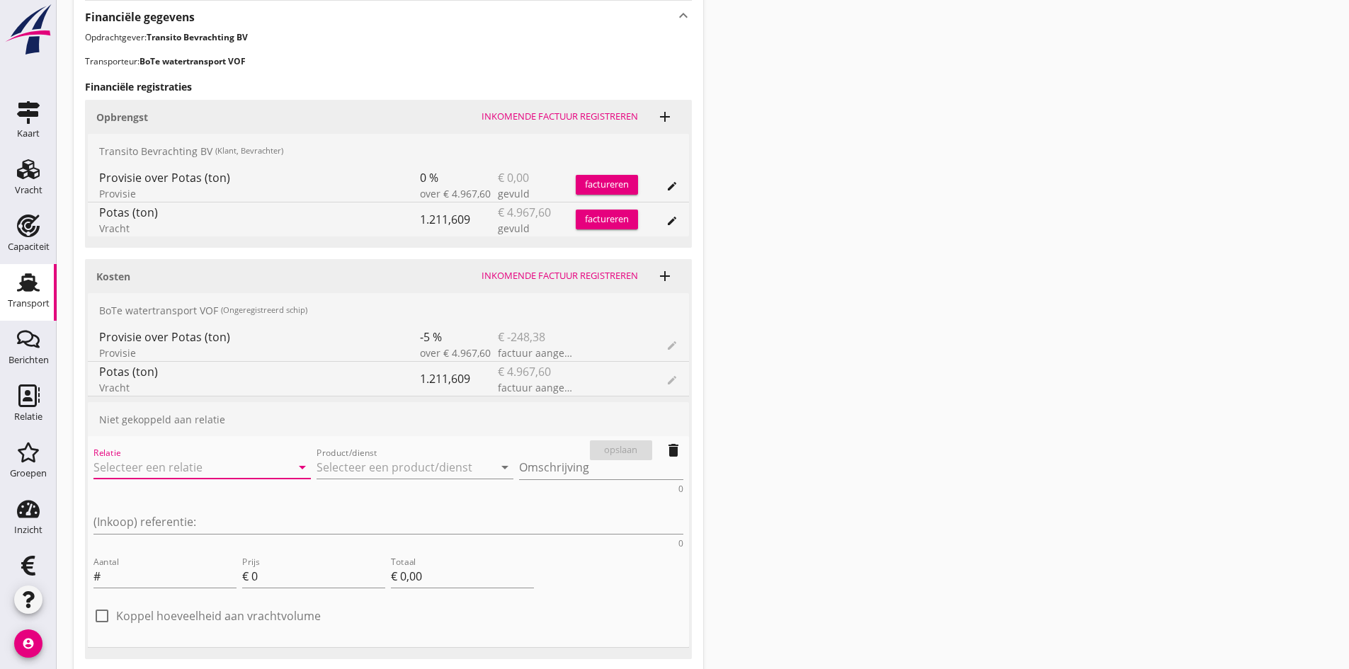
click at [188, 464] on input "Relatie" at bounding box center [182, 467] width 178 height 23
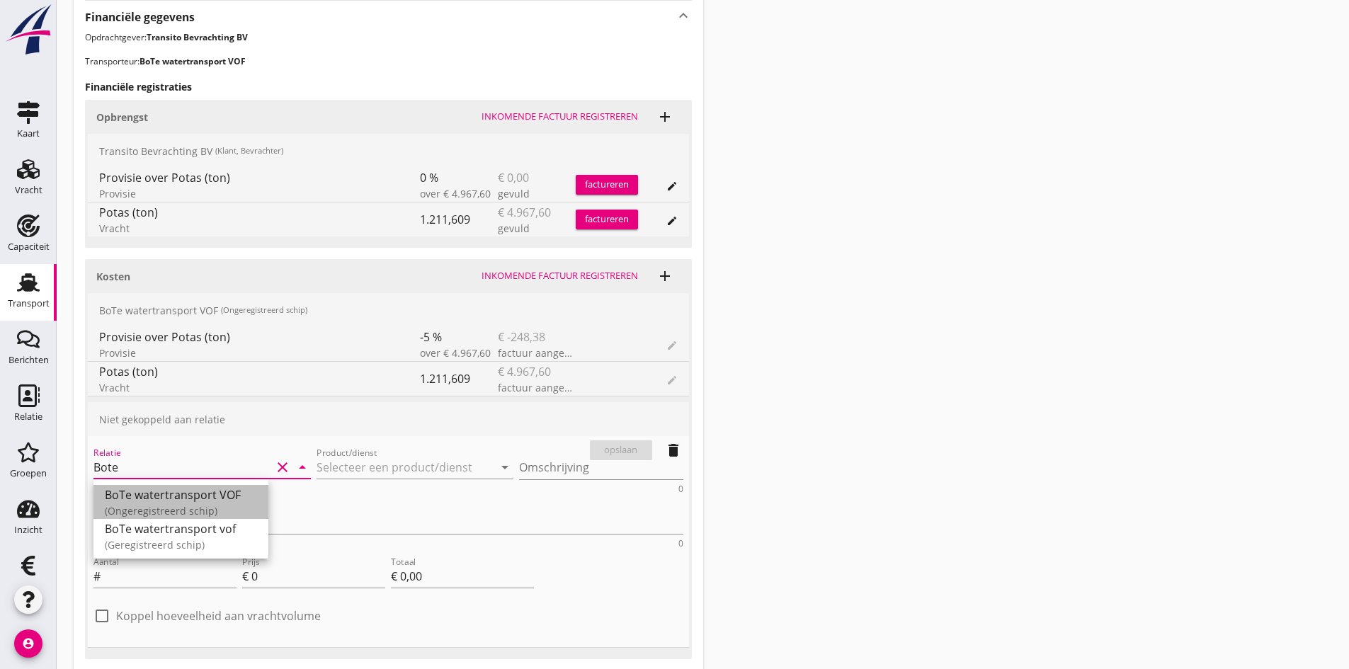
click at [164, 499] on div "BoTe watertransport VOF" at bounding box center [181, 495] width 152 height 17
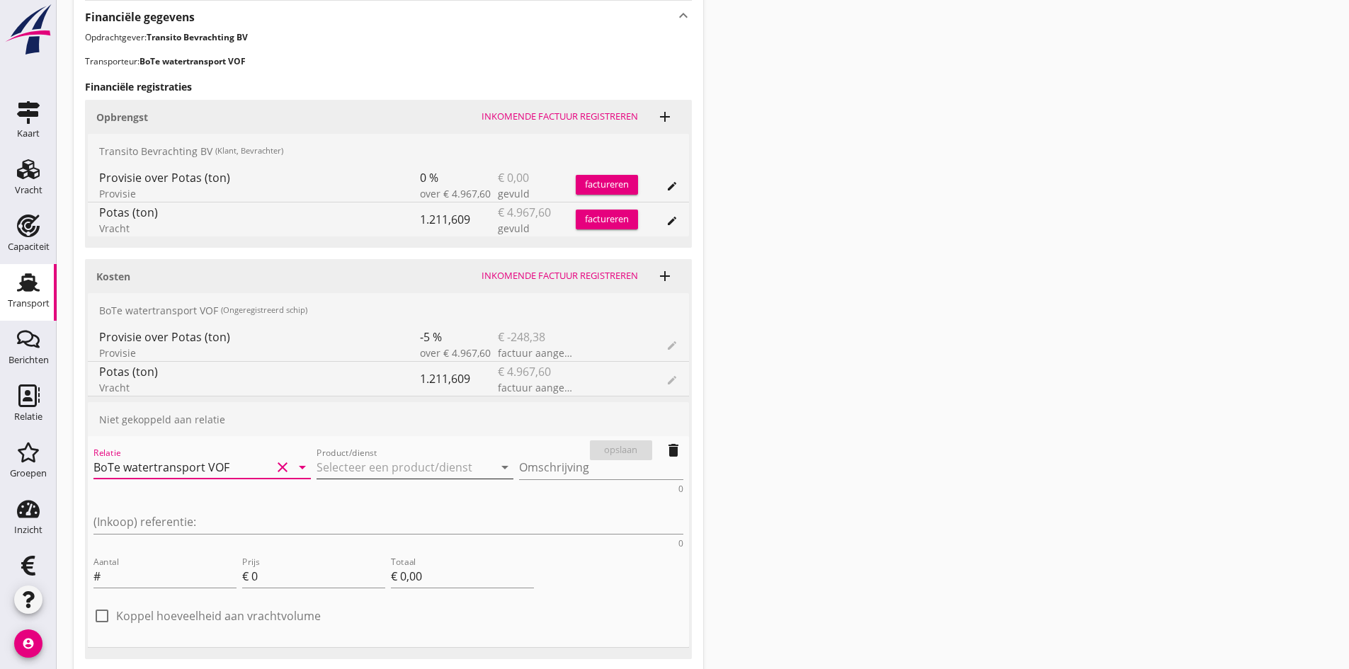
type input "BoTe watertransport VOF"
click at [321, 469] on input "Product/dienst" at bounding box center [406, 467] width 178 height 23
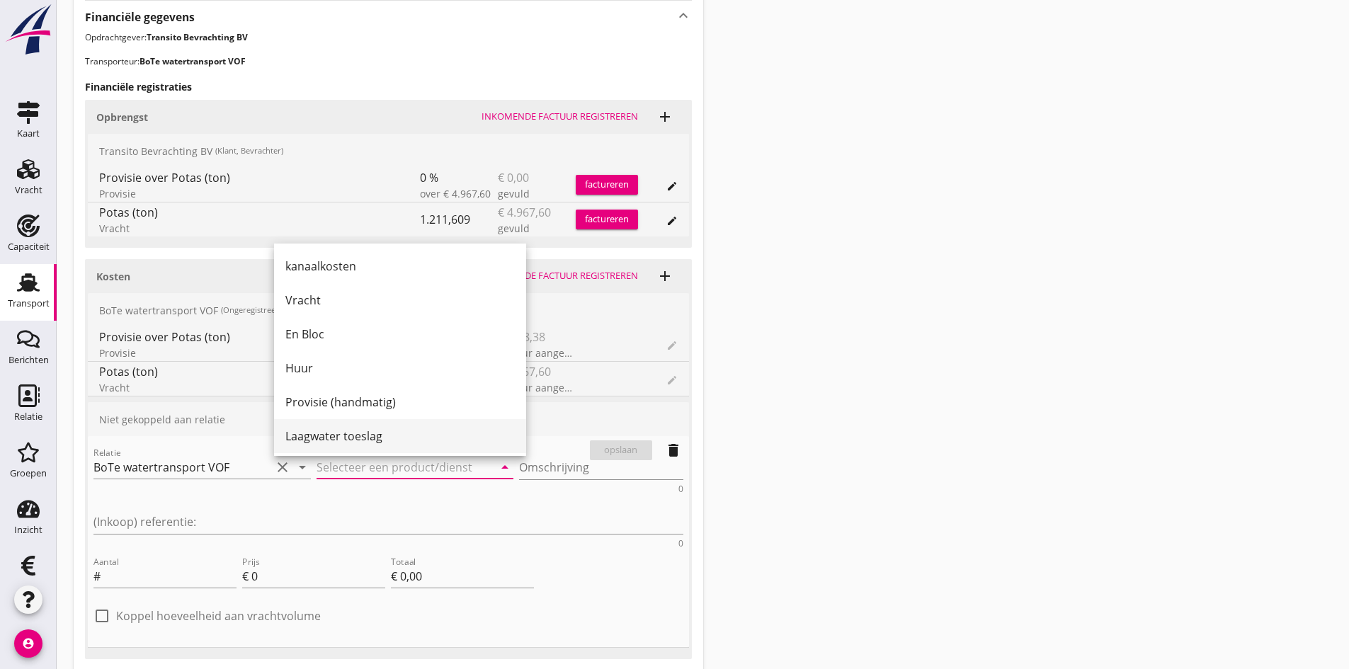
scroll to position [71, 0]
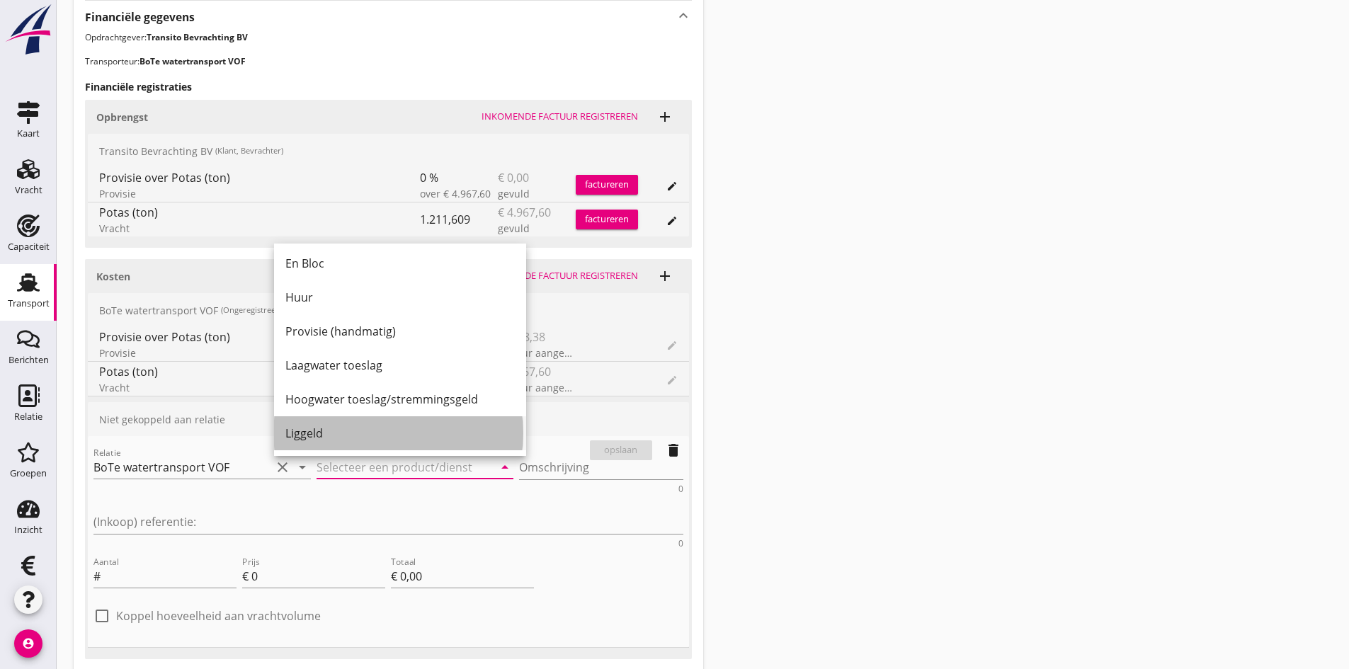
click at [341, 433] on div "Liggeld" at bounding box center [399, 433] width 229 height 17
type input "Liggeld"
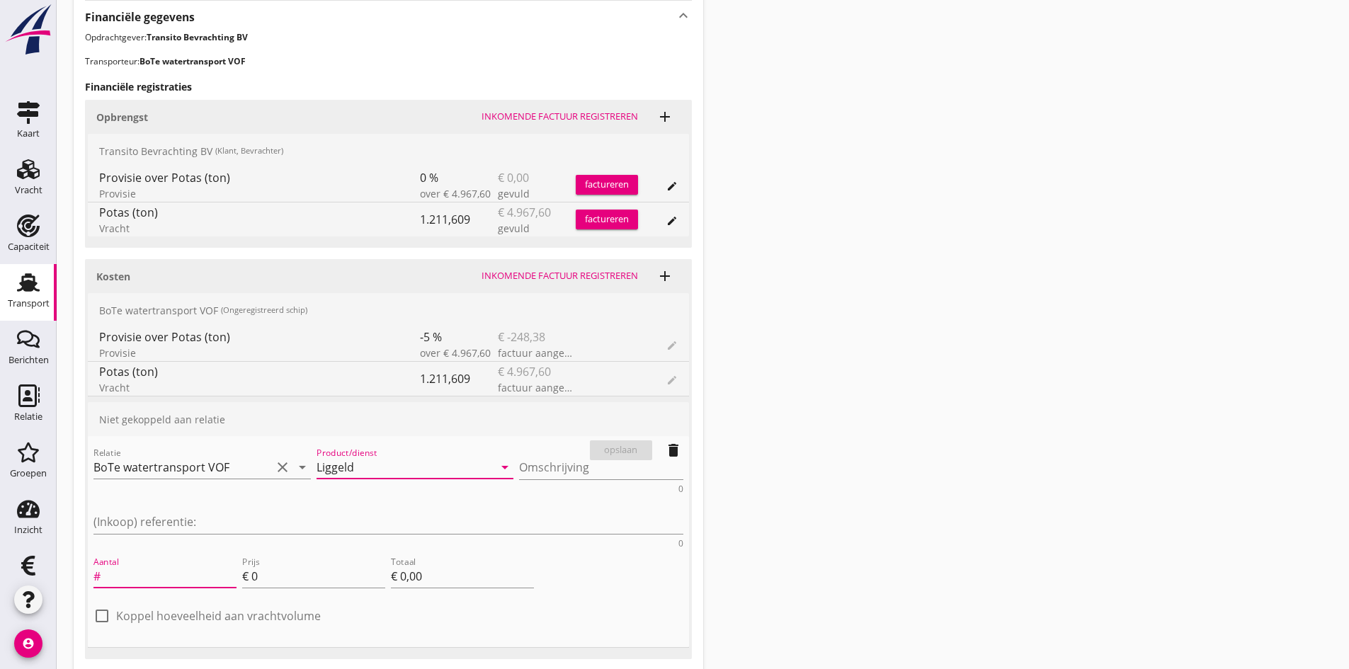
click at [139, 565] on input "Aantal" at bounding box center [169, 576] width 133 height 23
type input "17"
click at [273, 565] on input "0" at bounding box center [318, 576] width 134 height 23
type input "2"
type input "€ 34,00"
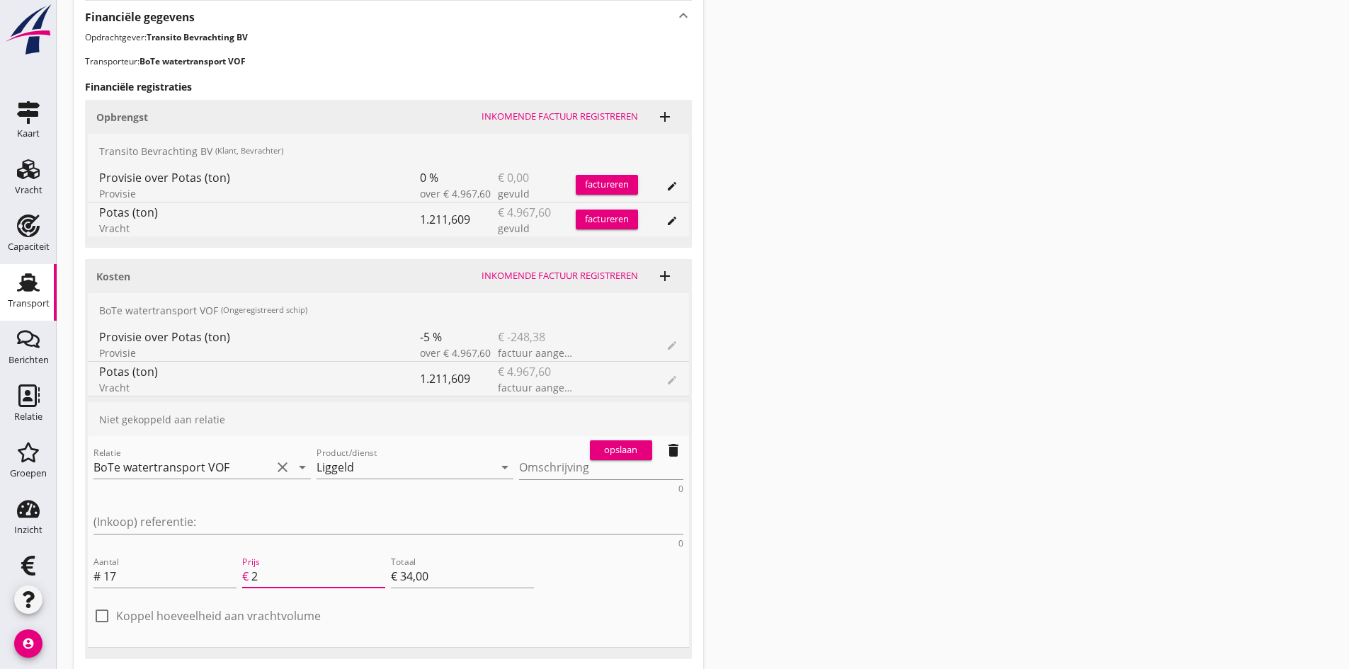
type input "28"
type input "€ 476,00"
type input "€ 0,00"
type input "28.9"
type input "€ 491,30"
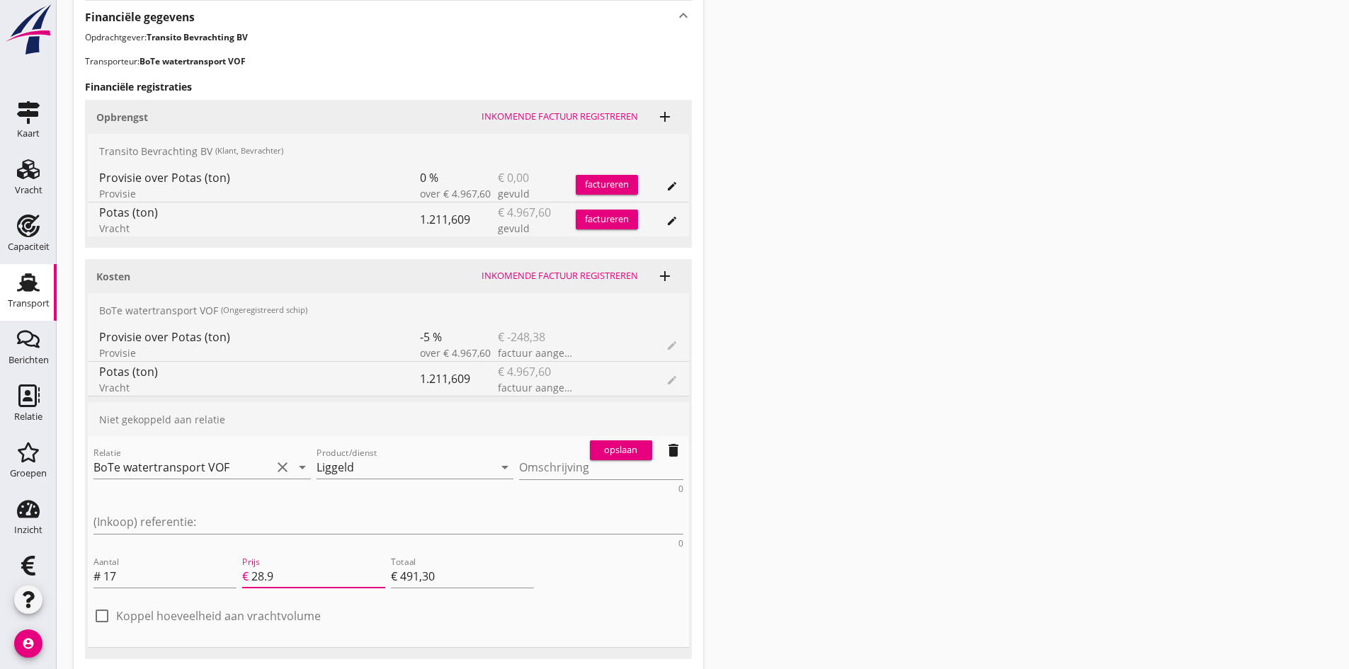
type input "28.97"
type input "€ 492,49"
type input "28.97"
click at [519, 465] on textarea "Omschrijving" at bounding box center [601, 467] width 164 height 23
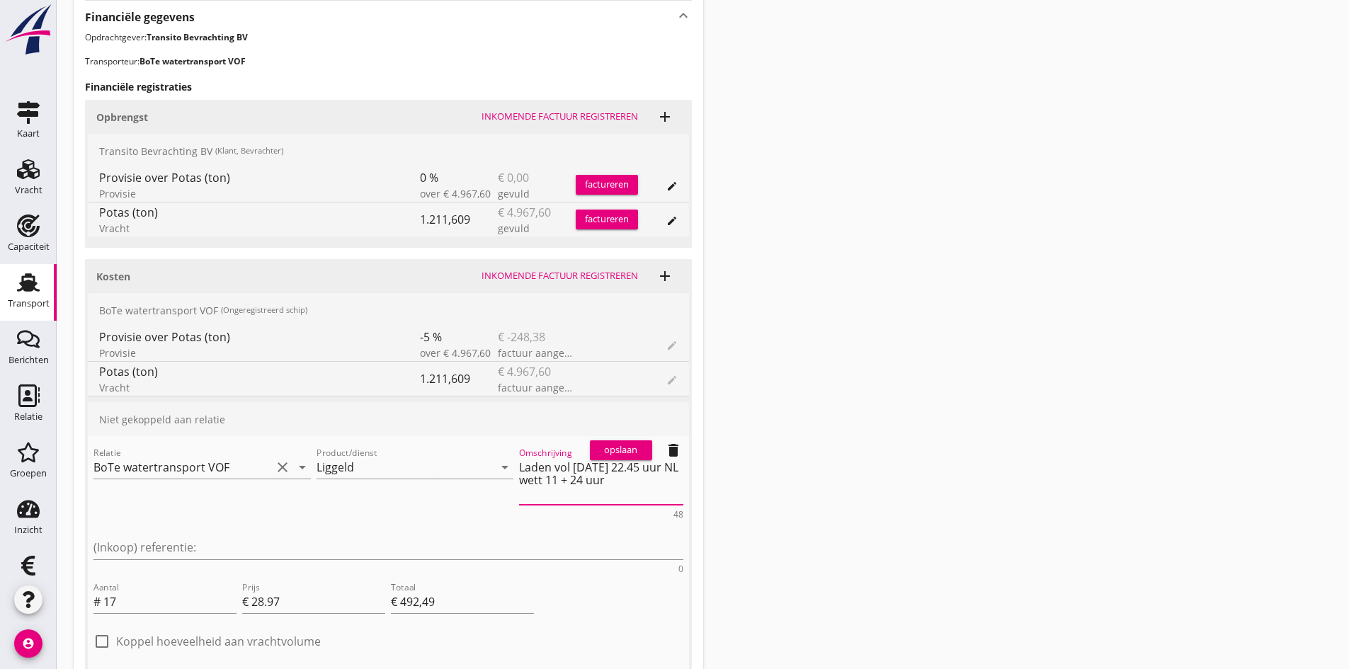
type textarea "Laden vol [DATE] 22.45 uur NL wett 11 + 24 uur"
click at [617, 445] on div "opslaan" at bounding box center [621, 450] width 51 height 14
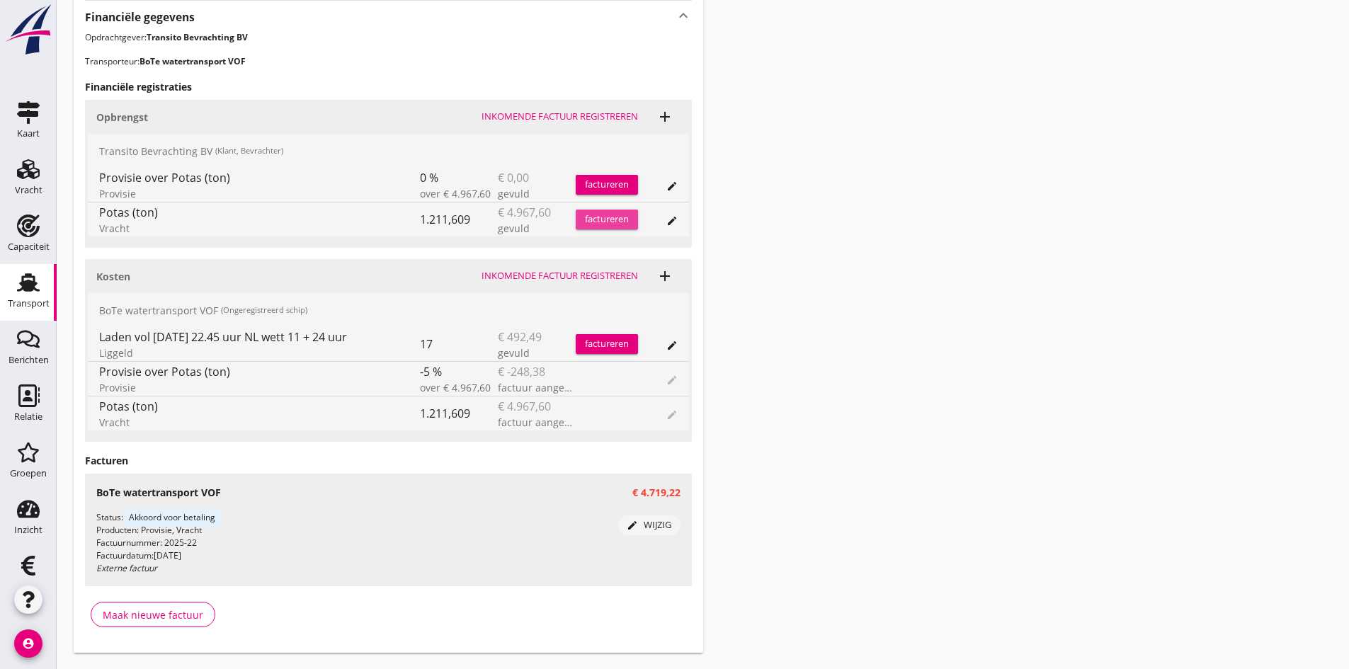
click at [586, 217] on div "factureren" at bounding box center [607, 219] width 62 height 14
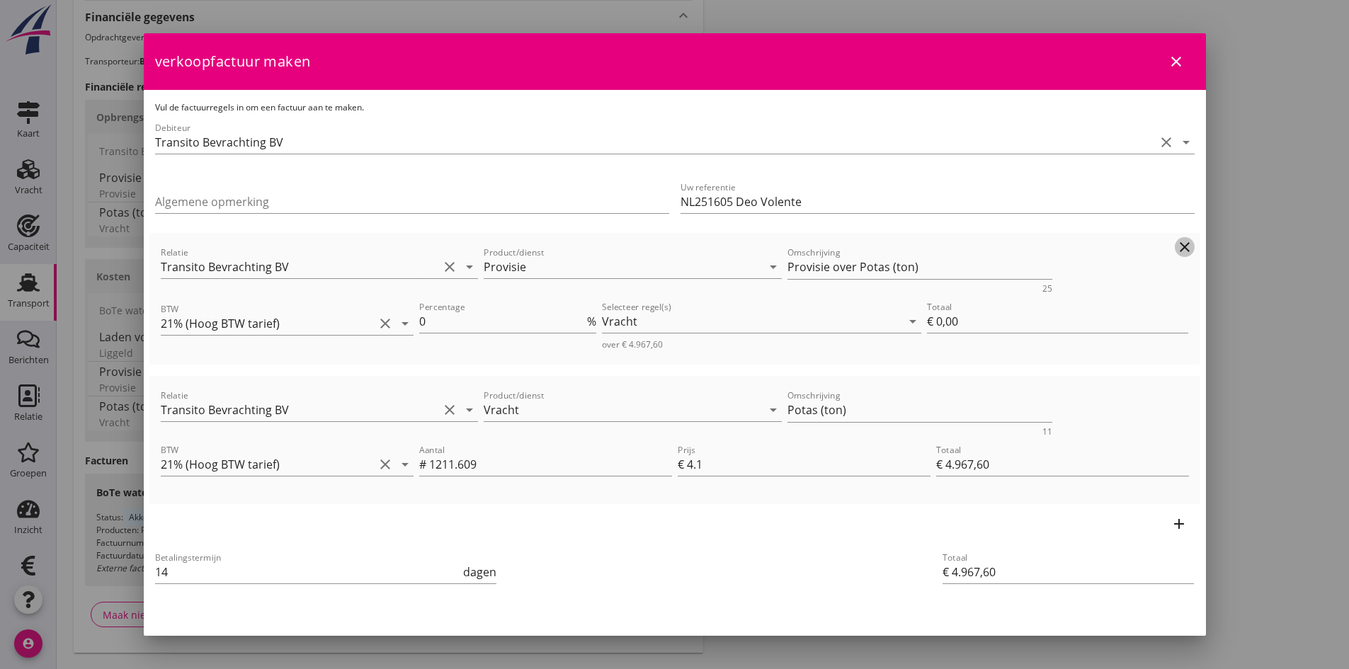
click at [1176, 244] on icon "clear" at bounding box center [1184, 247] width 17 height 17
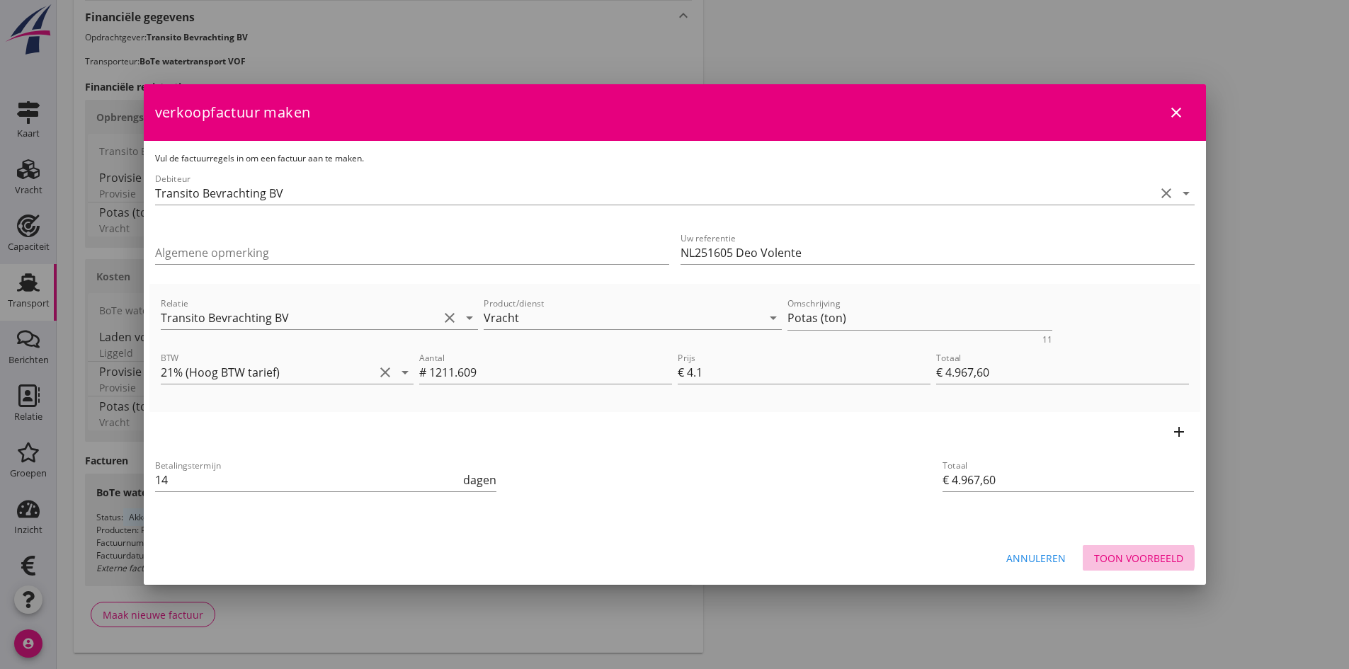
click at [1116, 554] on div "Toon voorbeeld" at bounding box center [1138, 558] width 89 height 15
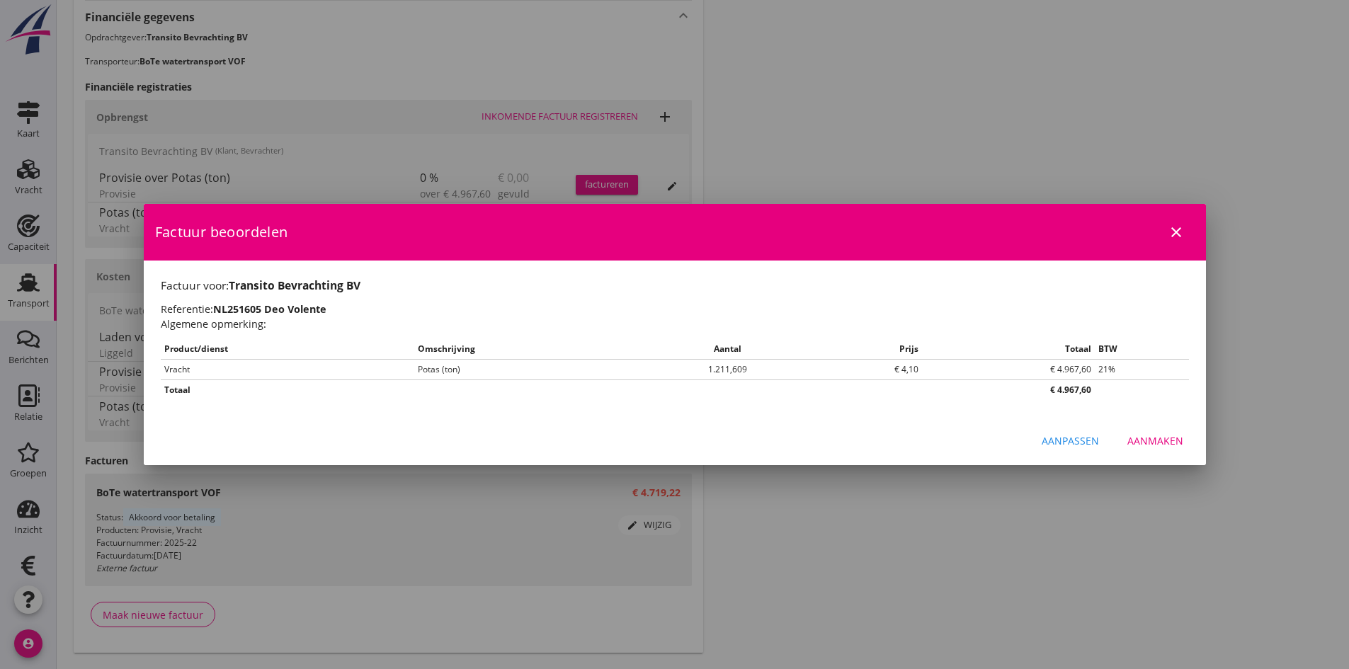
click at [1161, 435] on div "Aanmaken" at bounding box center [1155, 440] width 56 height 15
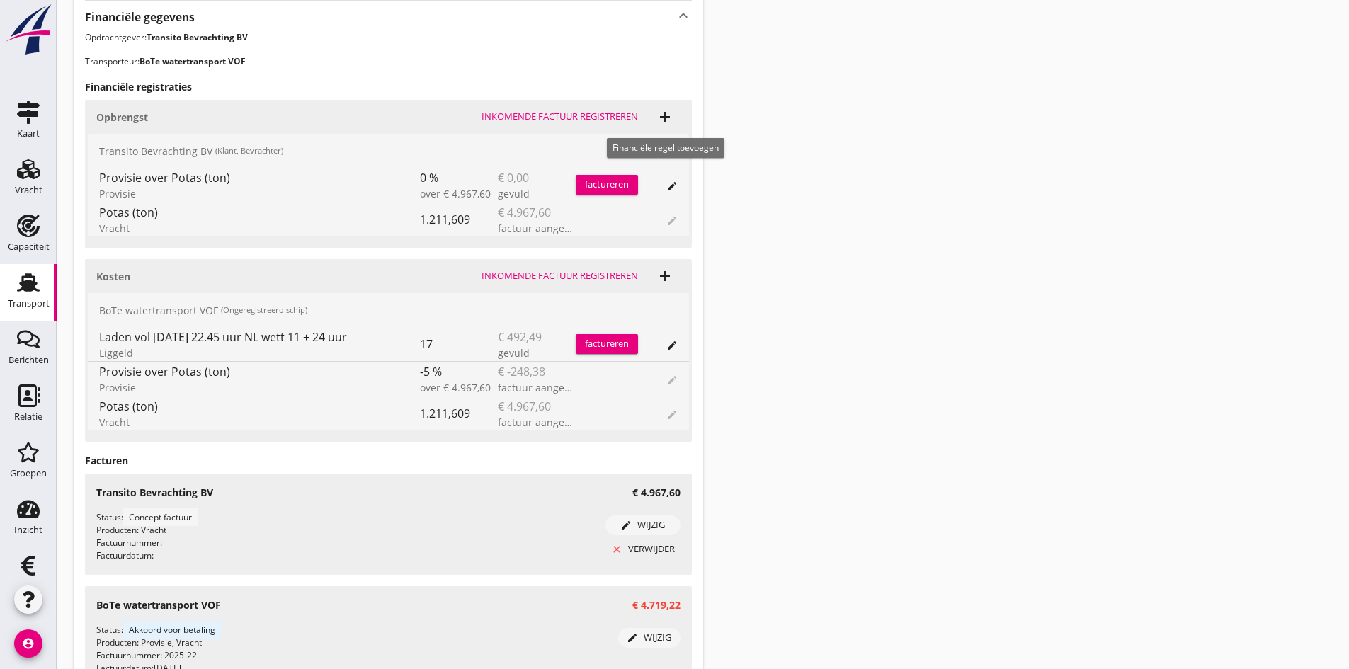
click at [666, 114] on icon "add" at bounding box center [665, 116] width 17 height 17
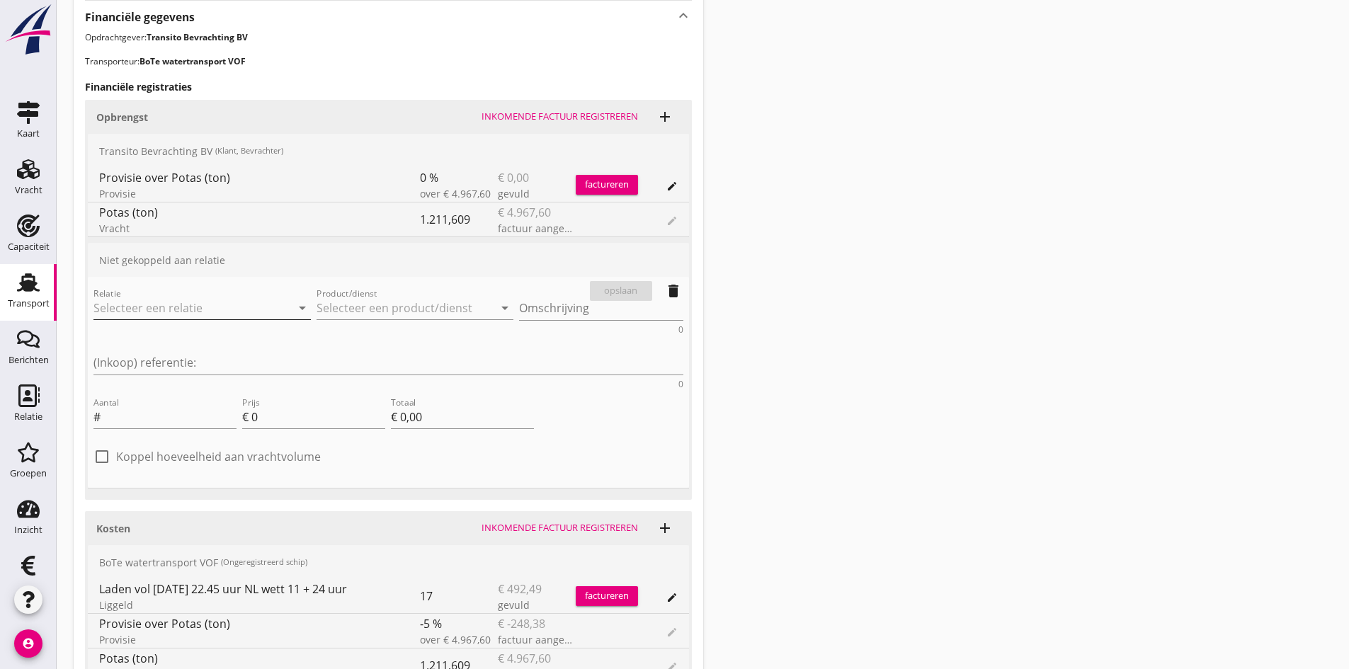
click at [190, 307] on input "Relatie" at bounding box center [182, 308] width 178 height 23
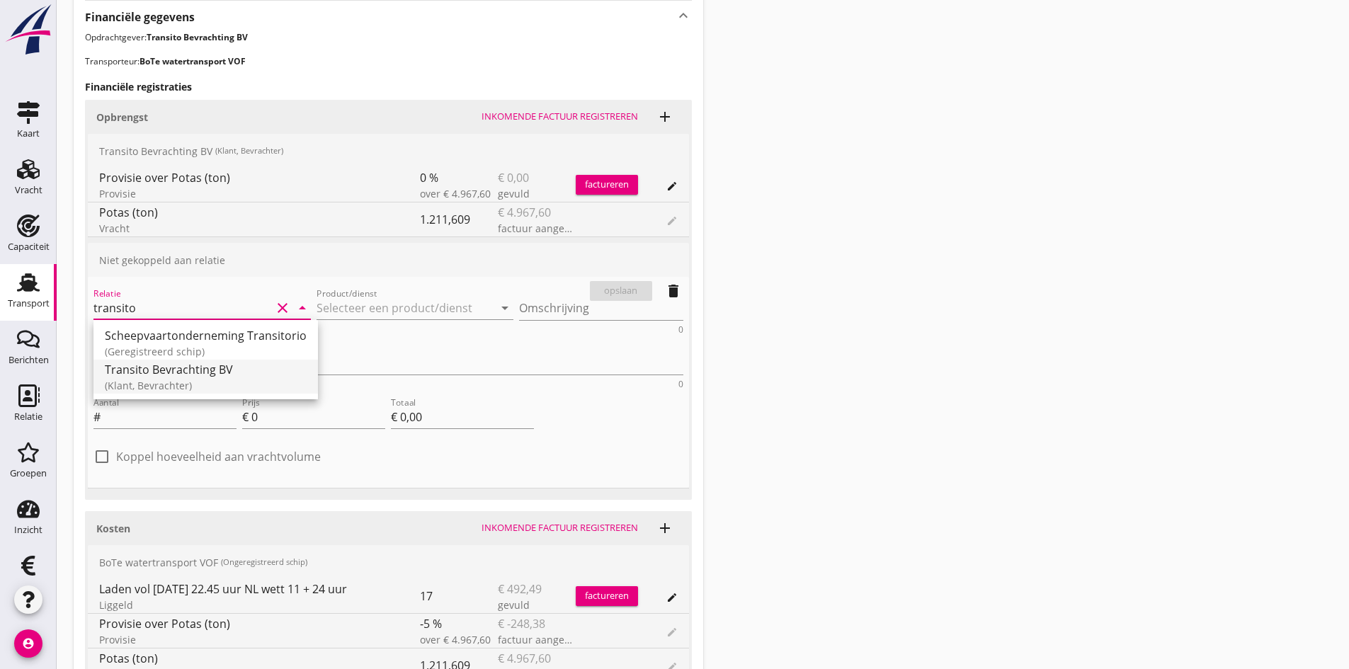
click at [154, 377] on div "Transito Bevrachting BV" at bounding box center [206, 369] width 202 height 17
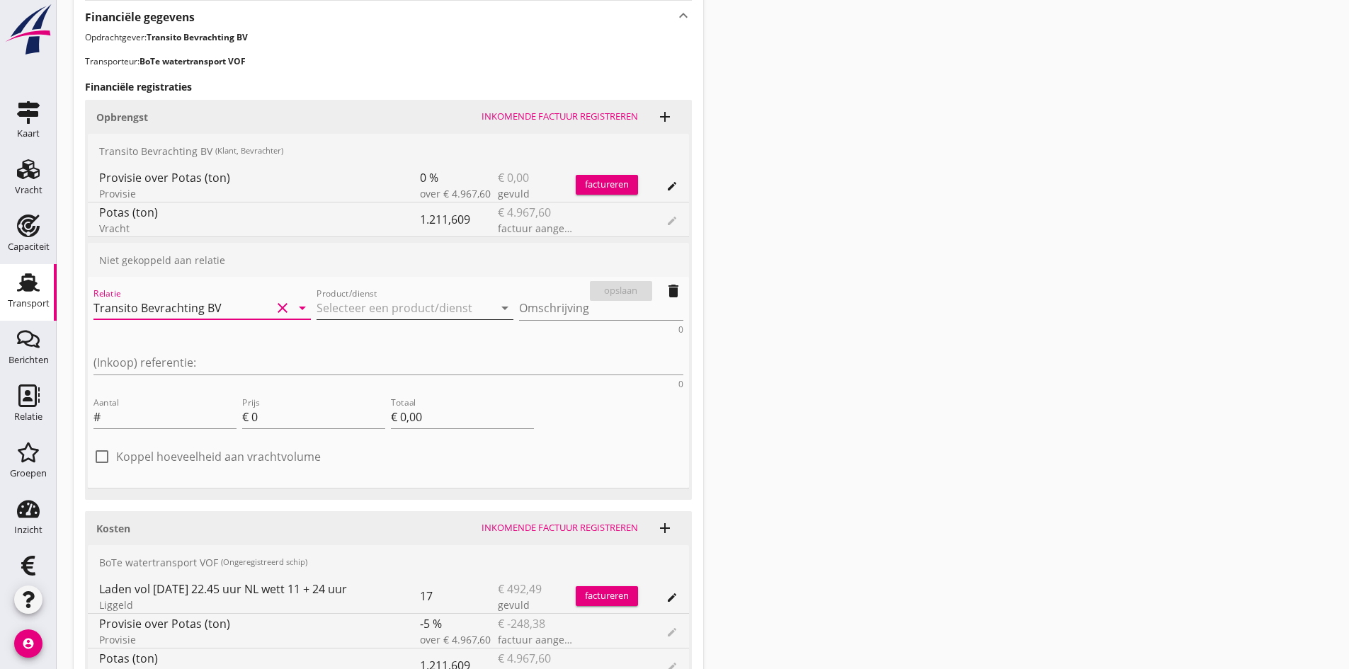
type input "Transito Bevrachting BV"
click at [321, 309] on input "Product/dienst" at bounding box center [406, 308] width 178 height 23
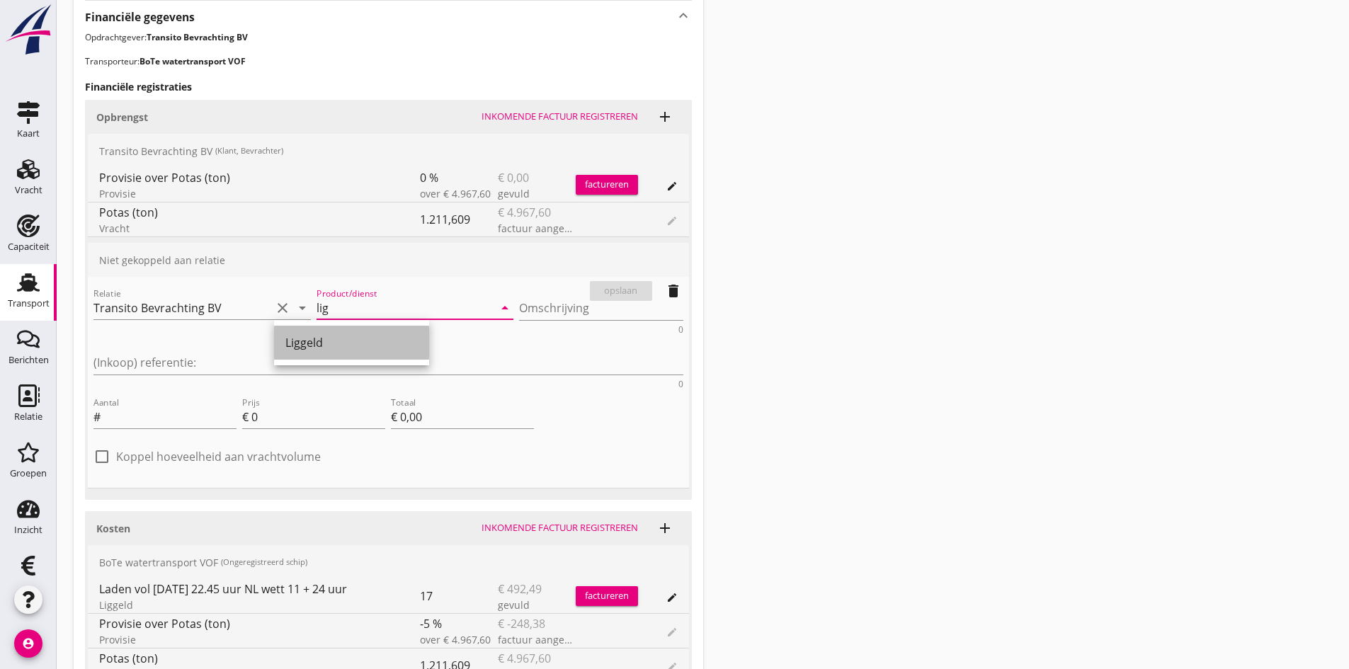
click at [312, 339] on div "Liggeld" at bounding box center [351, 342] width 132 height 17
type input "Liggeld"
click at [160, 406] on input "Aantal" at bounding box center [169, 417] width 133 height 23
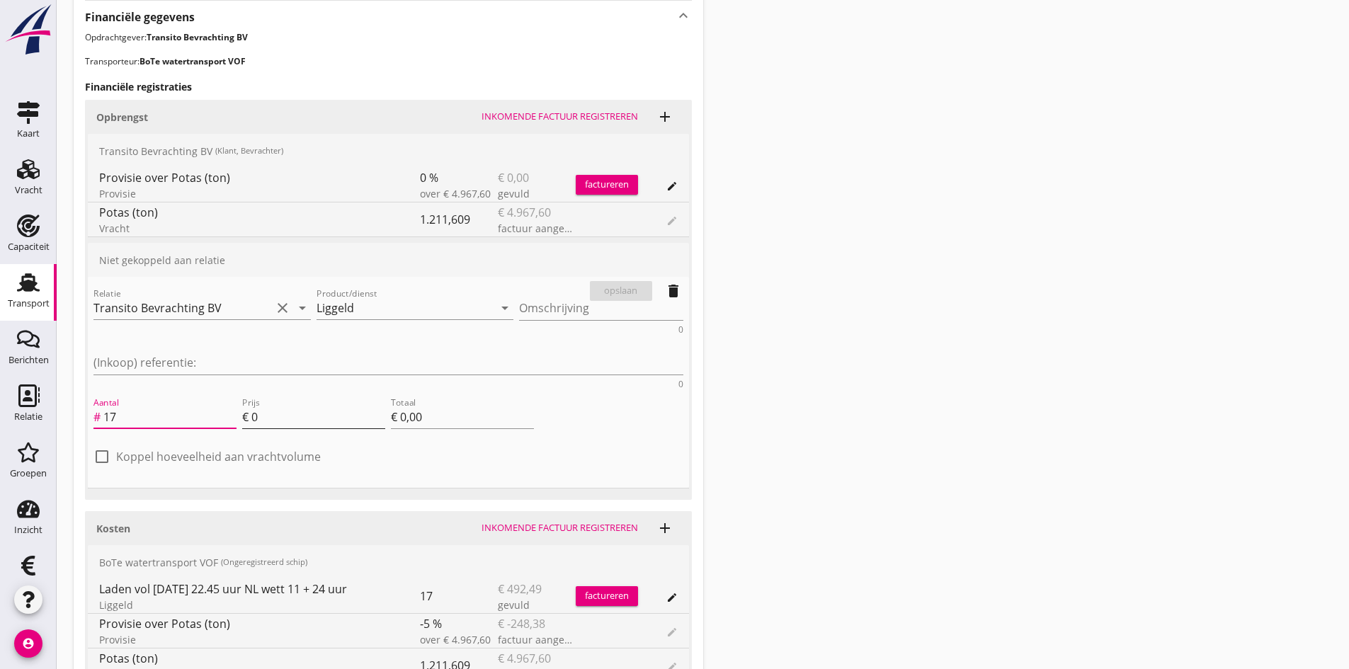
type input "17"
click at [275, 406] on input "0" at bounding box center [318, 417] width 134 height 23
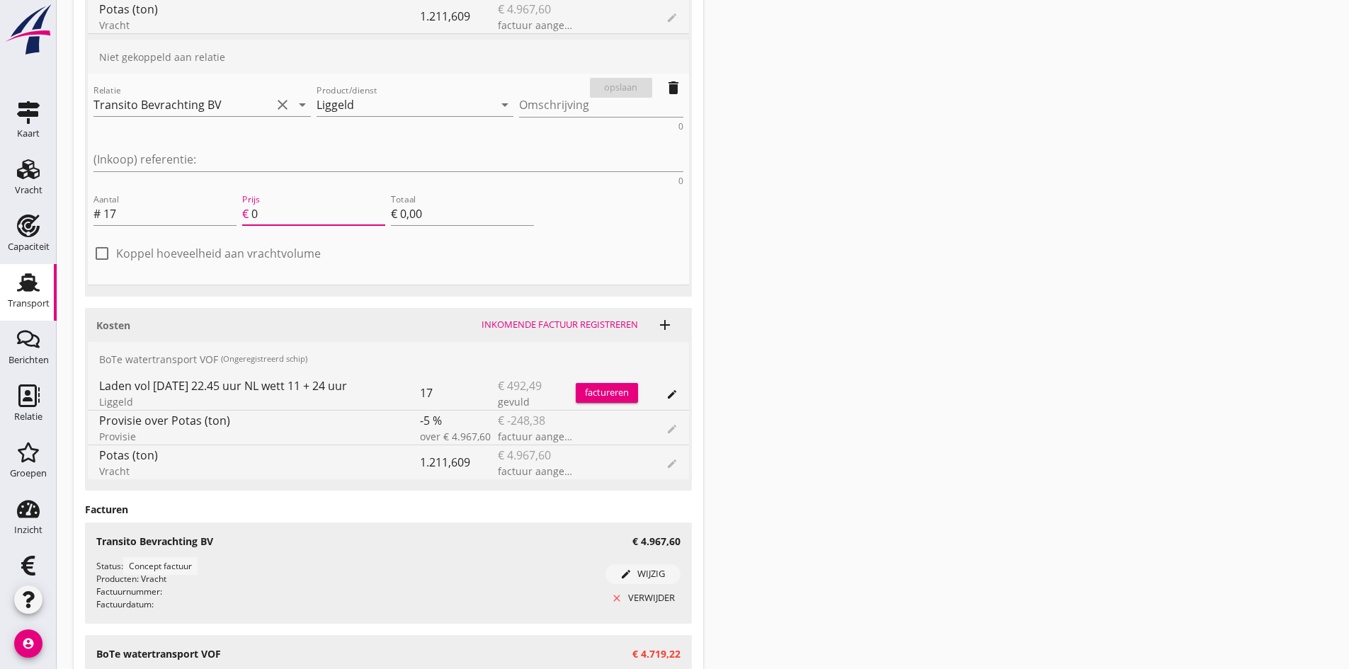
scroll to position [809, 0]
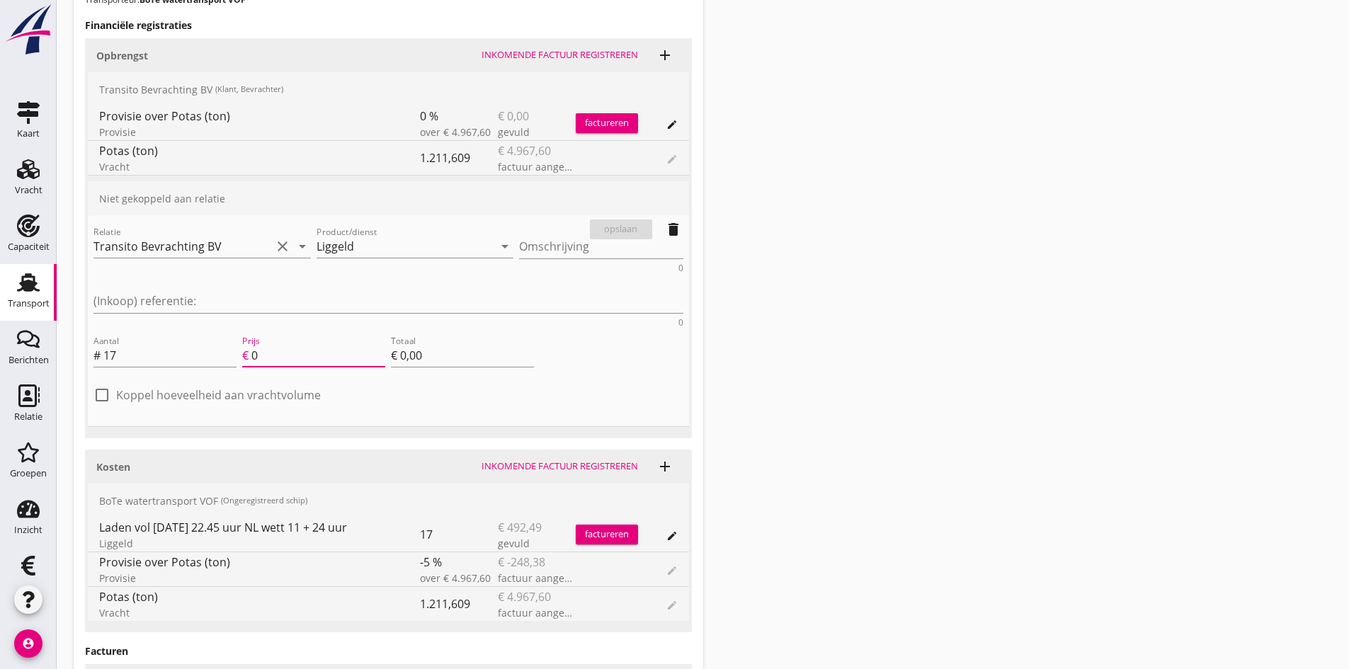
click at [279, 344] on input "0" at bounding box center [318, 355] width 134 height 23
type input "2"
type input "€ 34,00"
type input "28"
type input "€ 476,00"
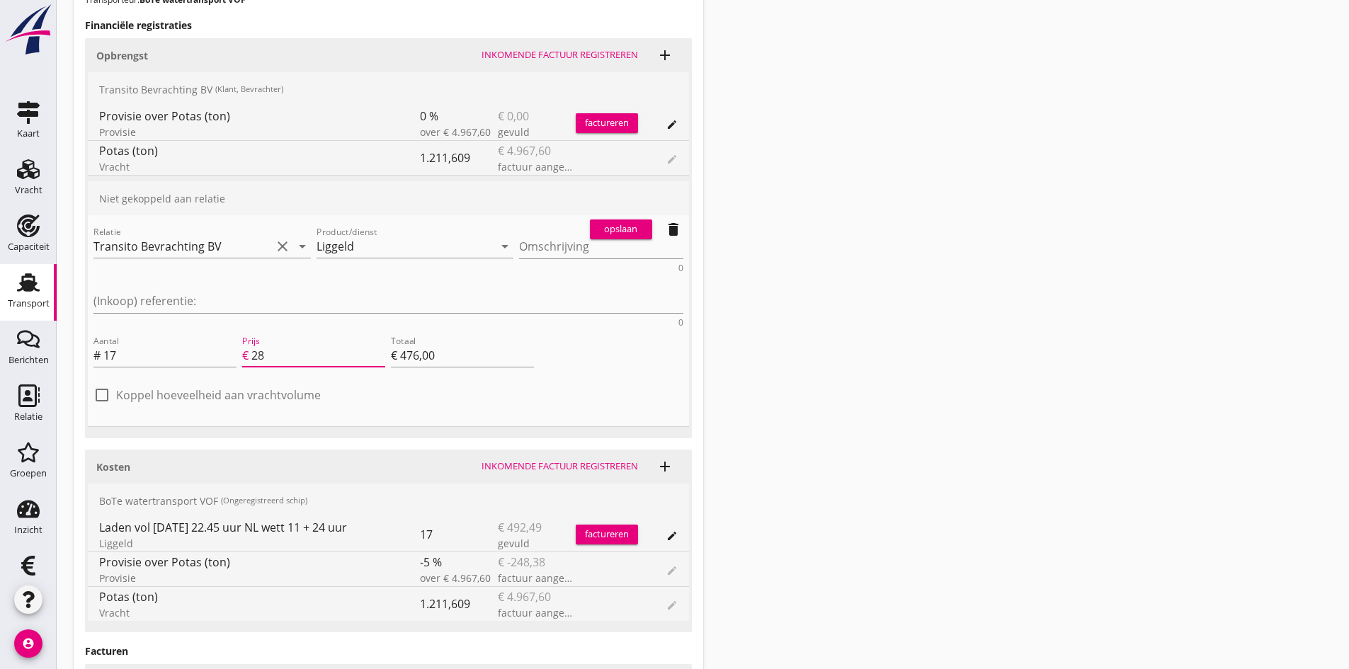
type input "28.9"
type input "€ 491,30"
type input "28.97"
type input "€ 492,49"
type input "28.97"
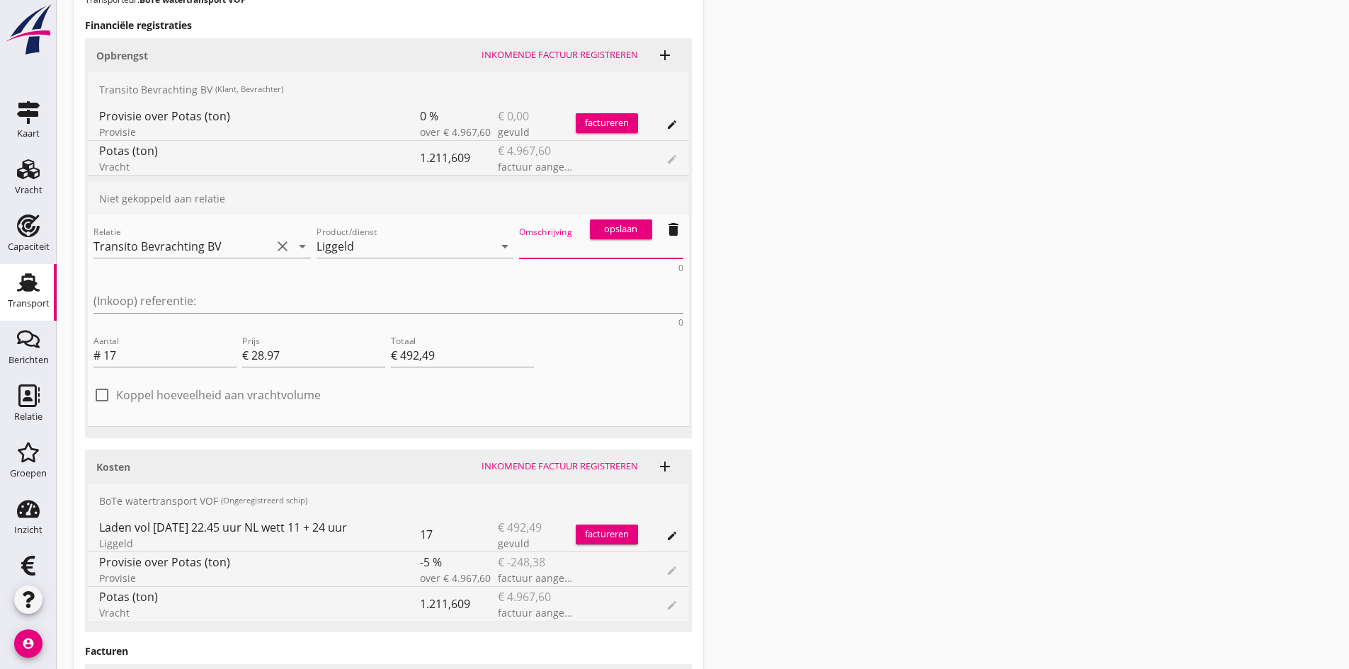
click at [519, 246] on textarea "Omschrijving" at bounding box center [601, 246] width 164 height 23
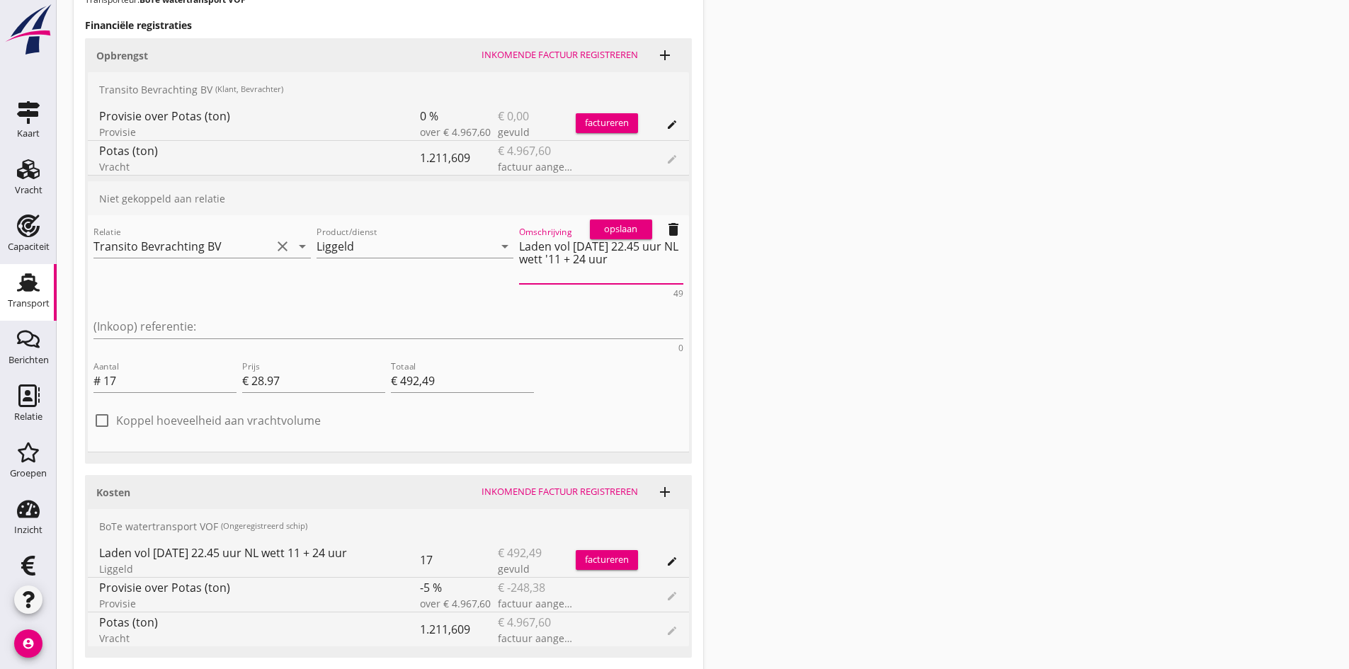
type textarea "Laden vol [DATE] 22.45 uur NL wett '11 + 24 uur"
click at [610, 224] on div "opslaan" at bounding box center [621, 229] width 51 height 14
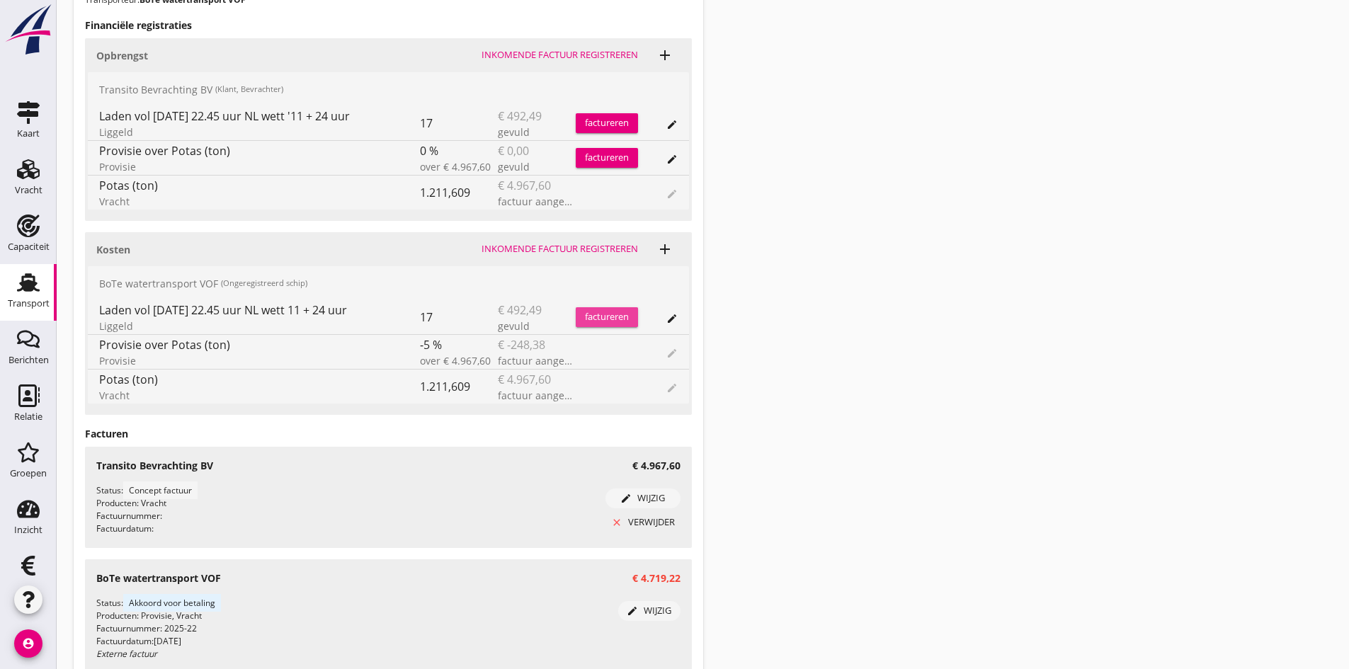
click at [590, 318] on div "factureren" at bounding box center [607, 317] width 62 height 14
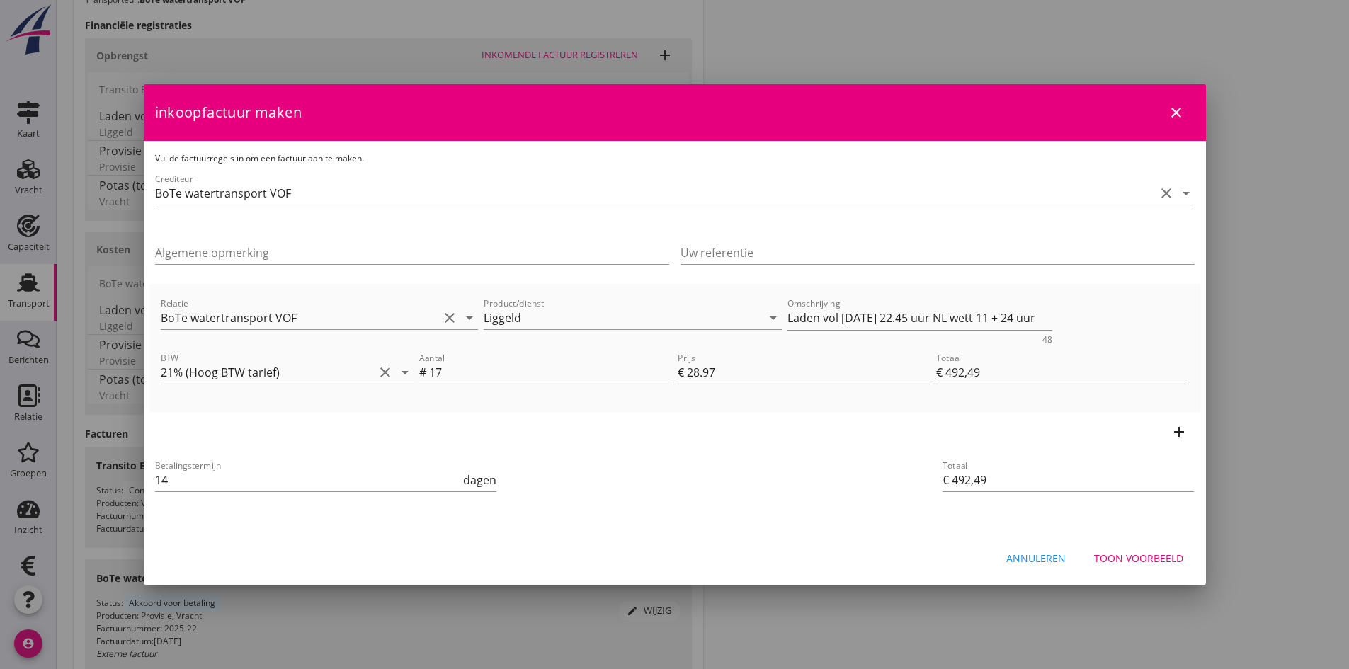
click at [1174, 114] on icon "close" at bounding box center [1176, 112] width 17 height 17
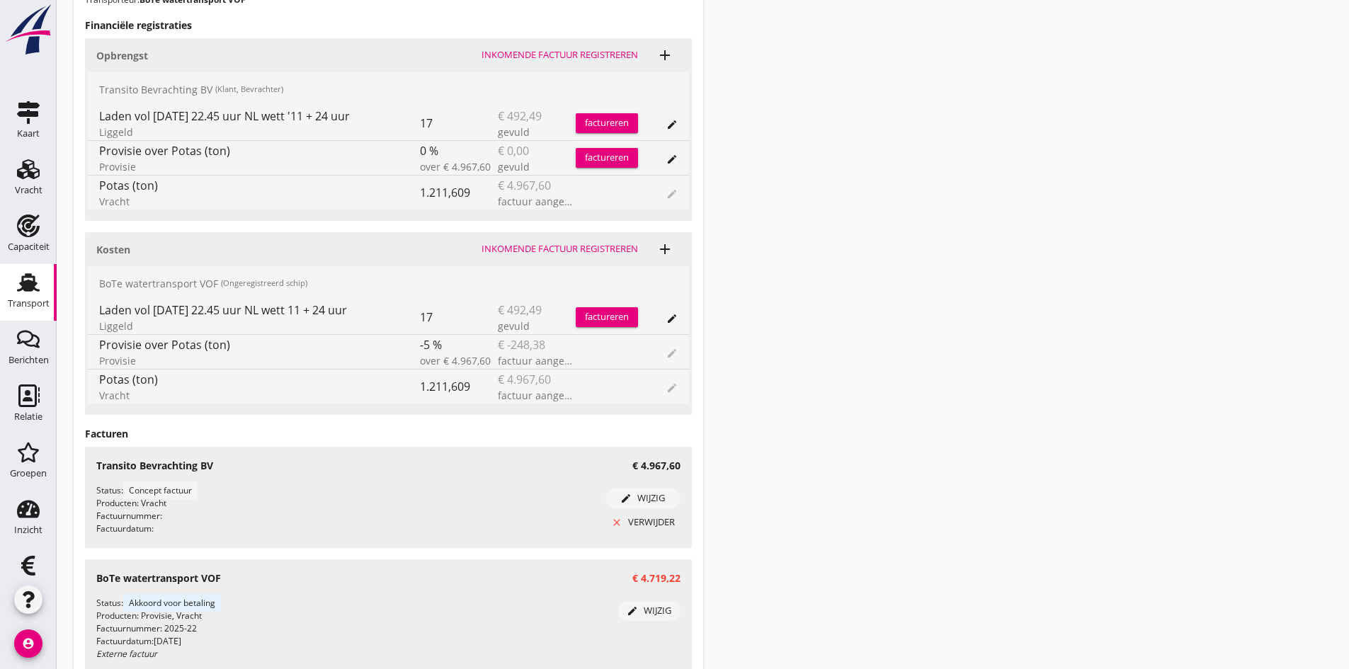
click at [593, 120] on div "factureren" at bounding box center [607, 123] width 62 height 14
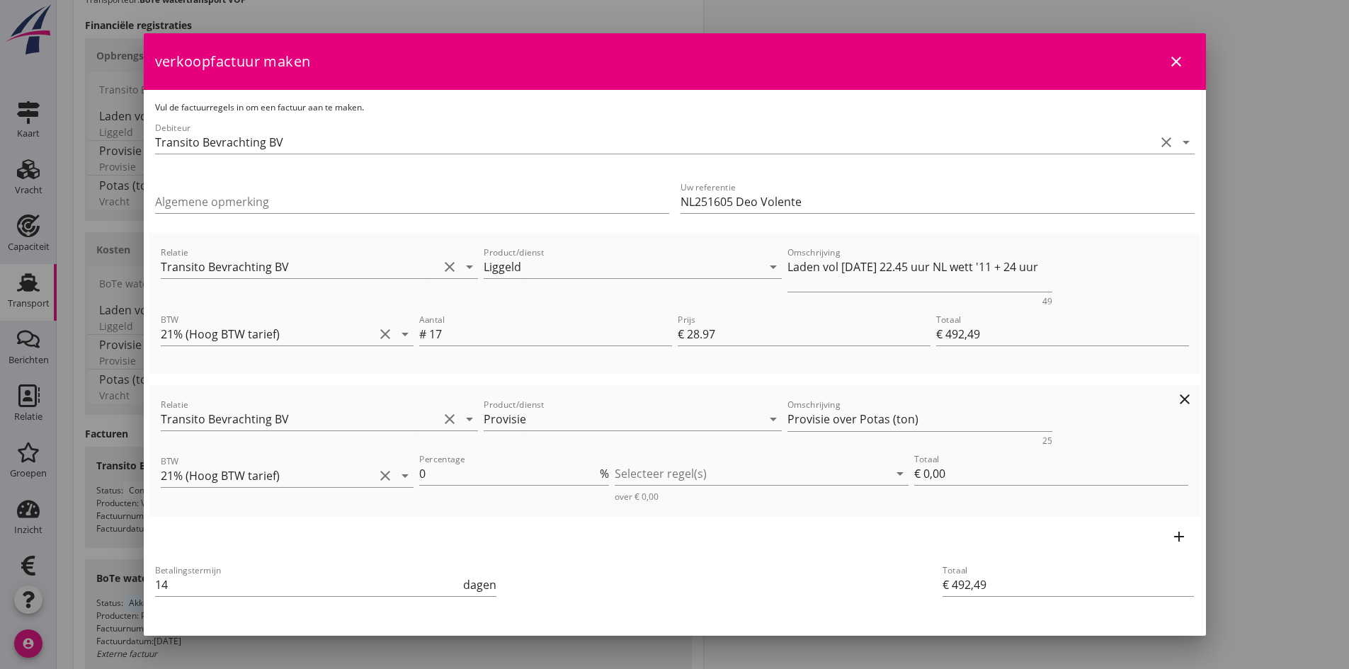
click at [1176, 398] on icon "clear" at bounding box center [1184, 399] width 17 height 17
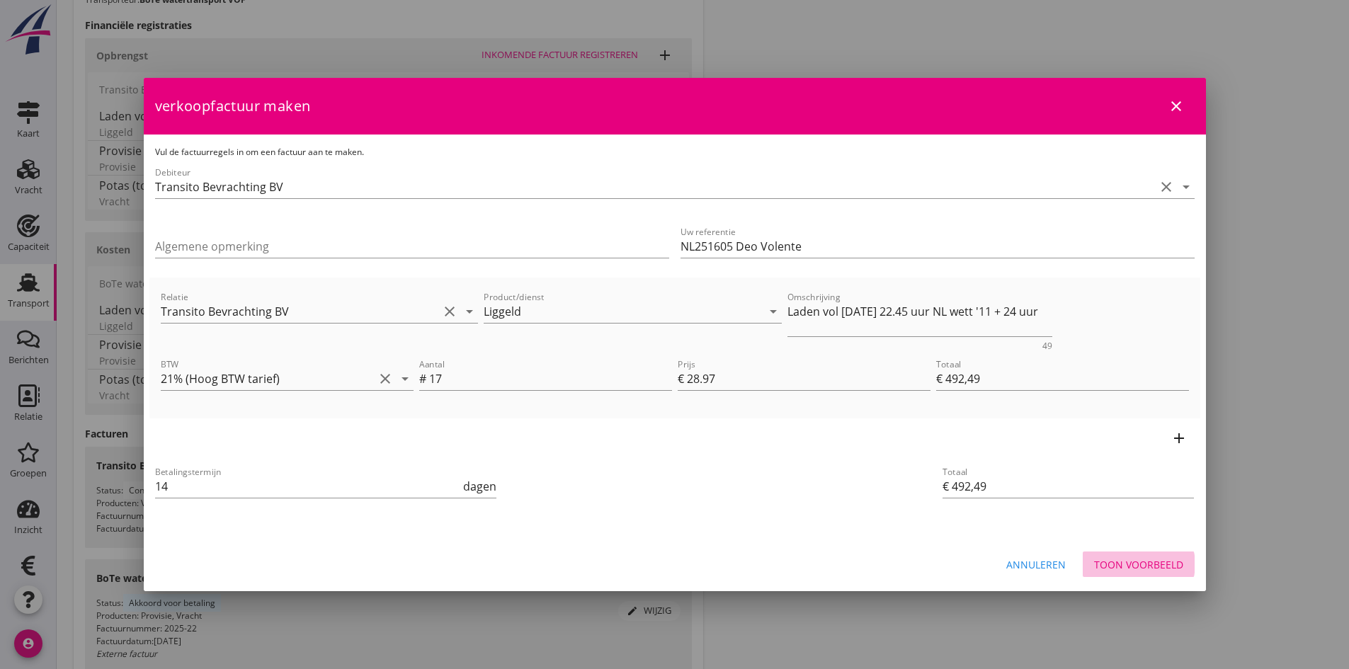
click at [1104, 561] on div "Toon voorbeeld" at bounding box center [1138, 564] width 89 height 15
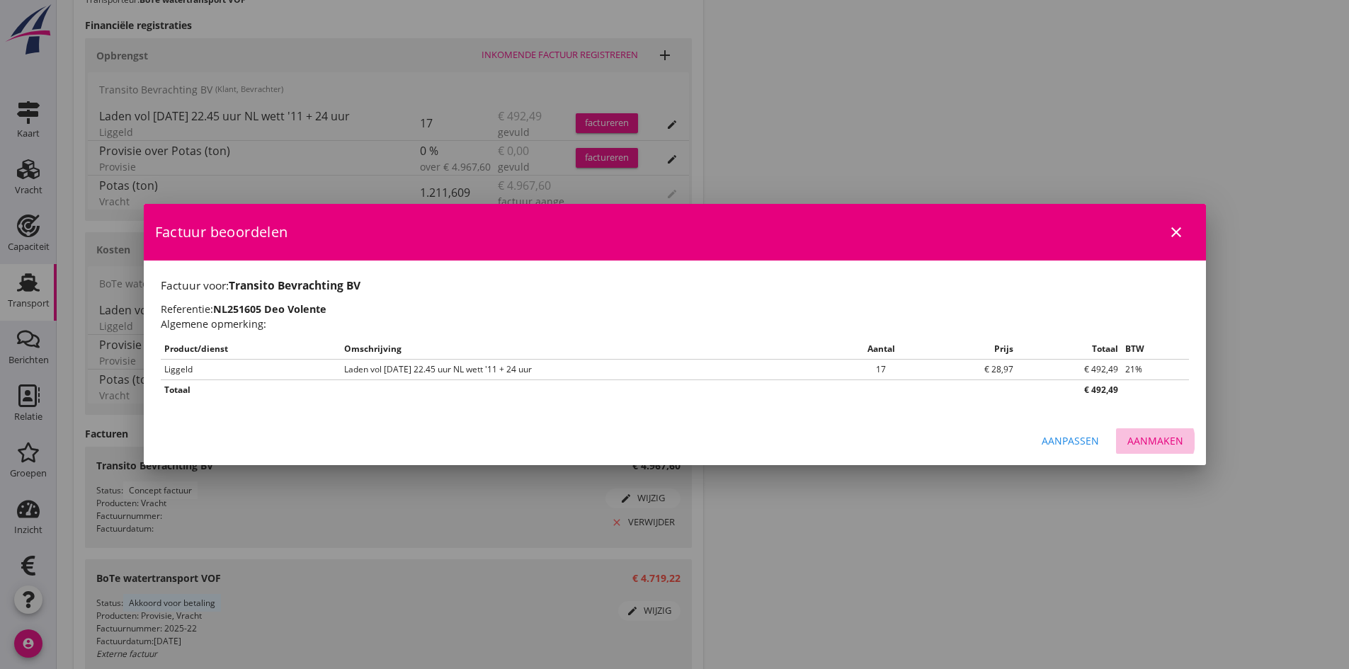
click at [1140, 436] on div "Aanmaken" at bounding box center [1155, 440] width 56 height 15
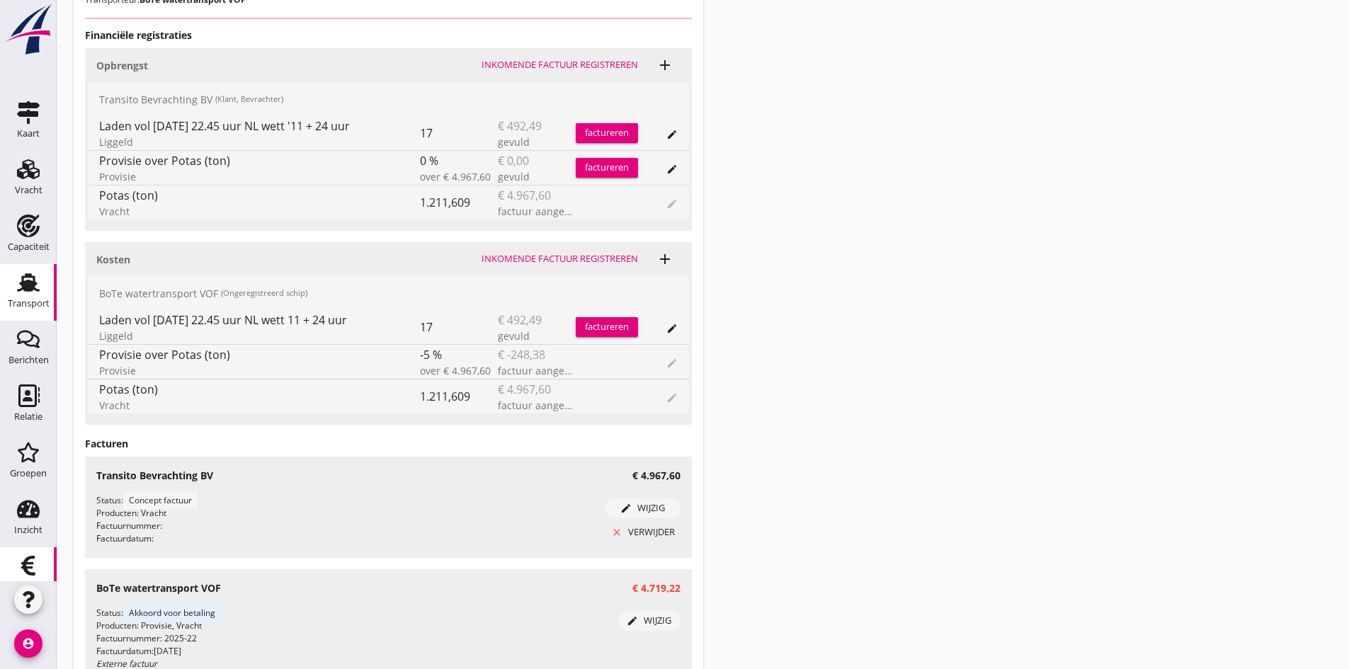
click at [24, 566] on icon "Financieel" at bounding box center [28, 566] width 23 height 23
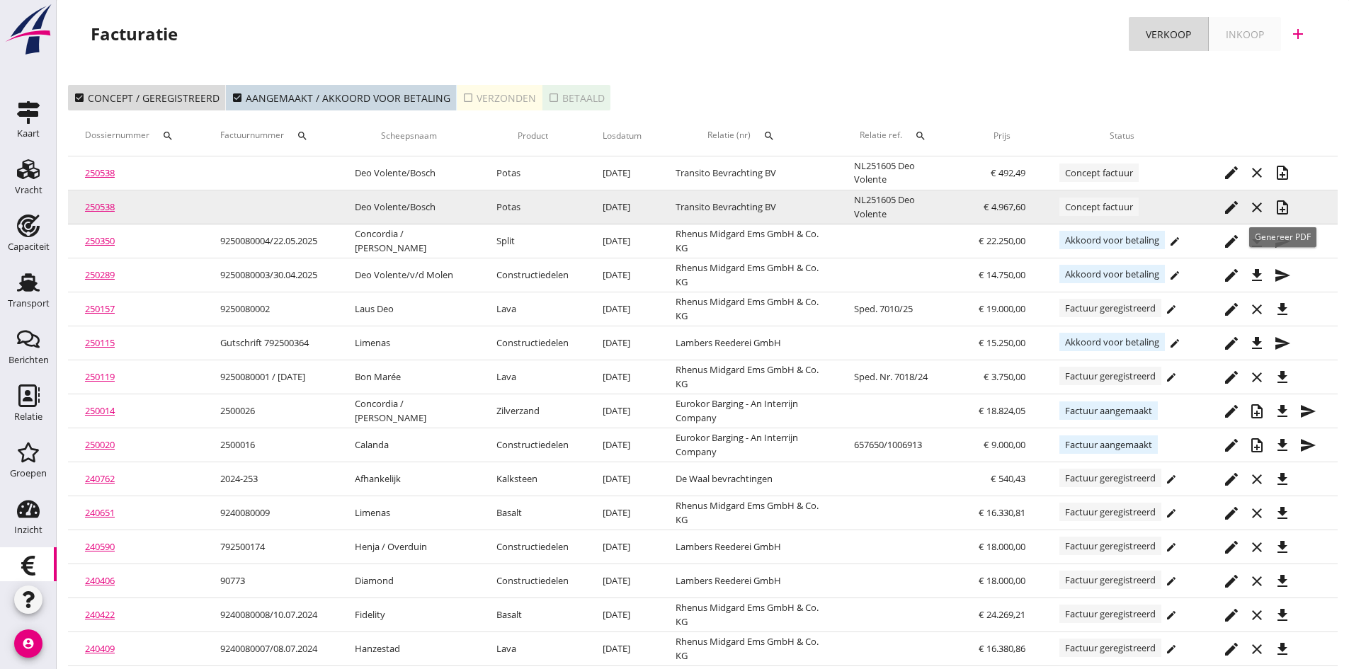
click at [1282, 205] on icon "note_add" at bounding box center [1282, 207] width 17 height 17
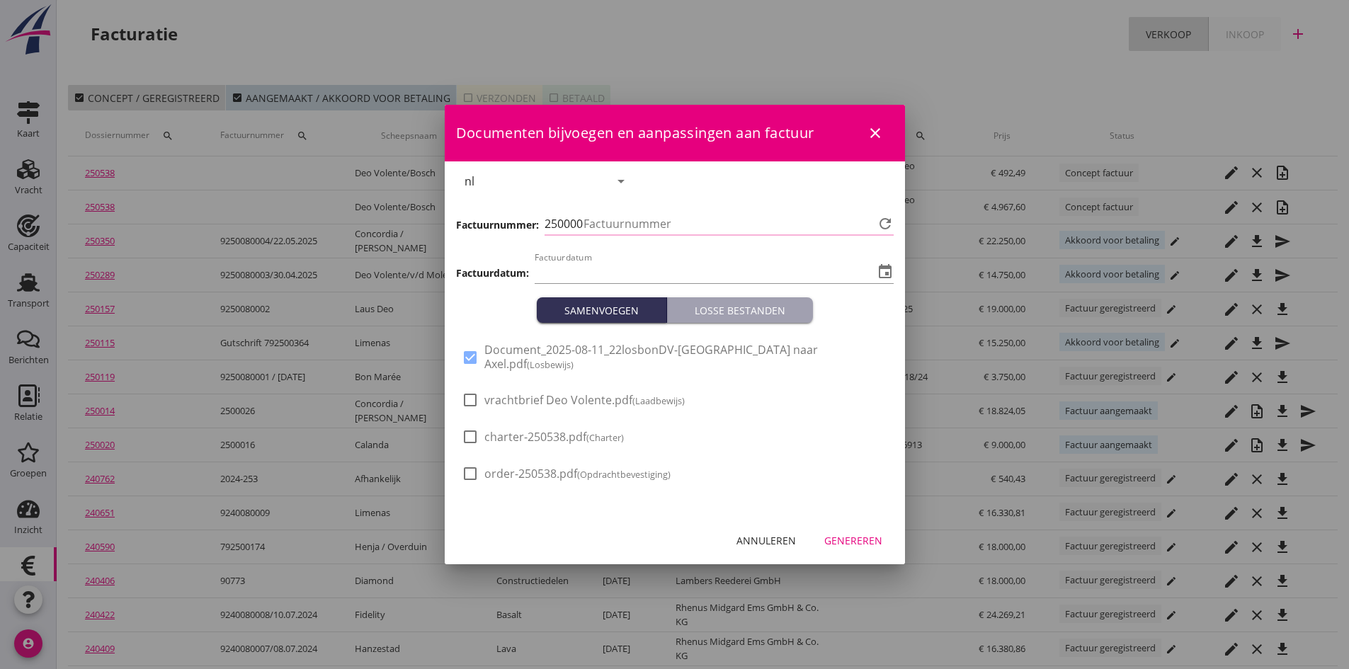
type input "[DATE]"
type input "675"
click at [467, 392] on div at bounding box center [470, 400] width 24 height 24
checkbox input "true"
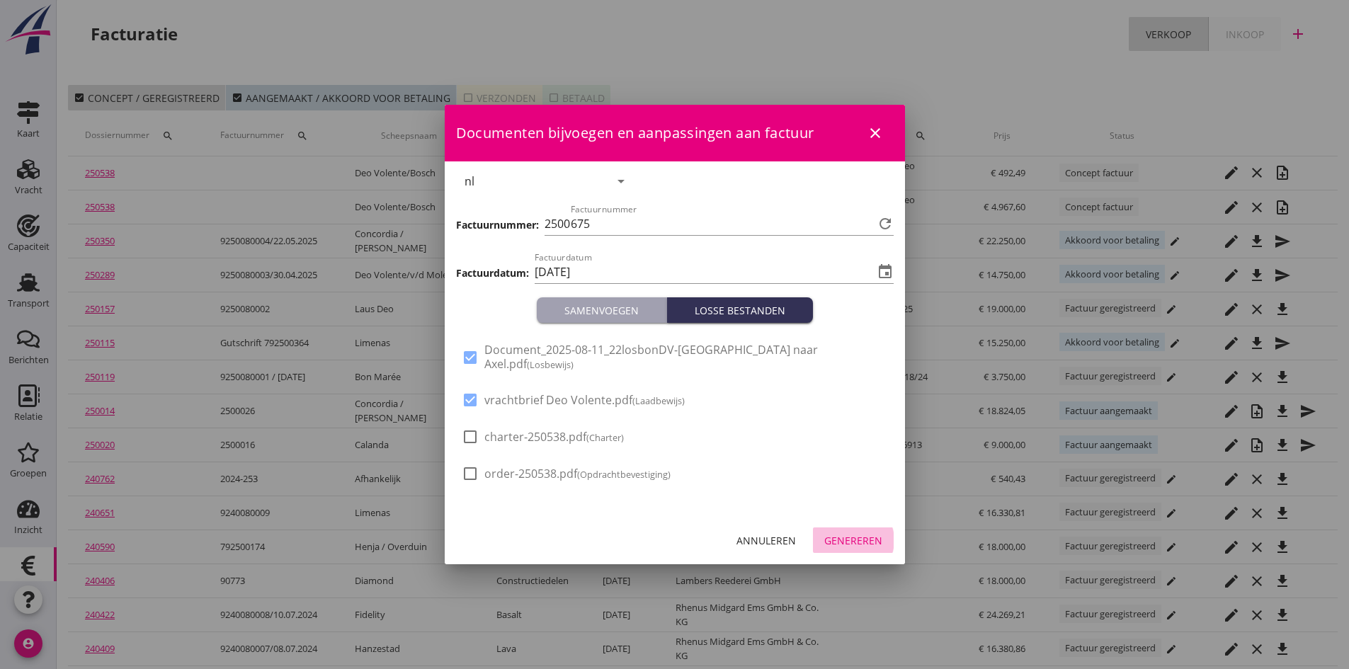
click at [839, 533] on div "Genereren" at bounding box center [853, 540] width 58 height 15
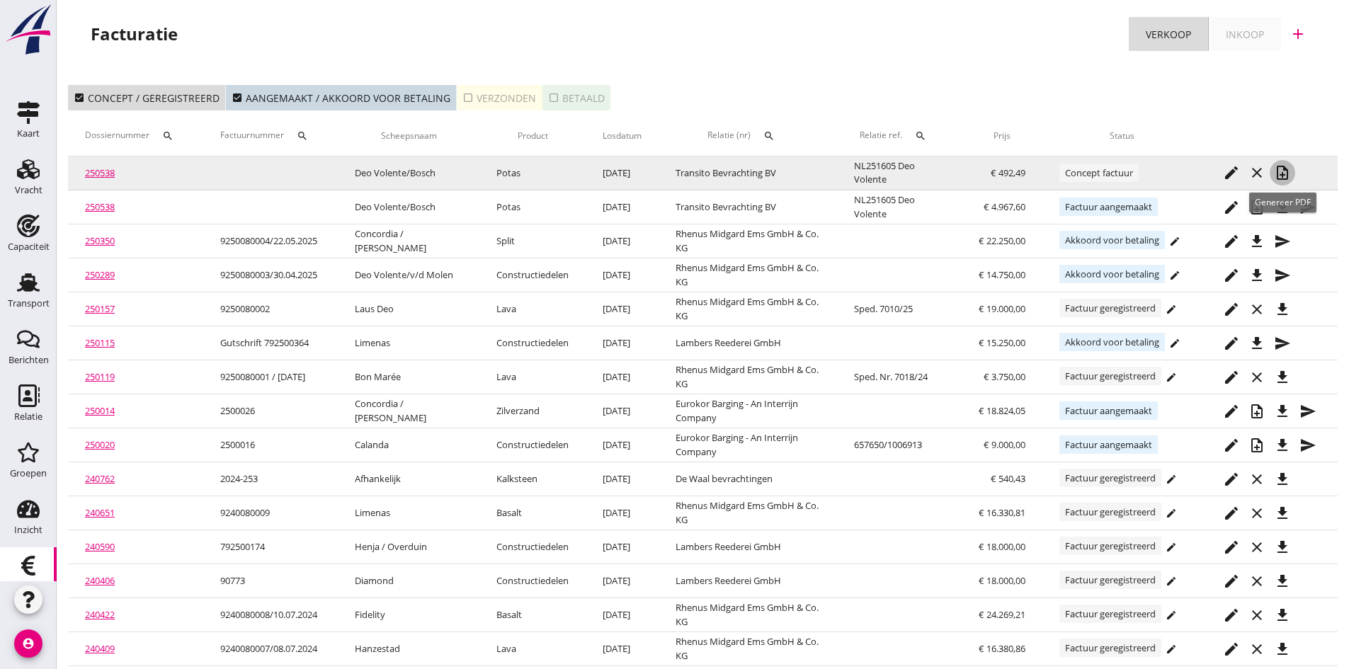
click at [1282, 173] on icon "note_add" at bounding box center [1282, 172] width 17 height 17
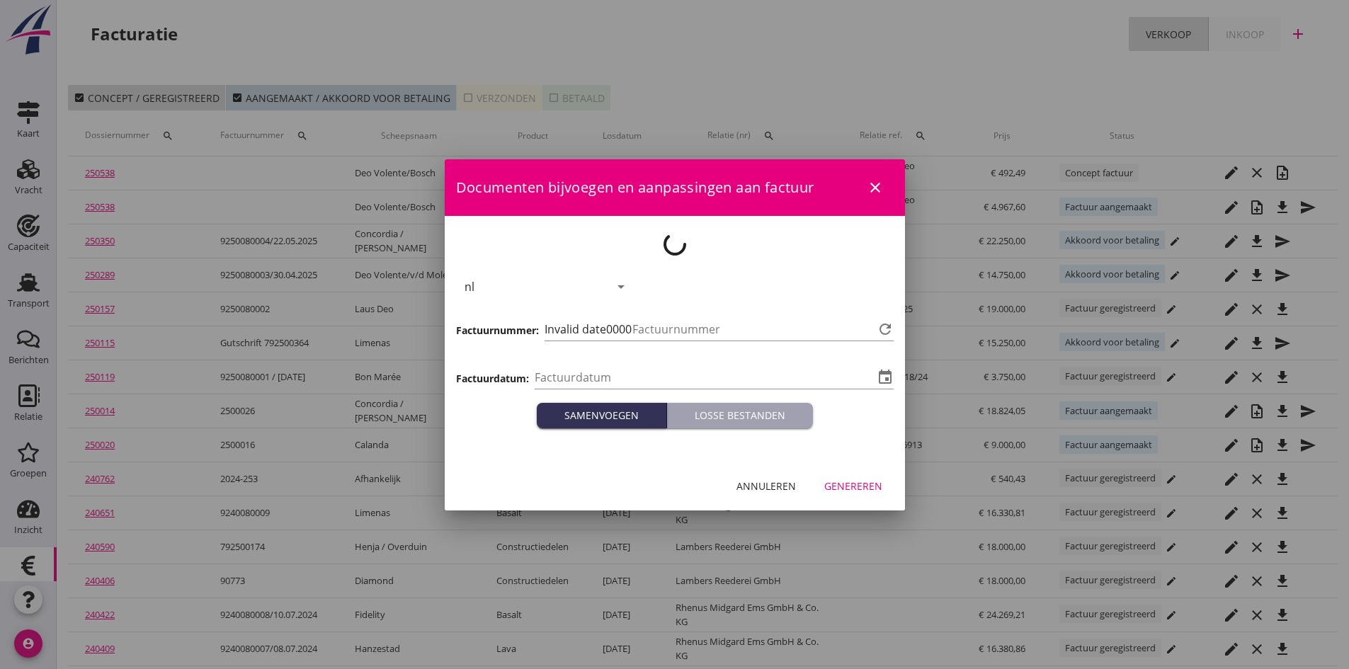
type input "[DATE]"
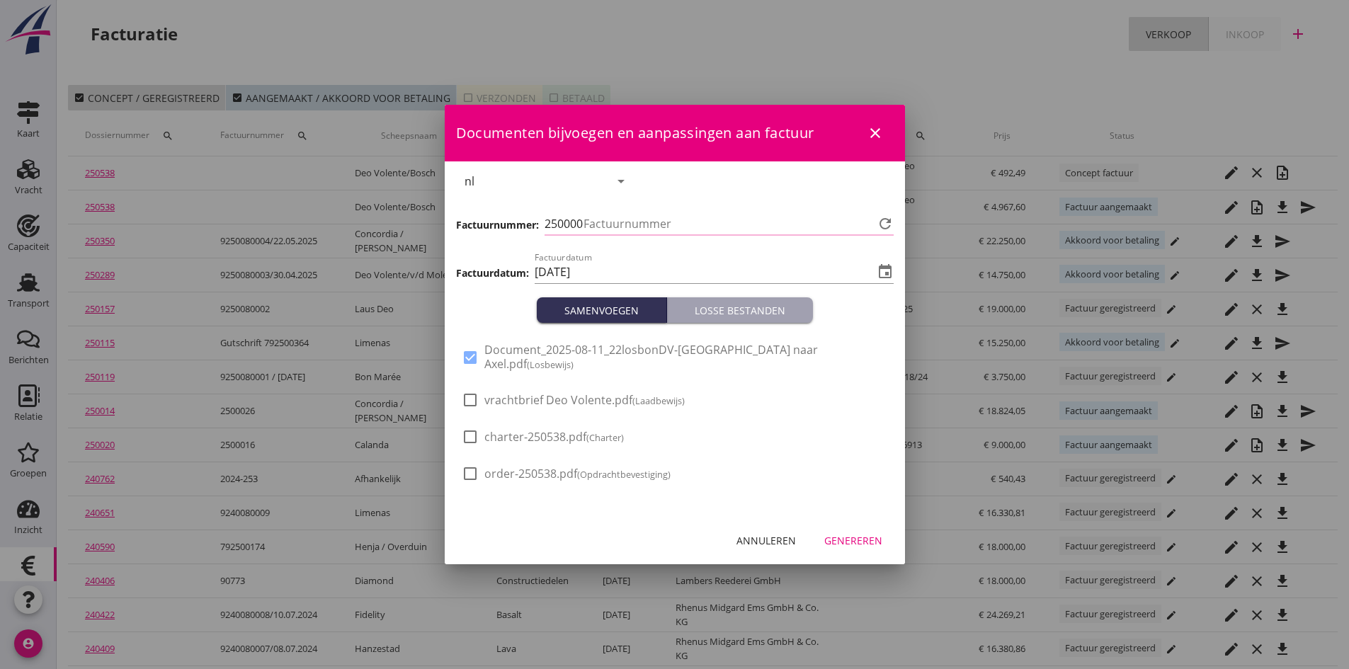
type input "676"
click at [852, 533] on div "Genereren" at bounding box center [853, 540] width 58 height 15
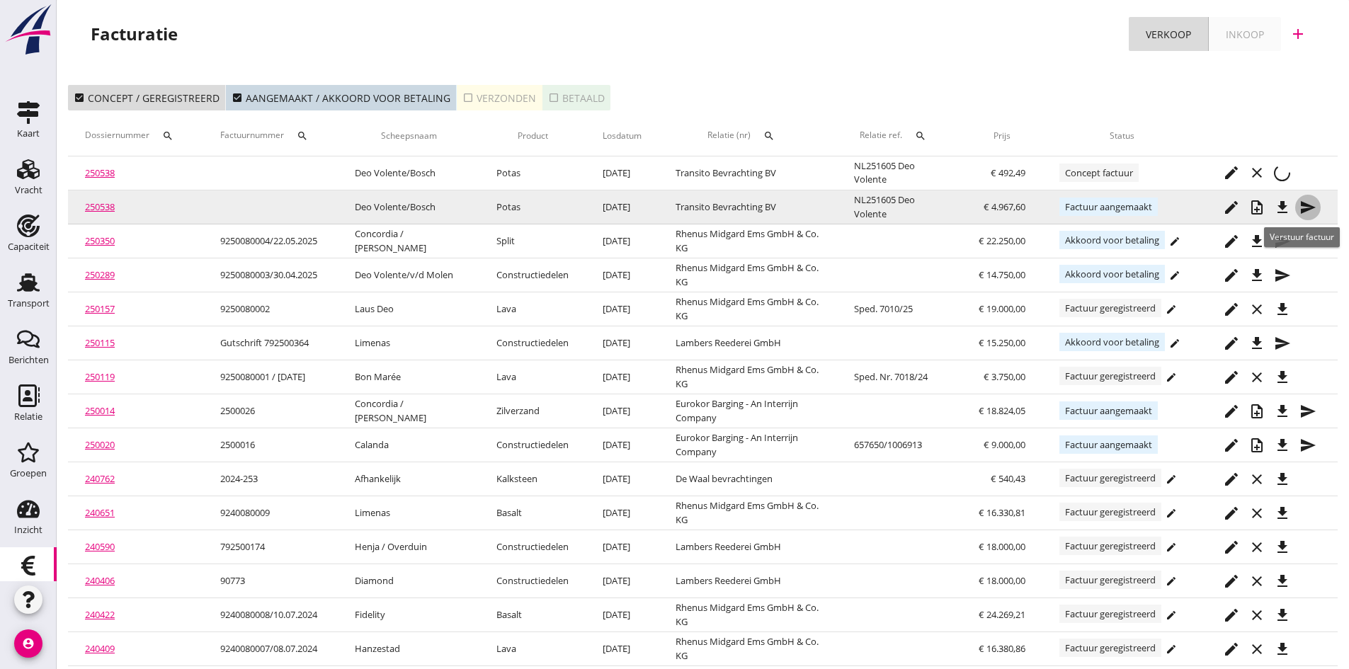
click at [1305, 204] on icon "send" at bounding box center [1308, 207] width 17 height 17
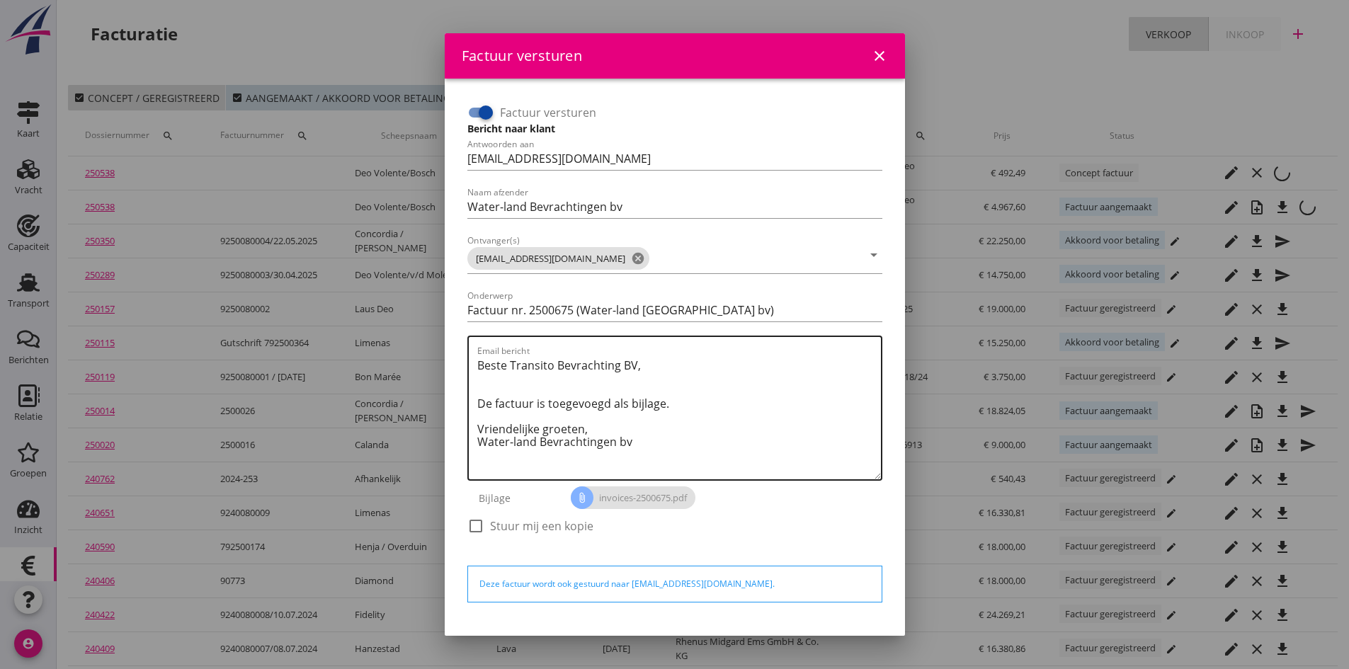
scroll to position [40, 0]
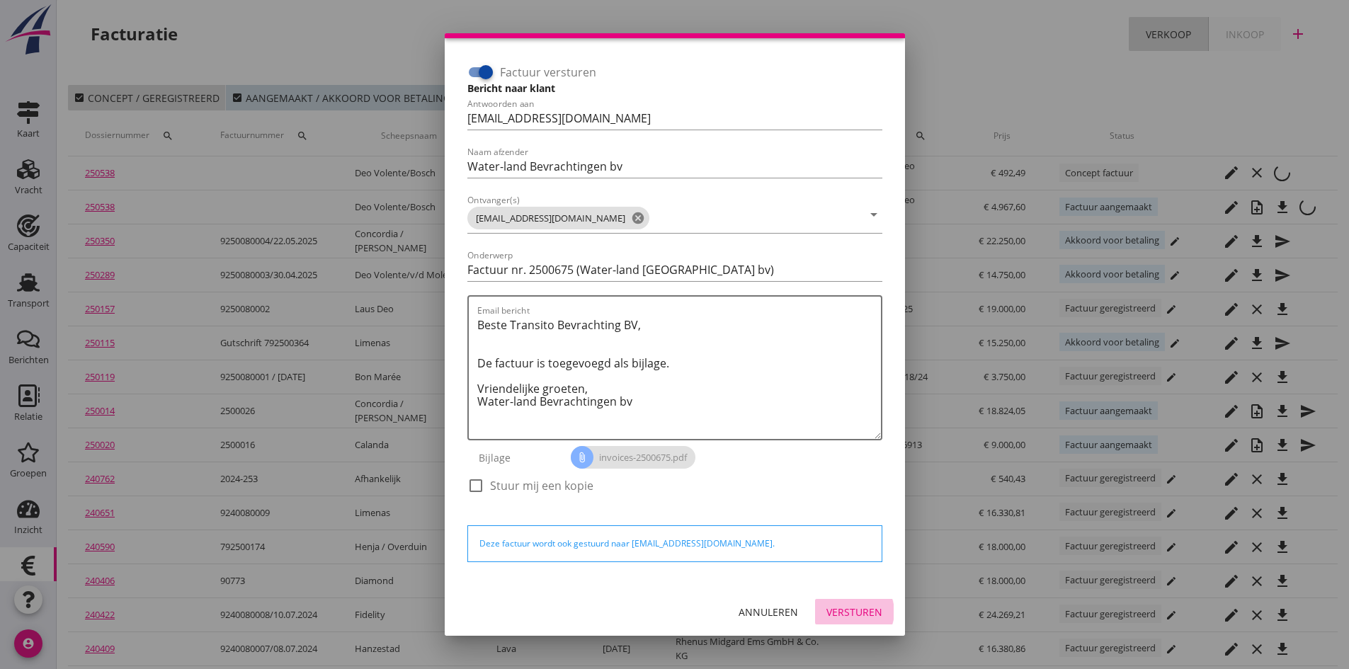
click at [827, 609] on div "Versturen" at bounding box center [854, 612] width 56 height 15
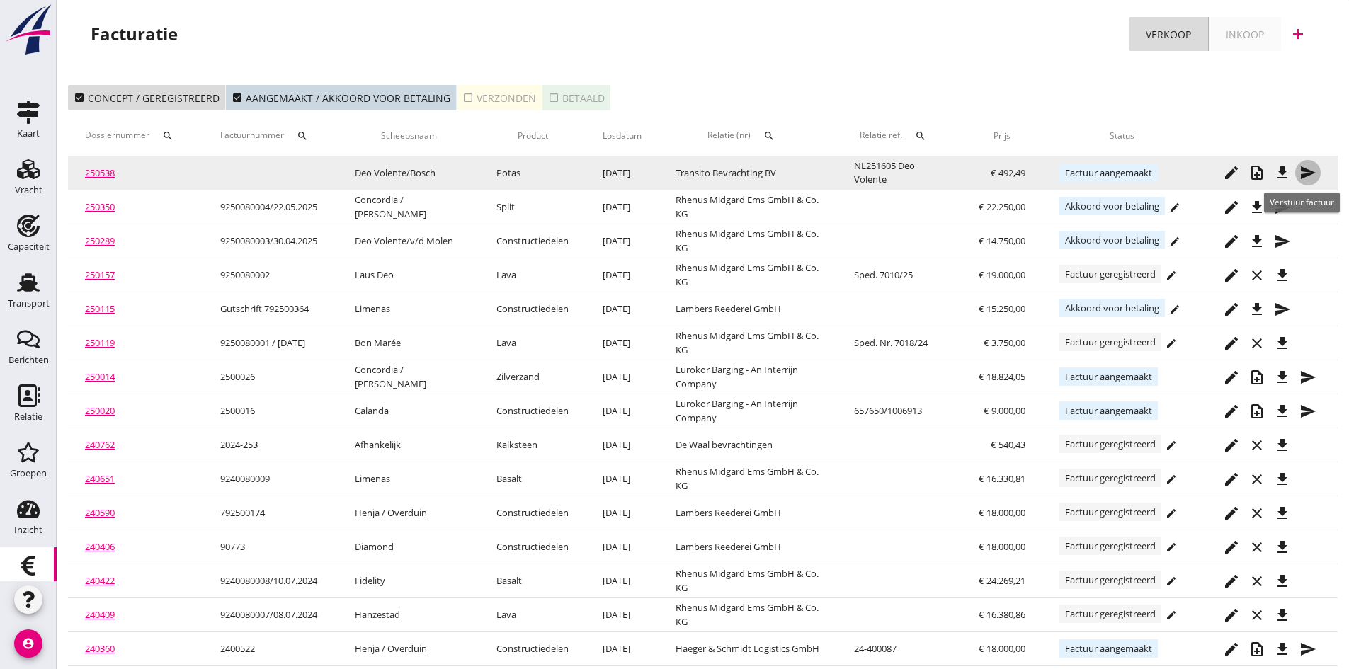
click at [1309, 171] on icon "send" at bounding box center [1308, 172] width 17 height 17
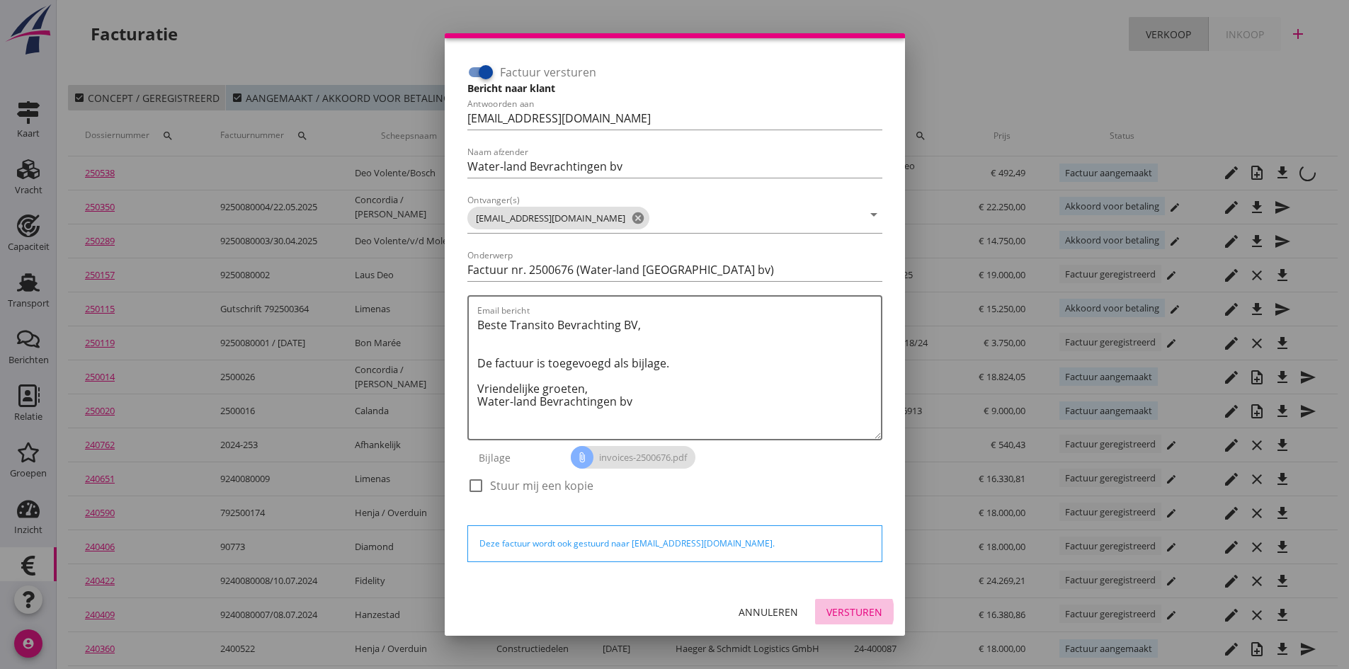
click at [833, 607] on div "Versturen" at bounding box center [854, 612] width 56 height 15
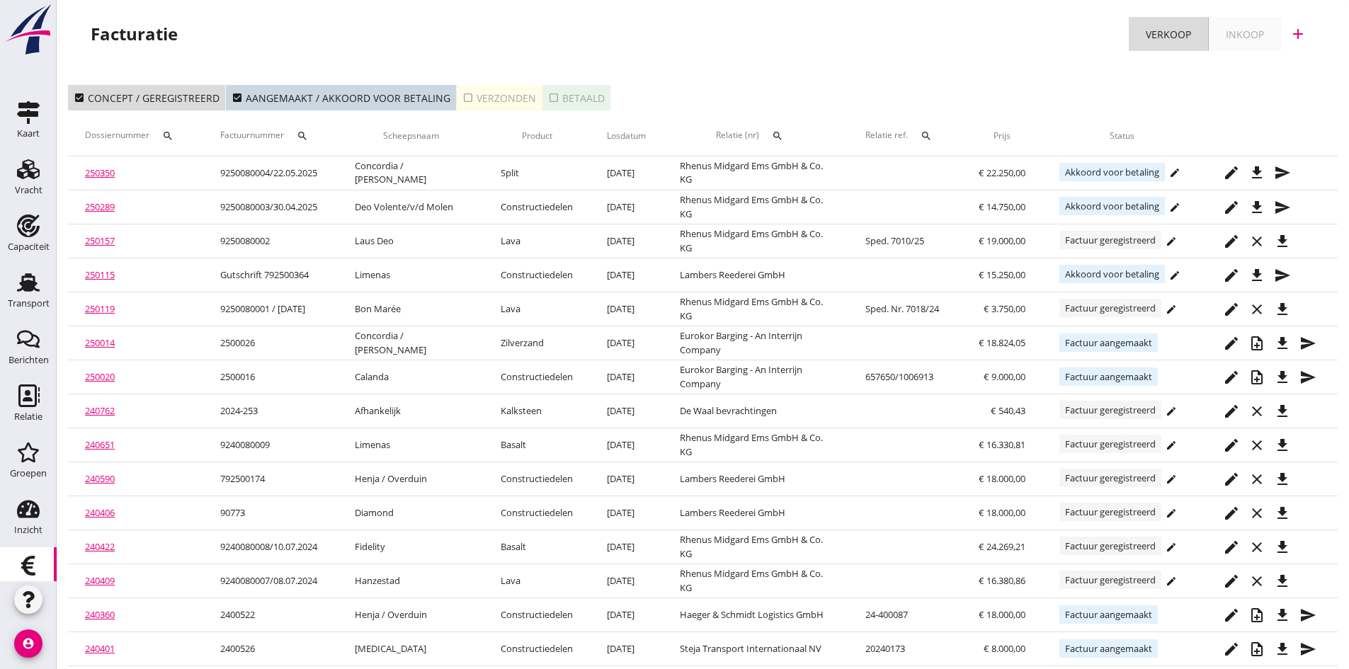
click at [497, 98] on div "check_box_outline_blank Verzonden" at bounding box center [499, 98] width 74 height 15
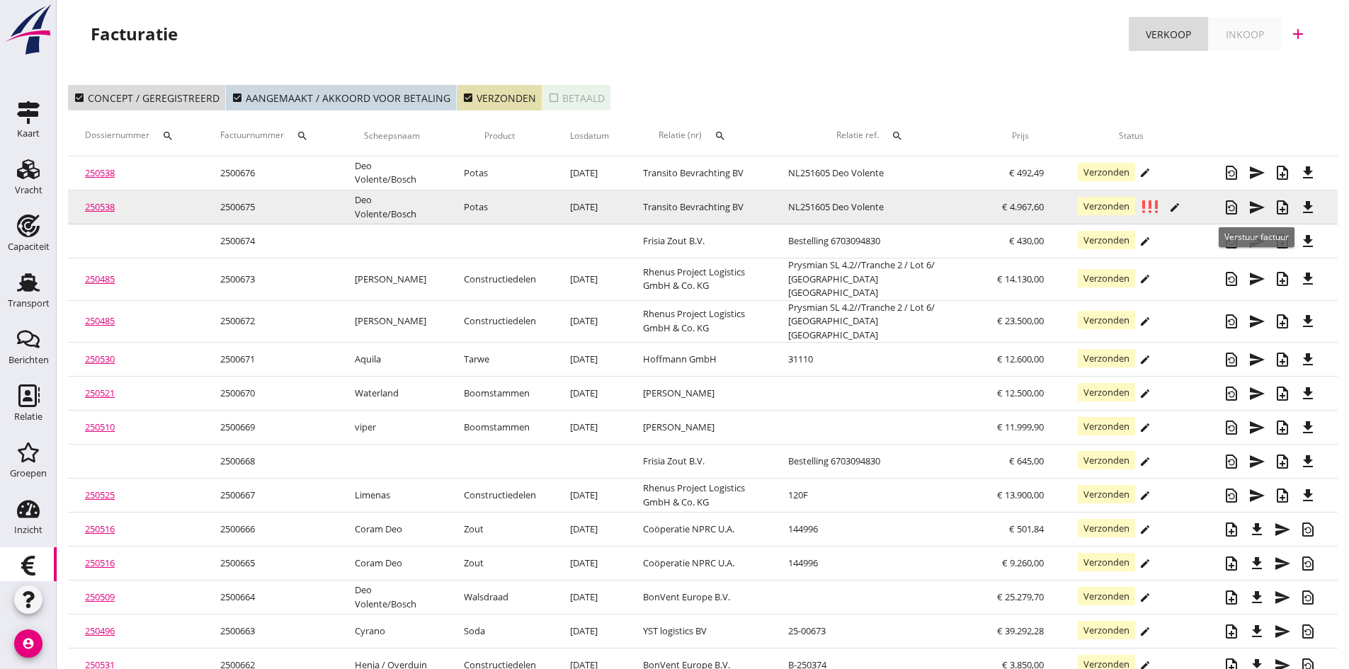
click at [1257, 205] on icon "send" at bounding box center [1257, 207] width 17 height 17
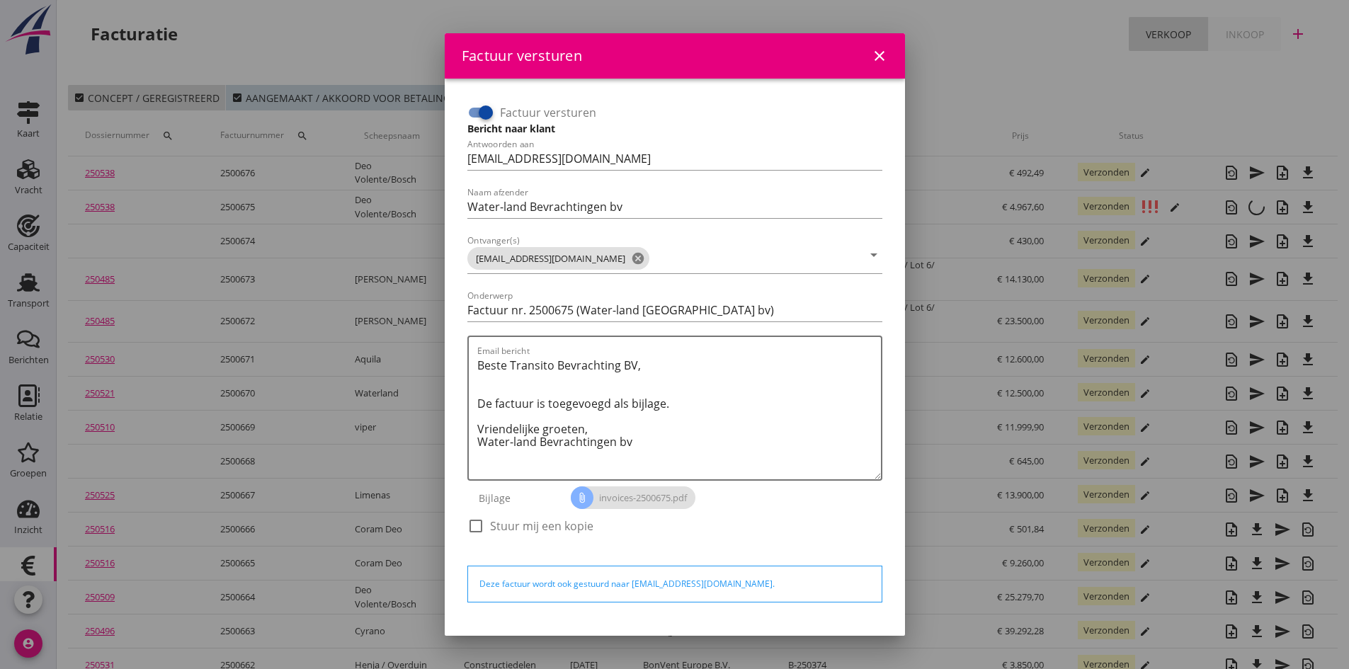
scroll to position [40, 0]
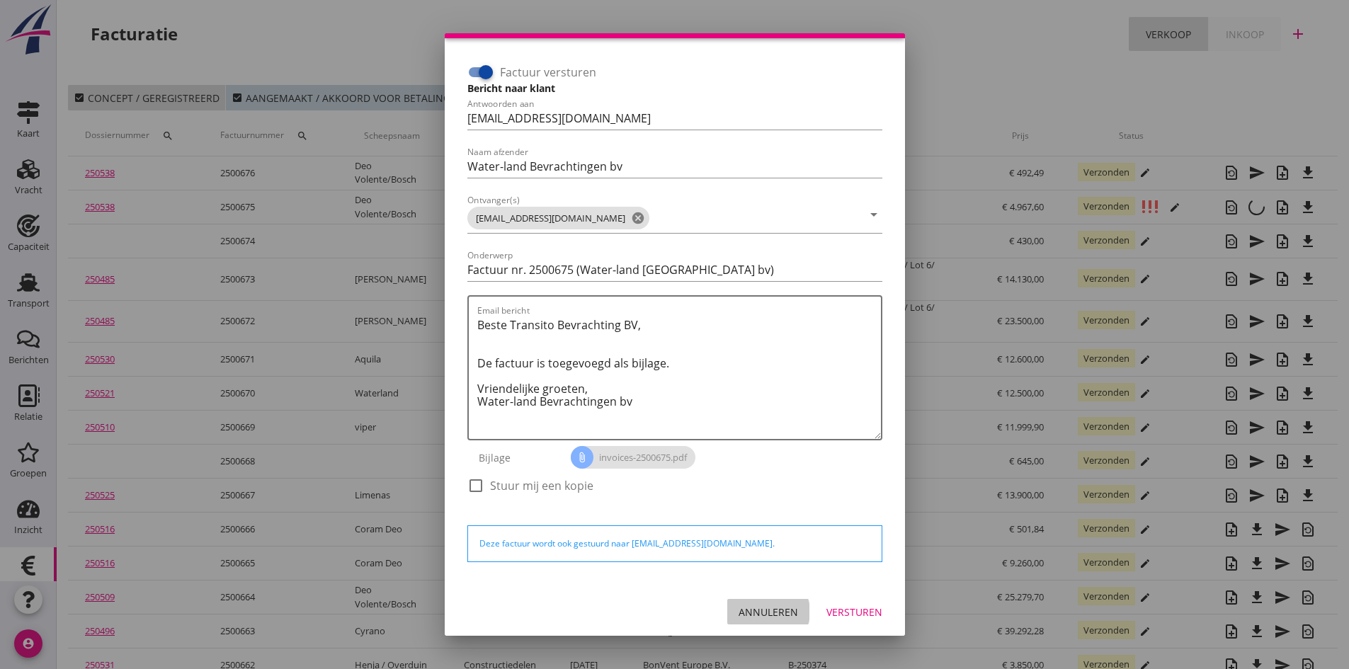
click at [749, 610] on div "Annuleren" at bounding box center [768, 612] width 59 height 15
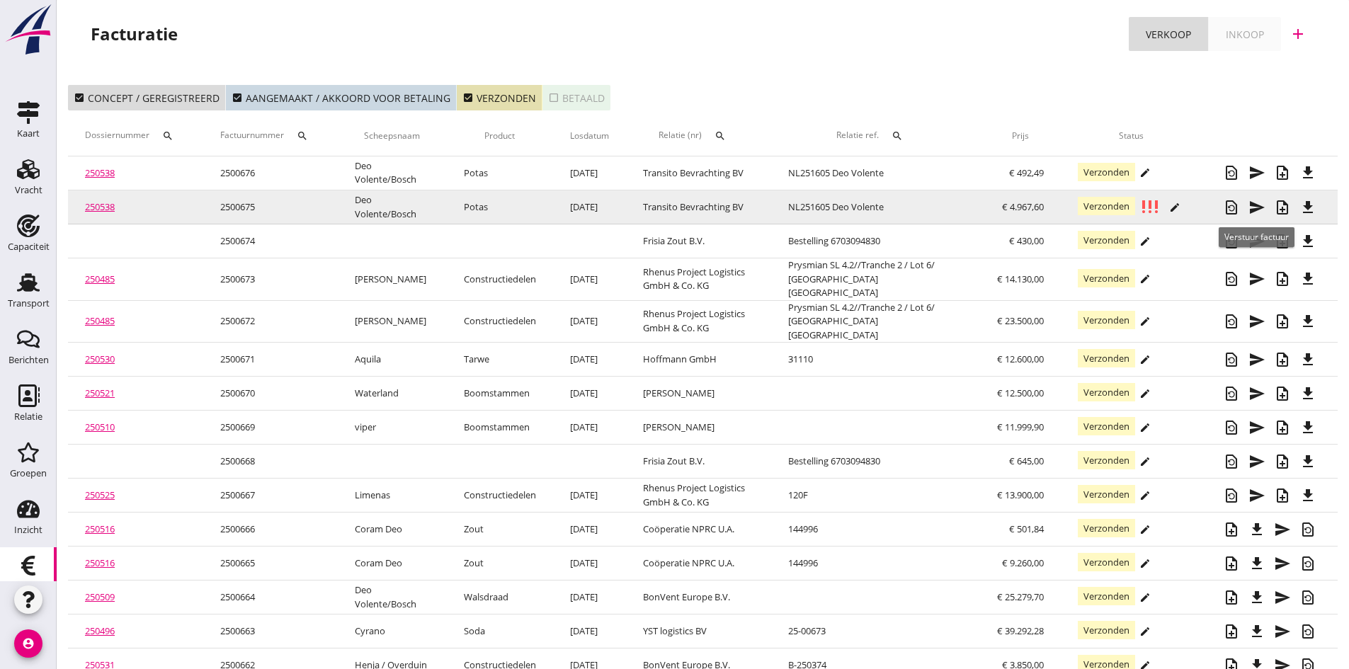
click at [1252, 208] on icon "send" at bounding box center [1257, 207] width 17 height 17
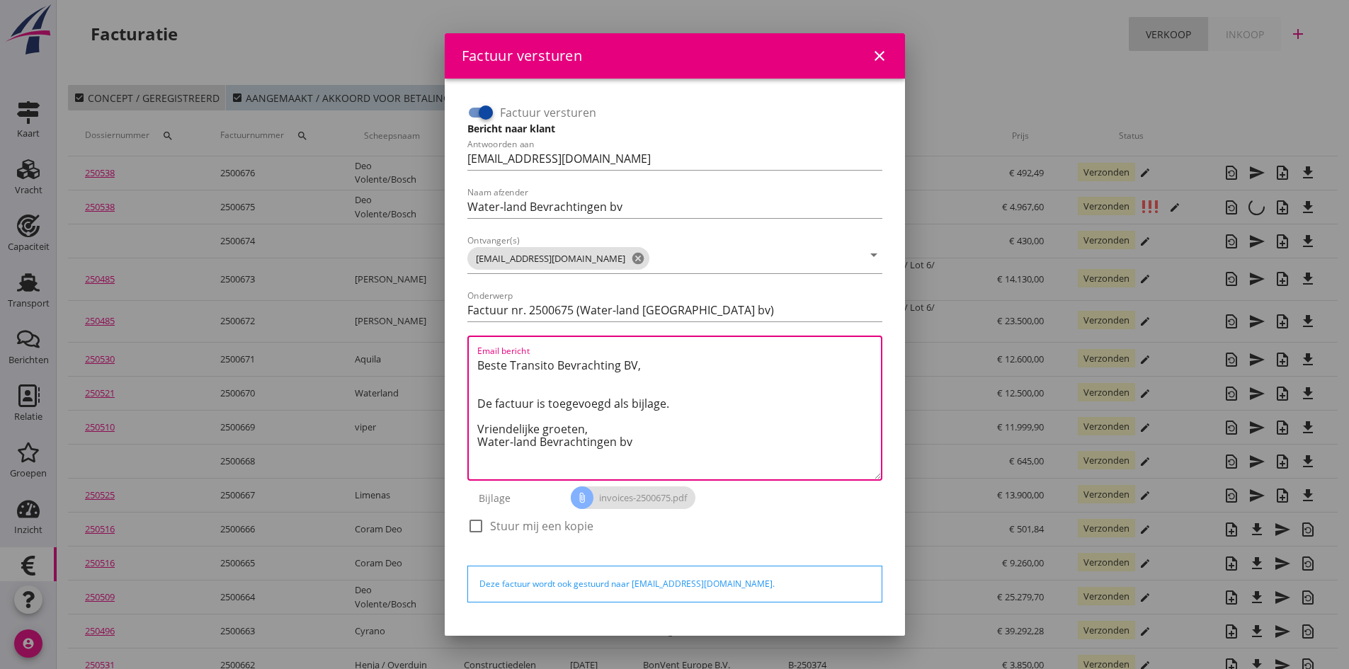
drag, startPoint x: 681, startPoint y: 408, endPoint x: 475, endPoint y: 367, distance: 210.8
click at [475, 367] on div "Email bericht Beste Transito Bevrachting BV, De factuur is toegevoegd als bijla…" at bounding box center [674, 408] width 415 height 145
click at [871, 54] on icon "close" at bounding box center [879, 55] width 17 height 17
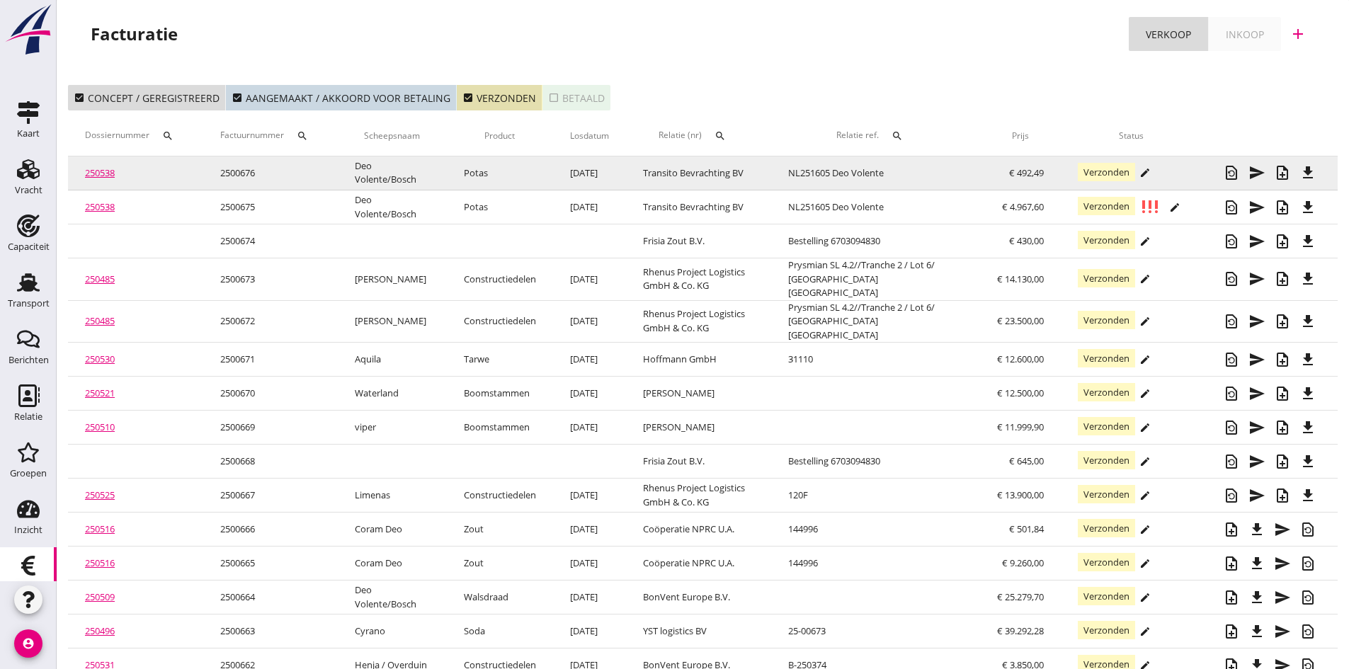
click at [94, 174] on link "250538" at bounding box center [100, 172] width 30 height 13
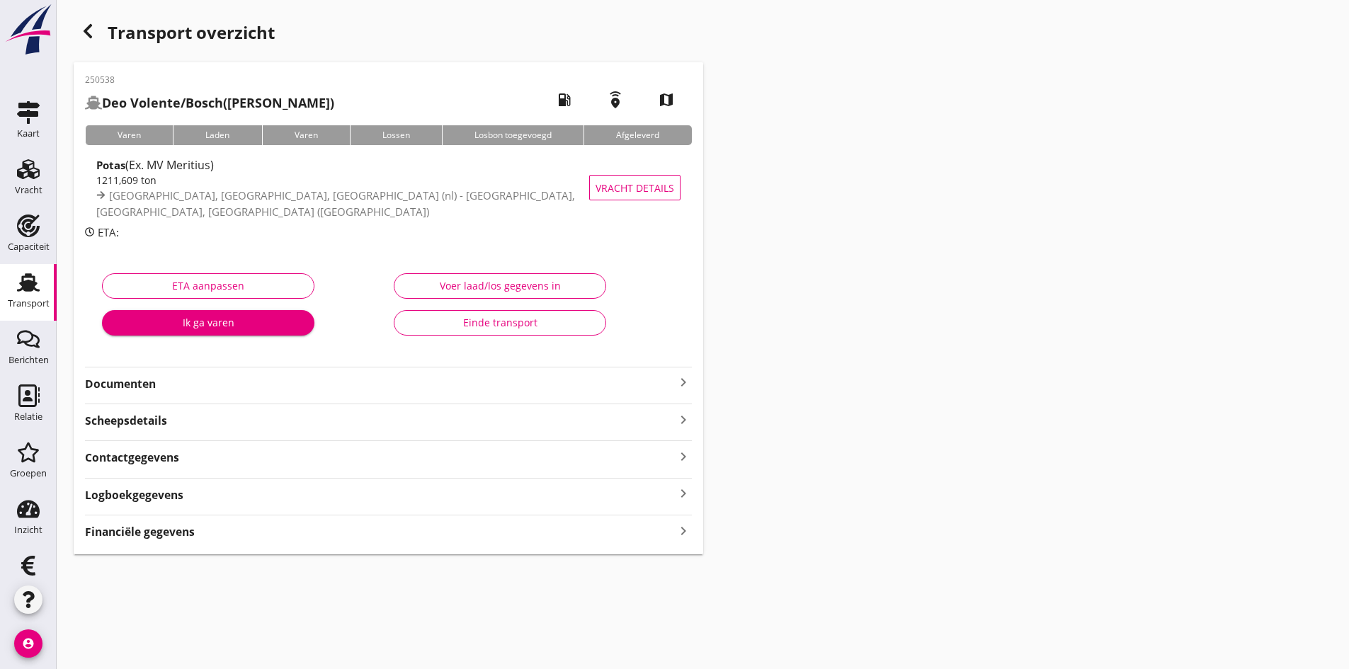
click at [17, 288] on icon "Transport" at bounding box center [28, 282] width 23 height 23
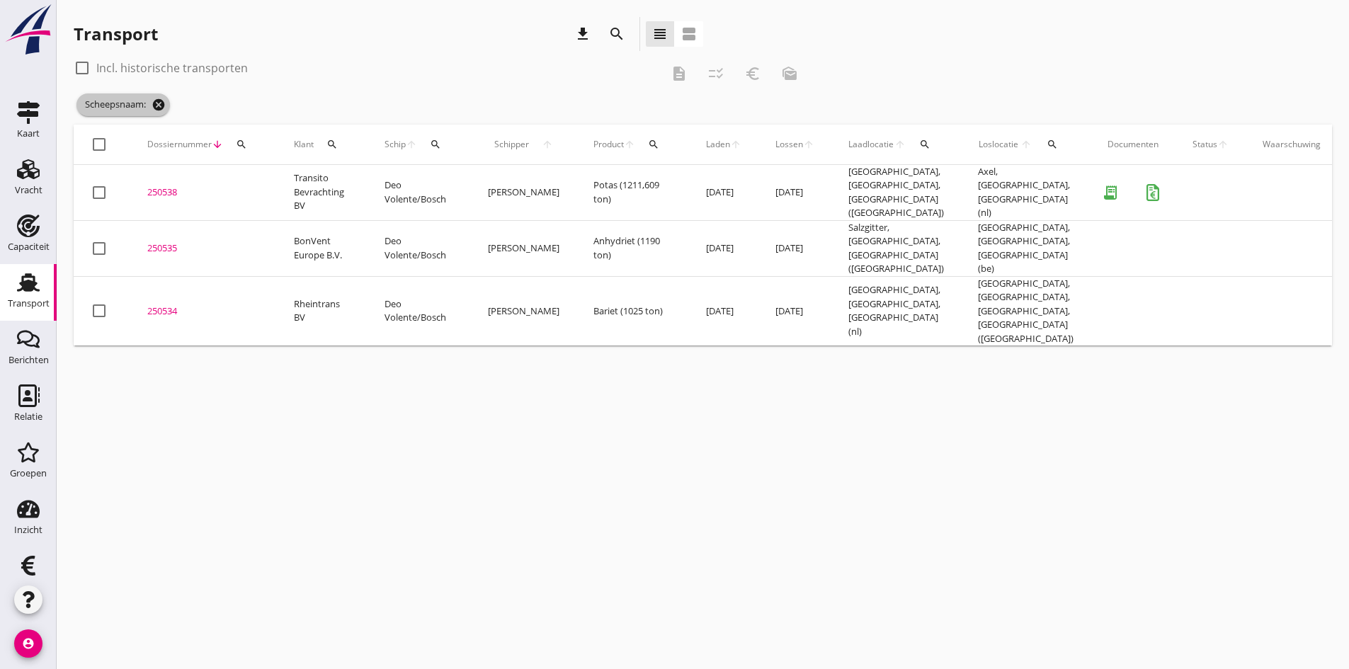
click at [158, 104] on icon "cancel" at bounding box center [159, 105] width 14 height 14
